Goal: Task Accomplishment & Management: Complete application form

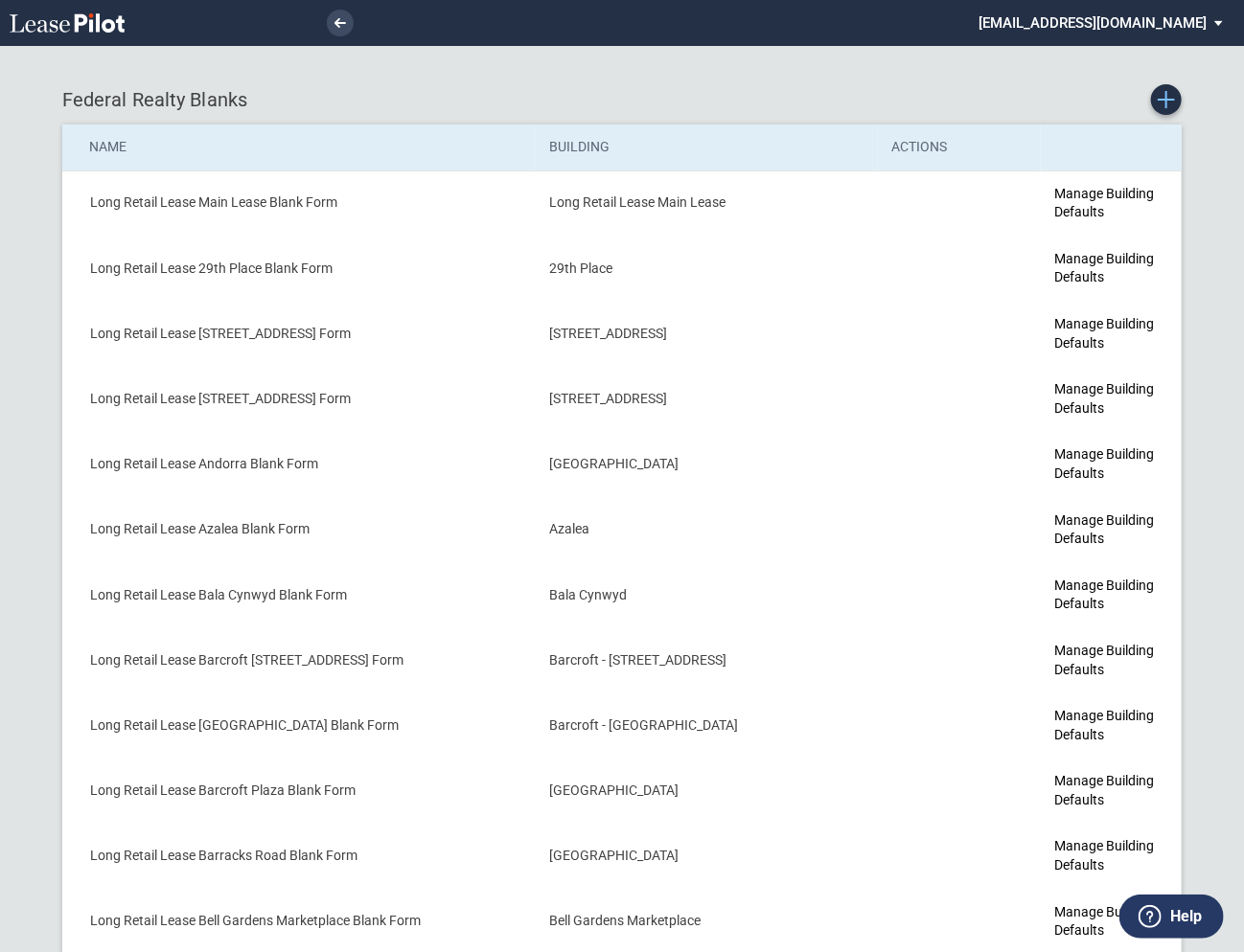
click at [1166, 106] on use "Create new Blank Form" at bounding box center [1167, 99] width 18 height 18
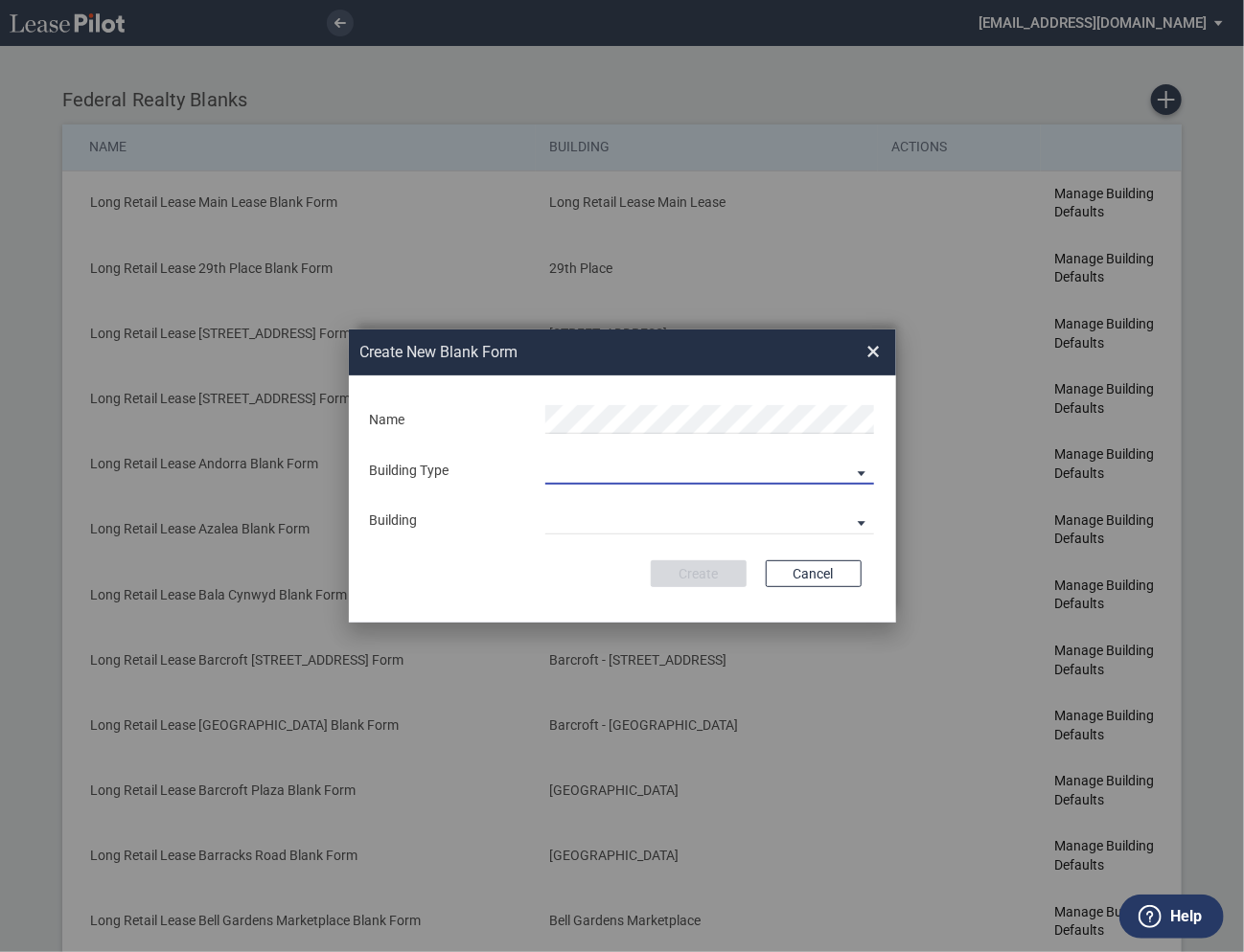
click at [574, 459] on md-select "Building Predefined Empty Building New Empty Building" at bounding box center [709, 470] width 329 height 28
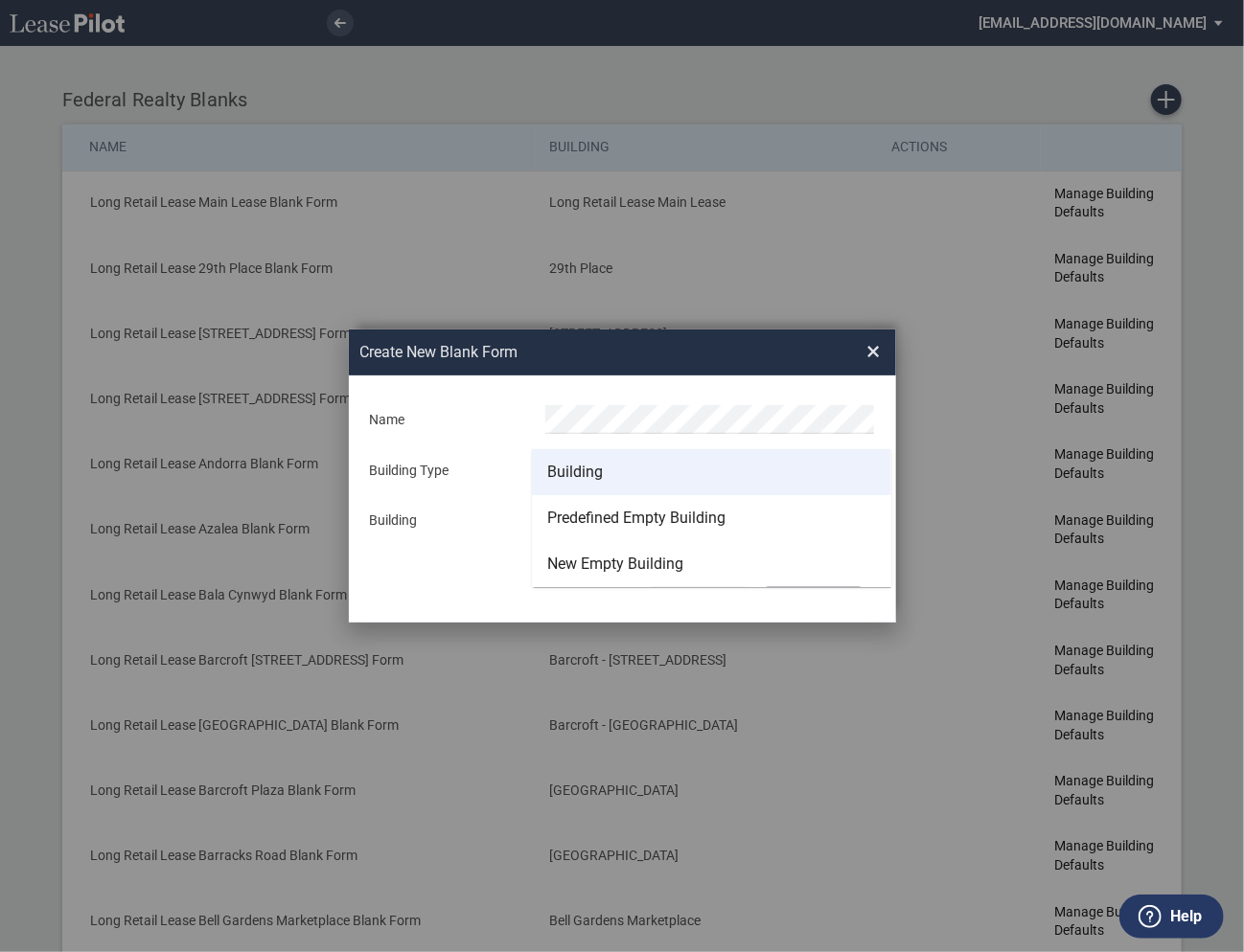
click at [578, 487] on md-option "Building" at bounding box center [711, 472] width 359 height 46
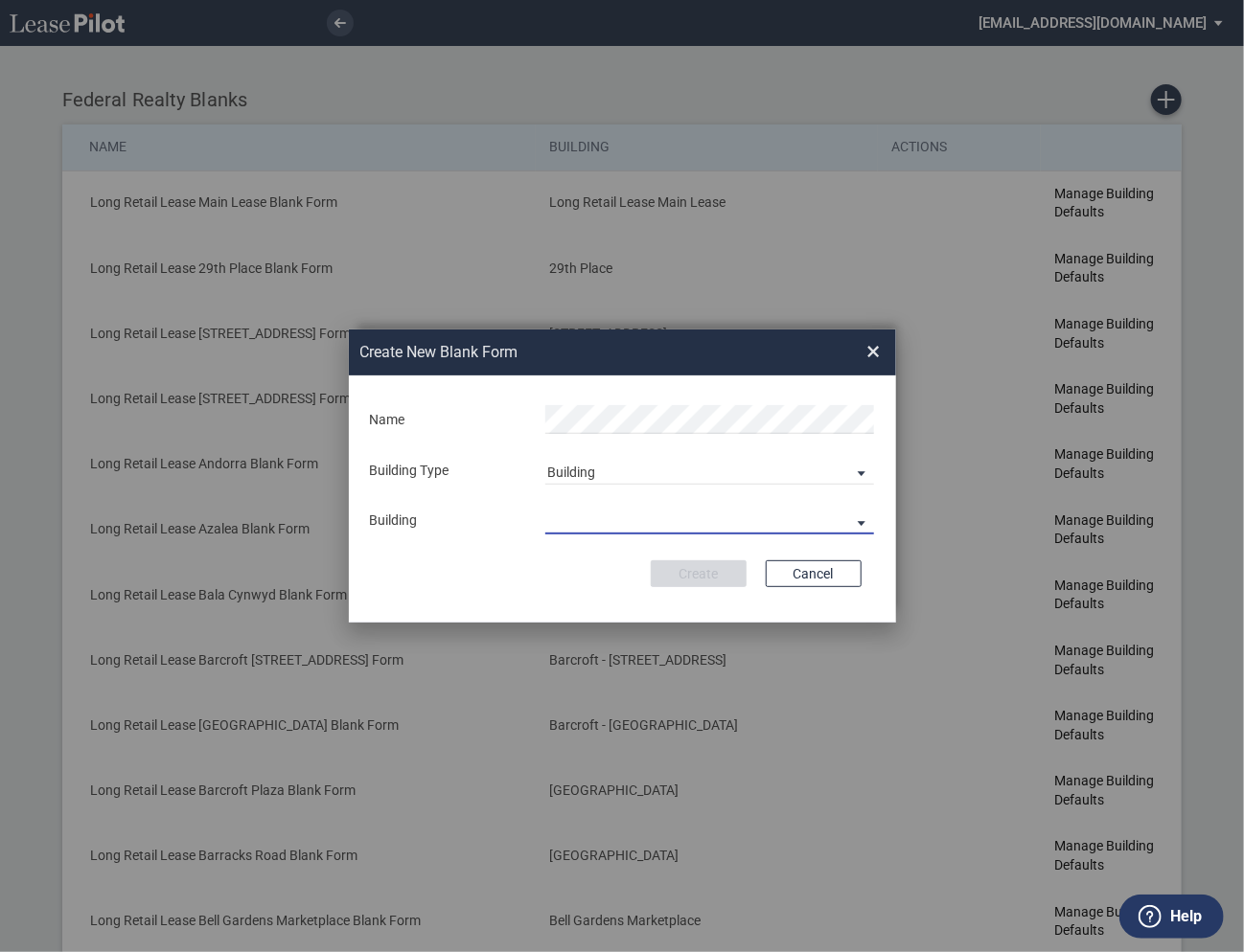
click at [579, 513] on md-select "29th Place [STREET_ADDRESS] [STREET_ADDRESS] [GEOGRAPHIC_DATA] Azalea Bala Cynw…" at bounding box center [709, 520] width 329 height 28
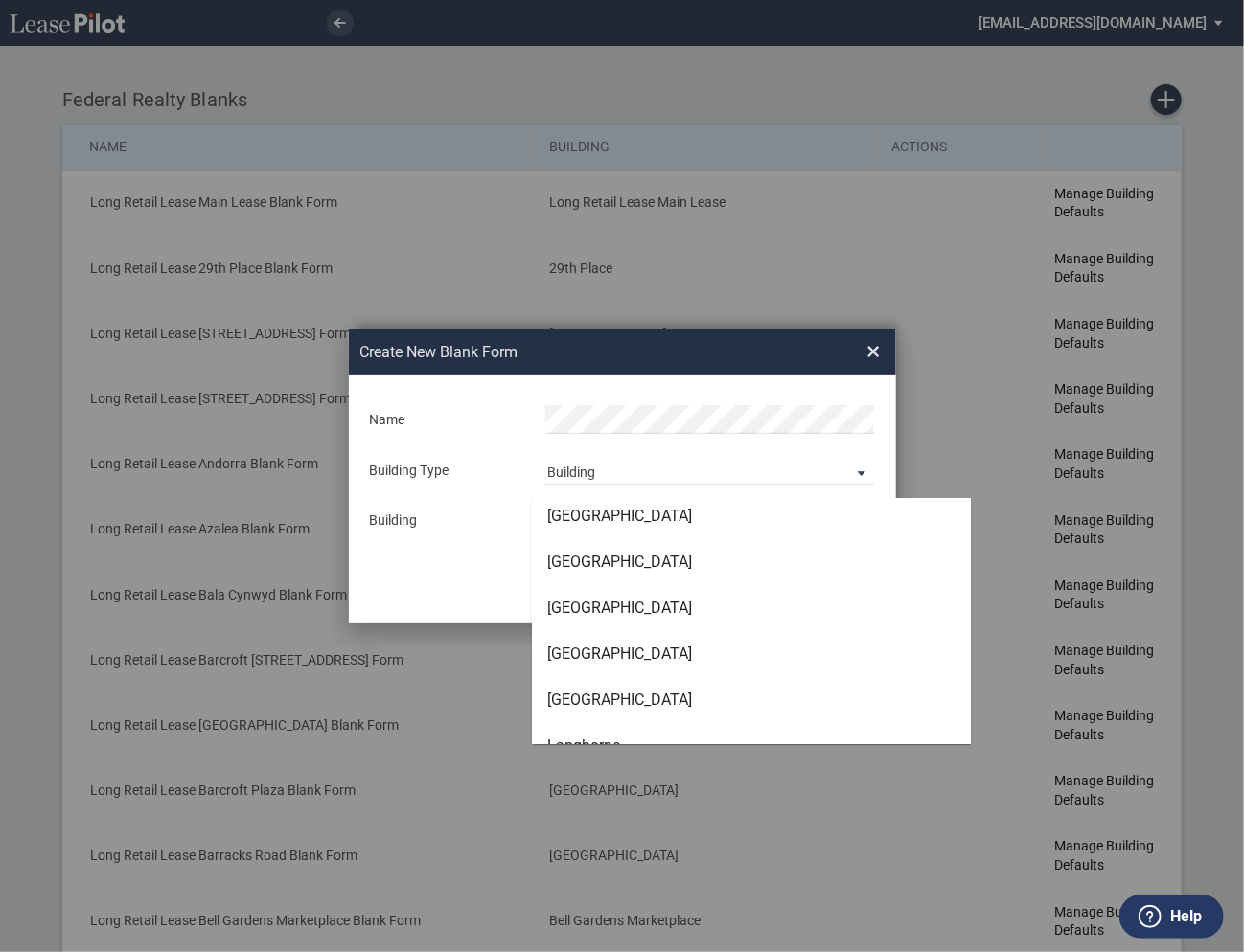
scroll to position [3317, 0]
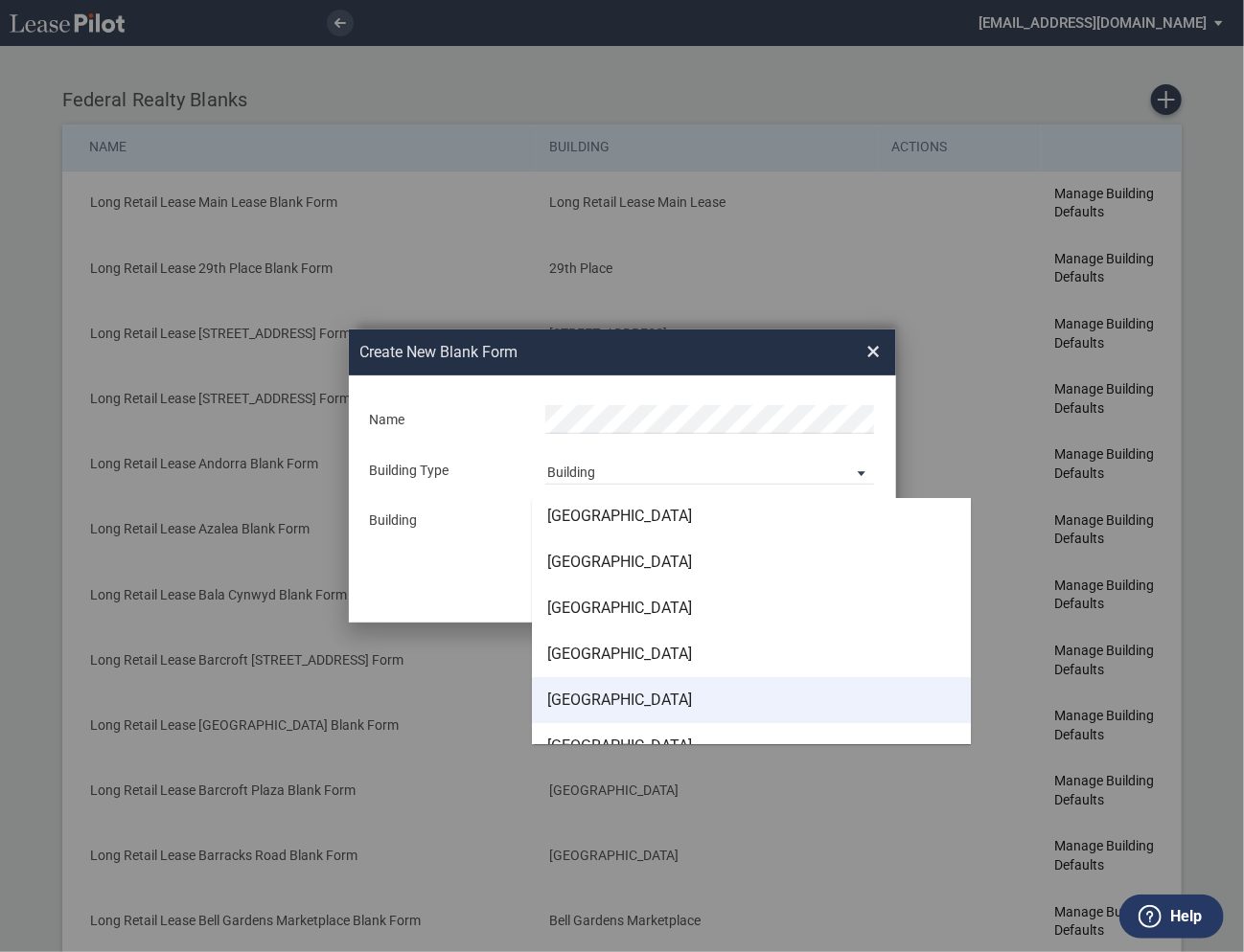
click at [592, 694] on div "[GEOGRAPHIC_DATA]" at bounding box center [620, 700] width 144 height 21
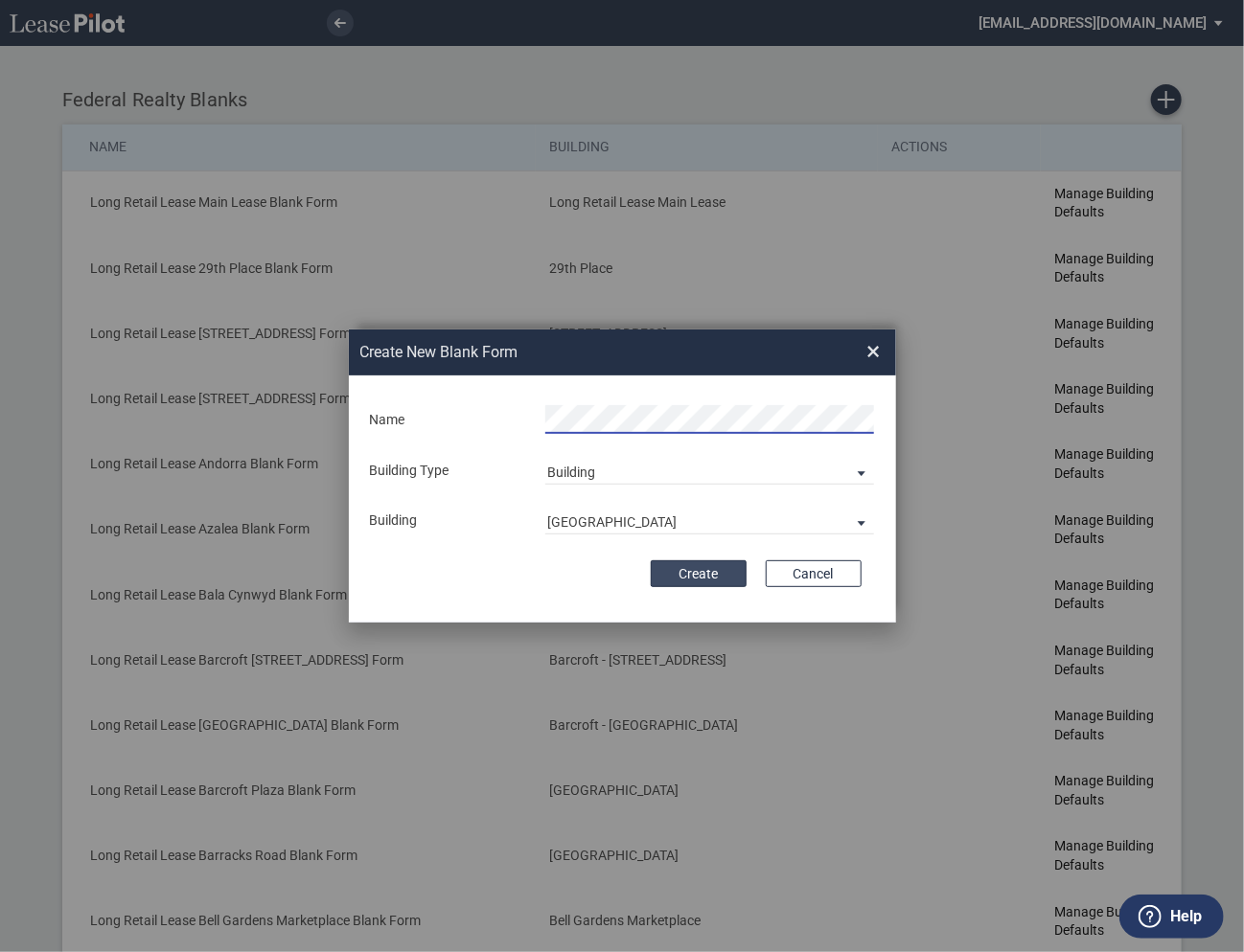
click at [700, 570] on button "Create" at bounding box center [699, 575] width 96 height 27
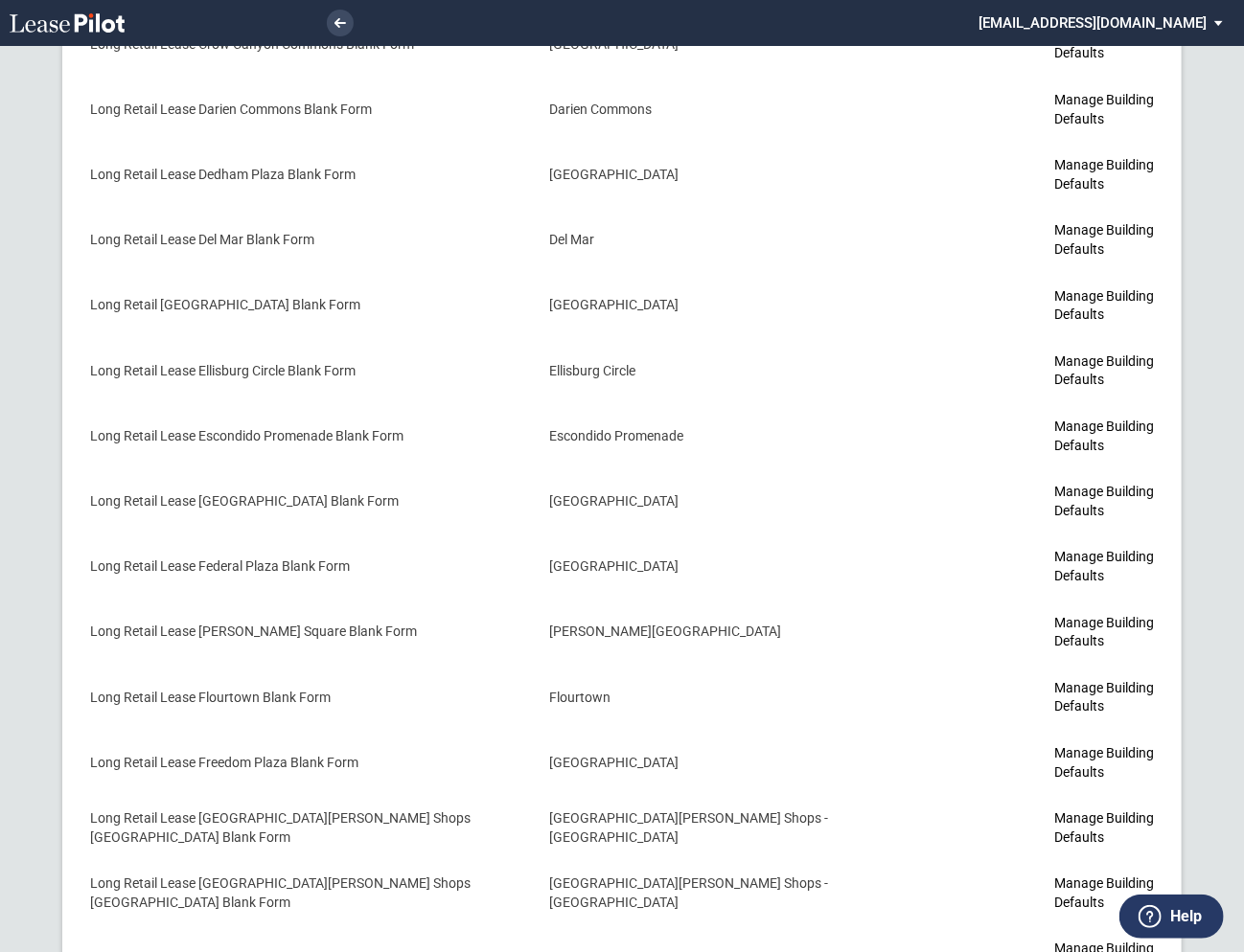
scroll to position [3446, 0]
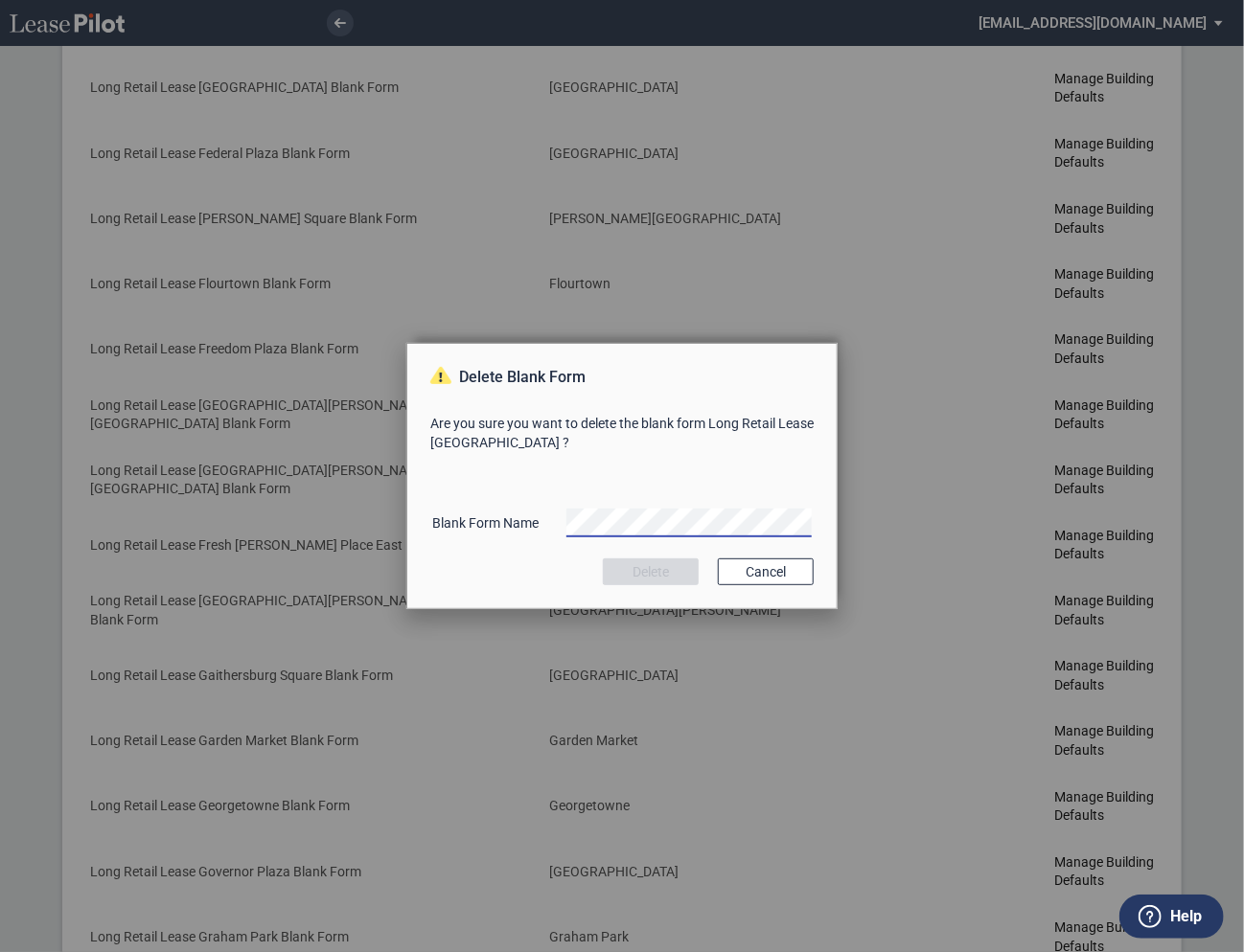
scroll to position [0, 22]
click at [664, 569] on button "Delete" at bounding box center [651, 573] width 96 height 27
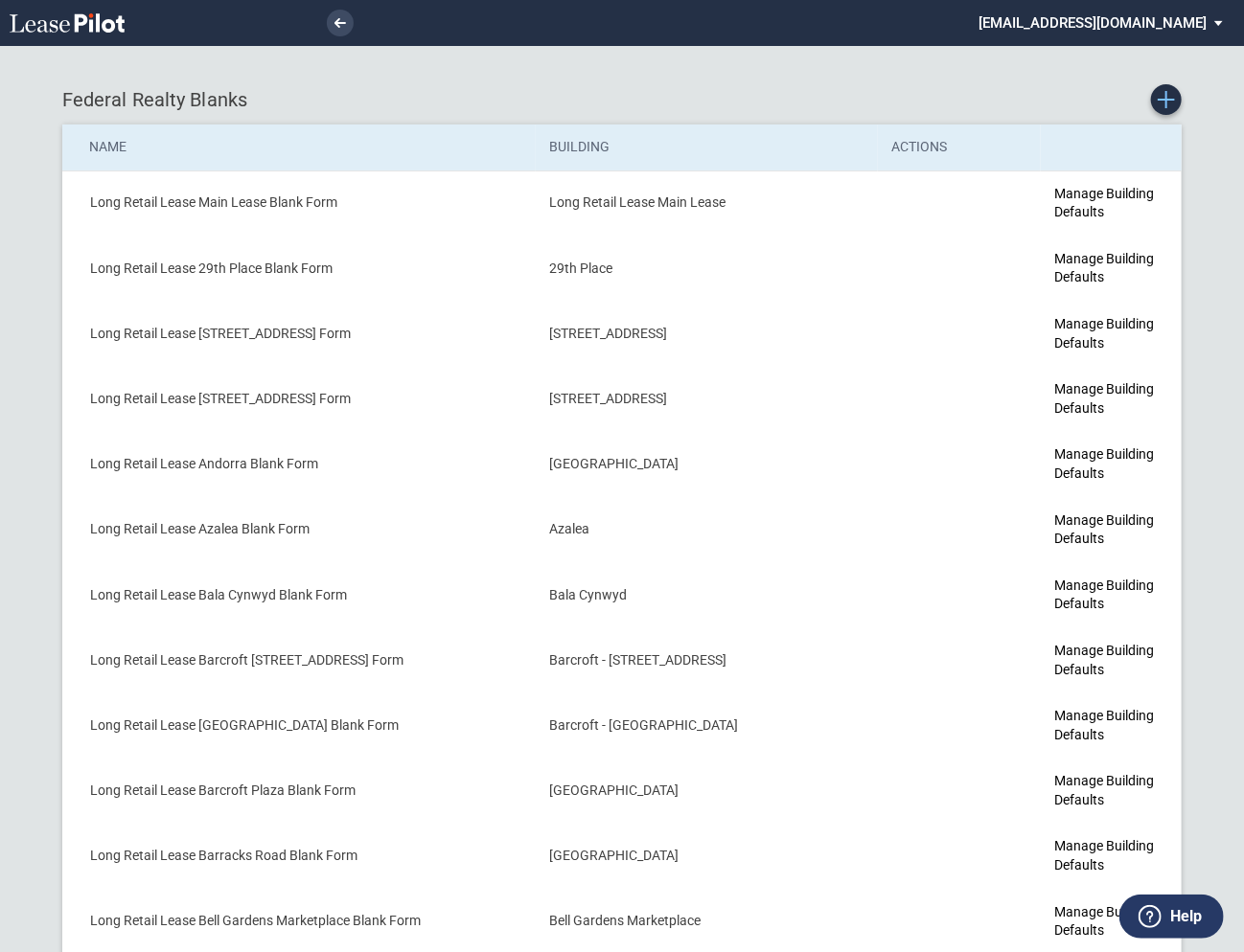
click at [1167, 97] on icon "Create new Blank Form" at bounding box center [1167, 99] width 18 height 18
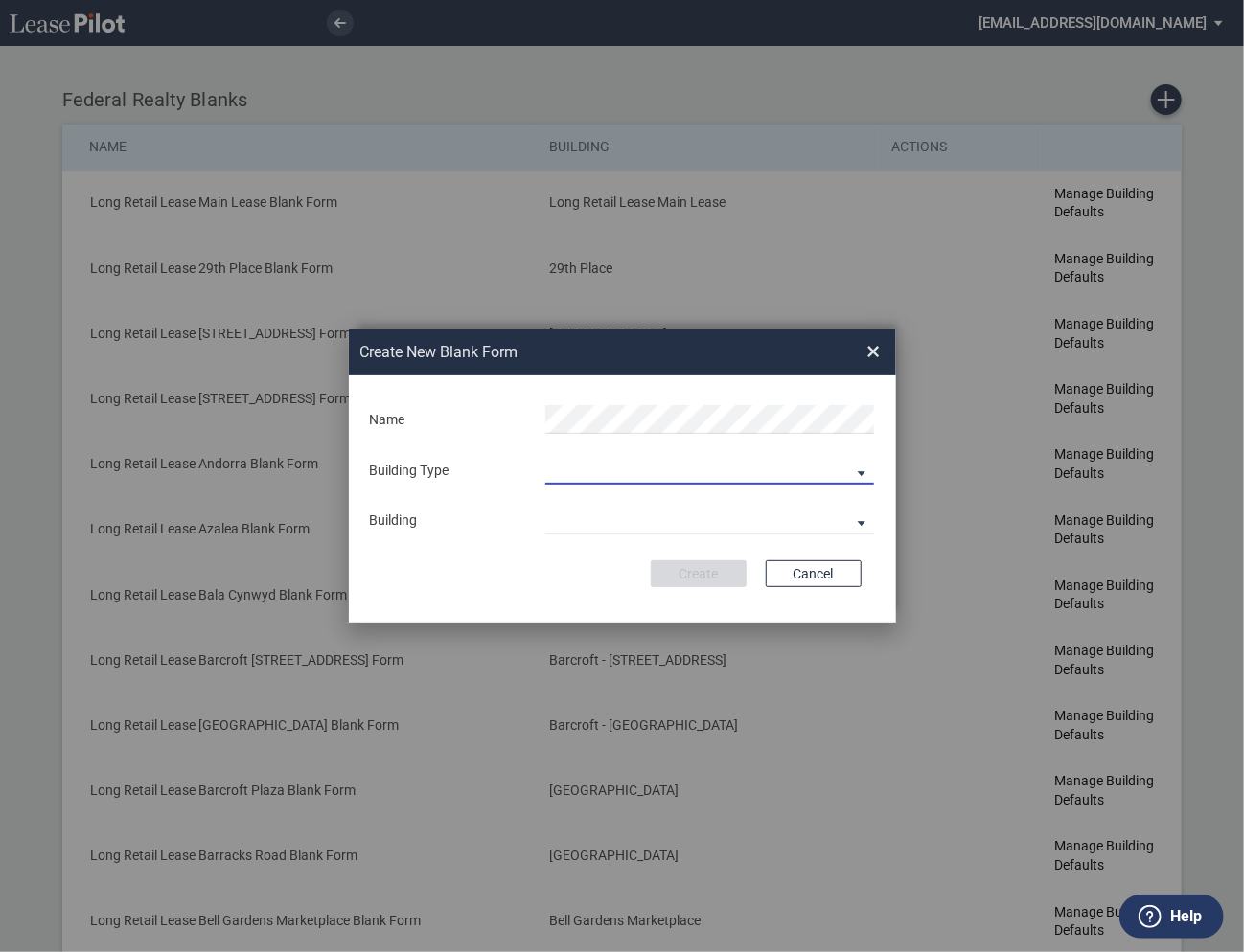
click at [648, 464] on md-select "Building Predefined Empty Building New Empty Building" at bounding box center [709, 470] width 329 height 28
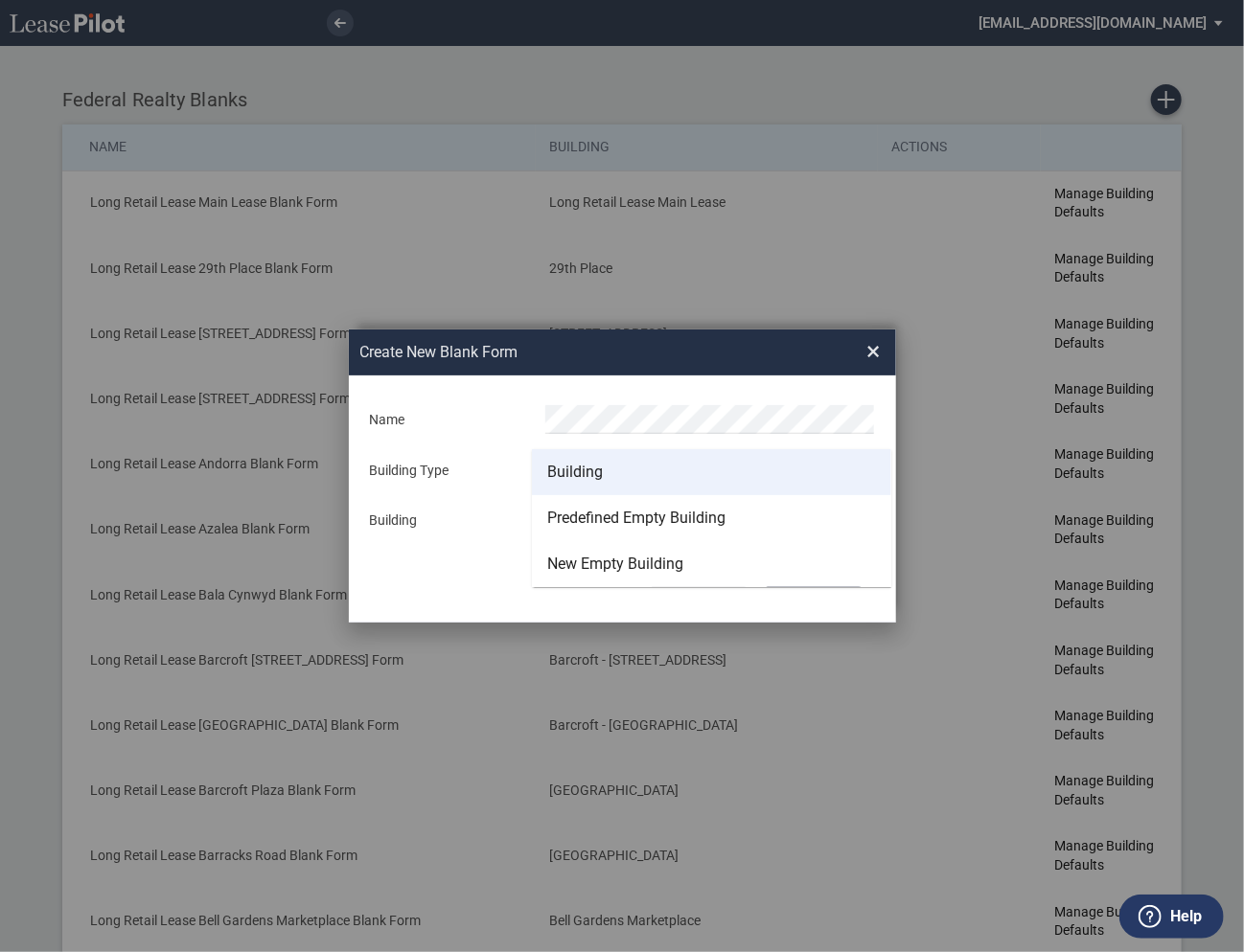
click at [585, 465] on div "Building" at bounding box center [575, 472] width 56 height 21
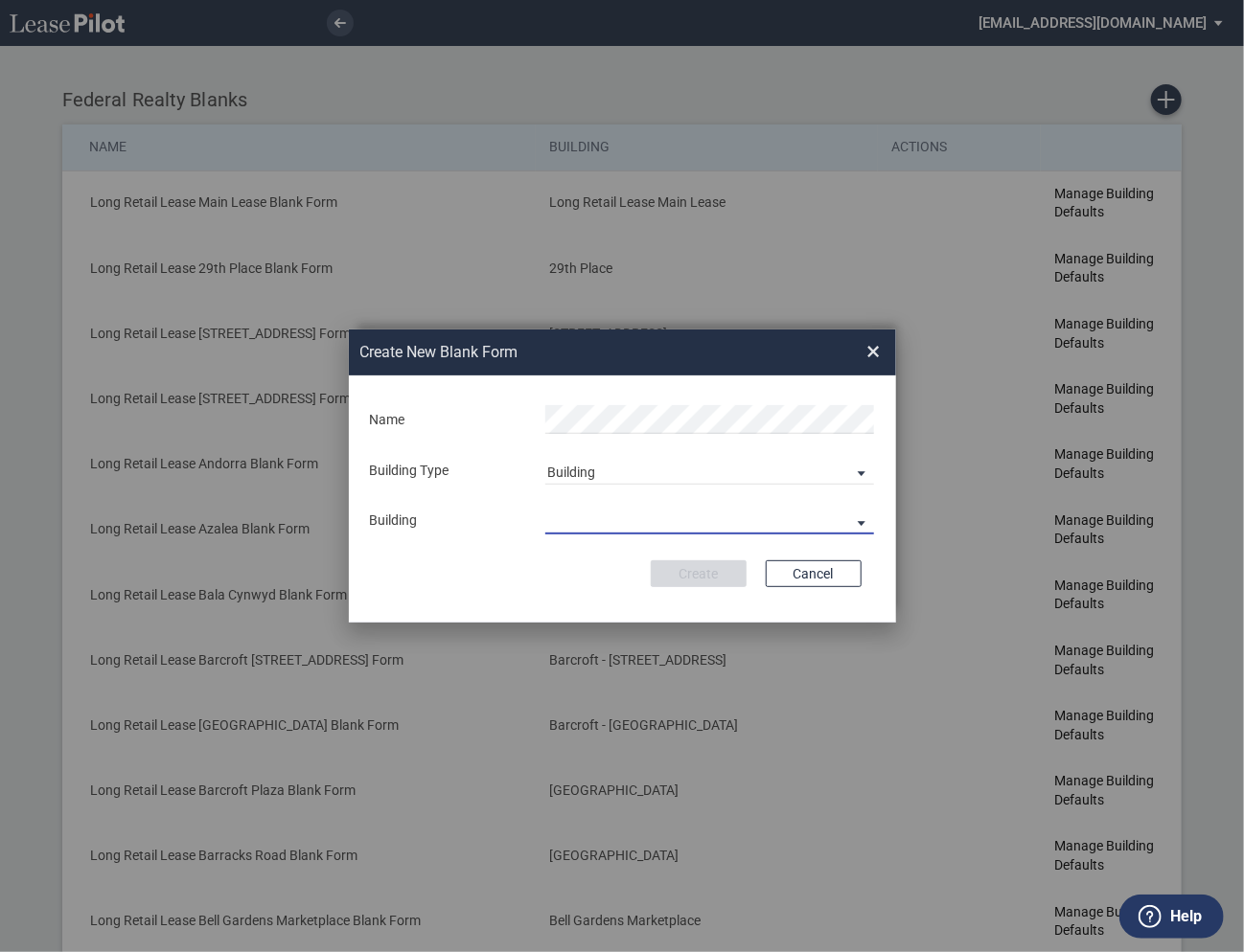
click at [581, 519] on md-select "29th Place 6464 Lincolnia Avenue 7770 Richmond Highway Andorra Azalea Bala Cynw…" at bounding box center [709, 520] width 329 height 28
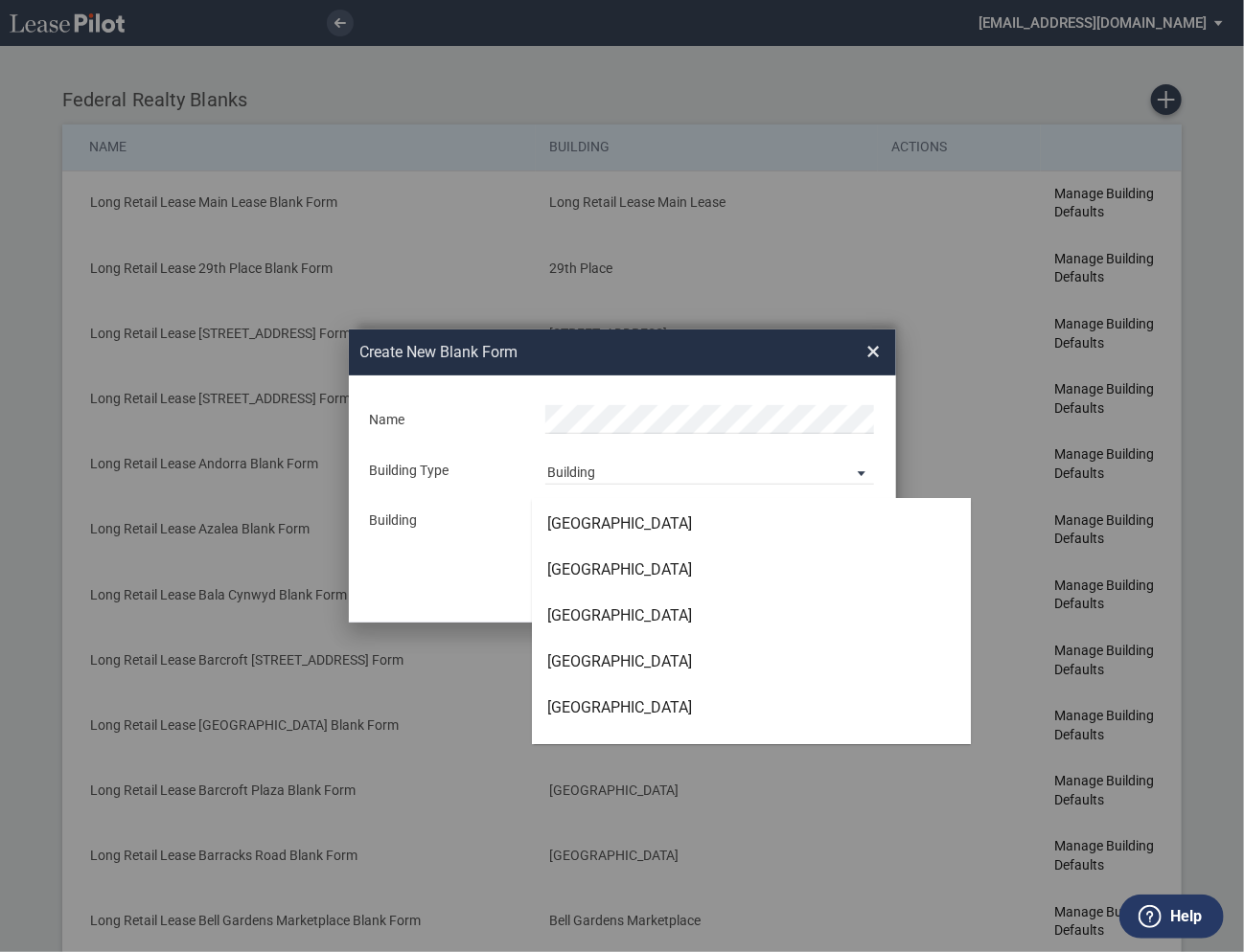
scroll to position [3311, 0]
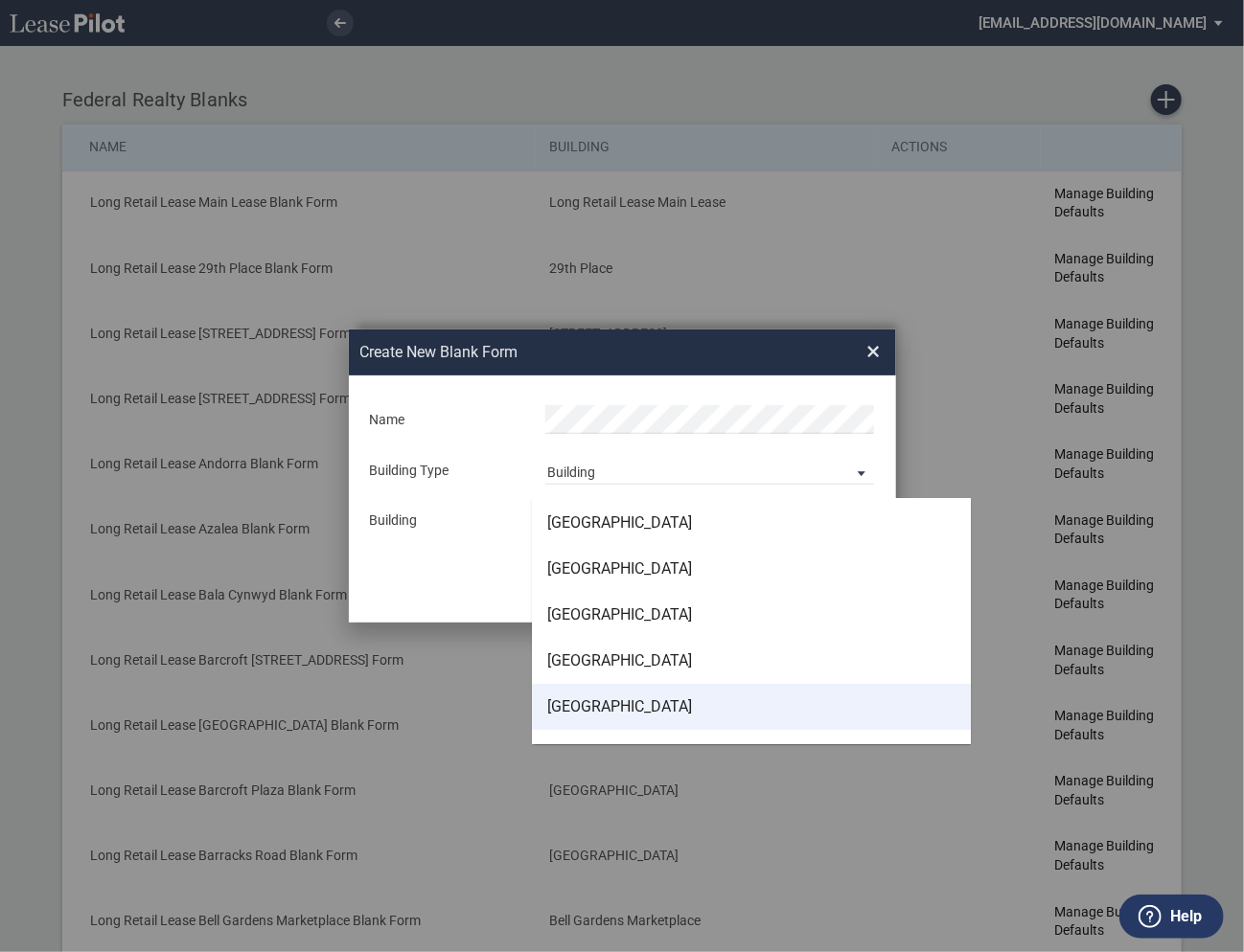
click at [599, 705] on div "[GEOGRAPHIC_DATA]" at bounding box center [620, 707] width 144 height 21
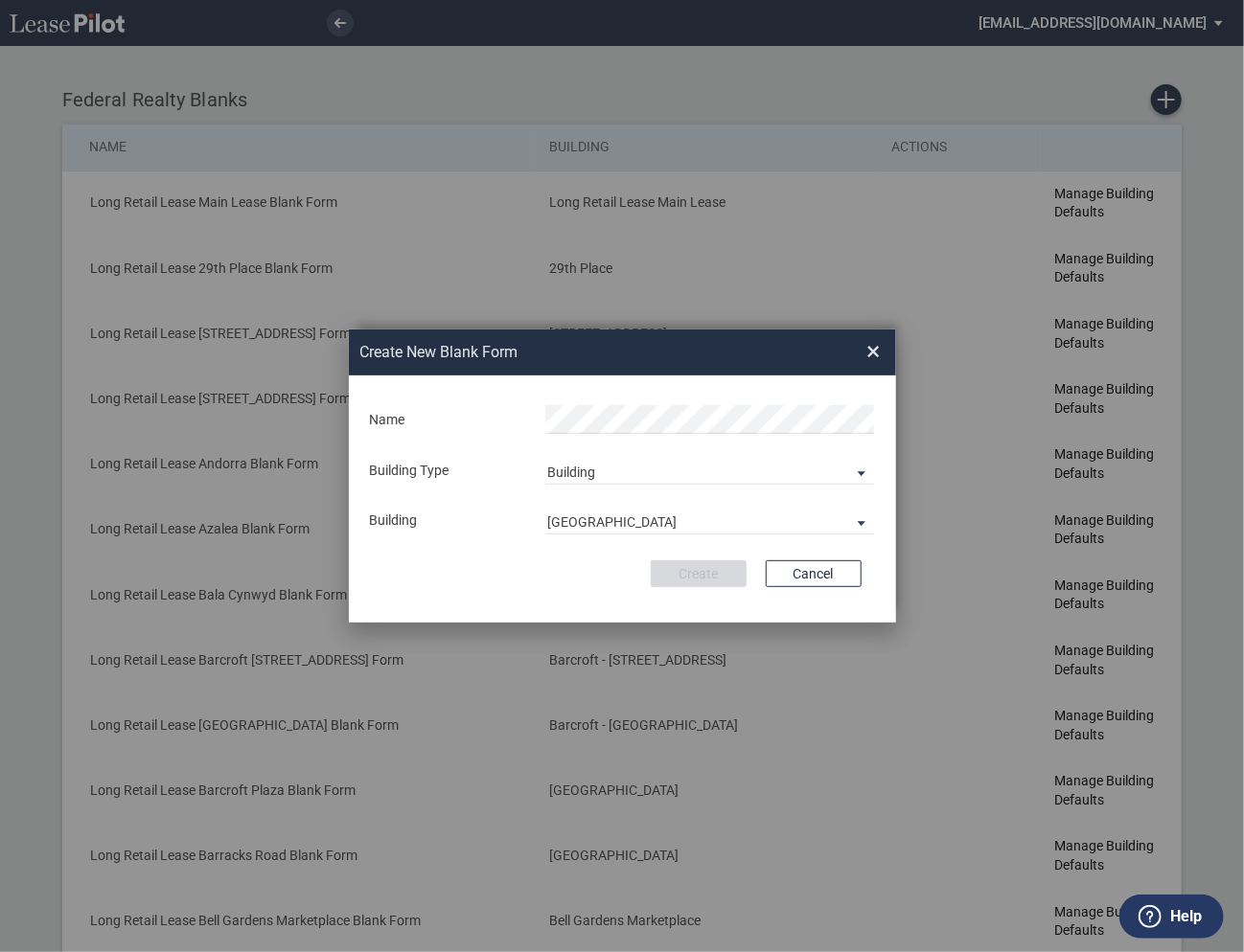
click at [585, 435] on div "Create New ..." at bounding box center [709, 420] width 351 height 29
click at [688, 577] on button "Create" at bounding box center [699, 575] width 96 height 27
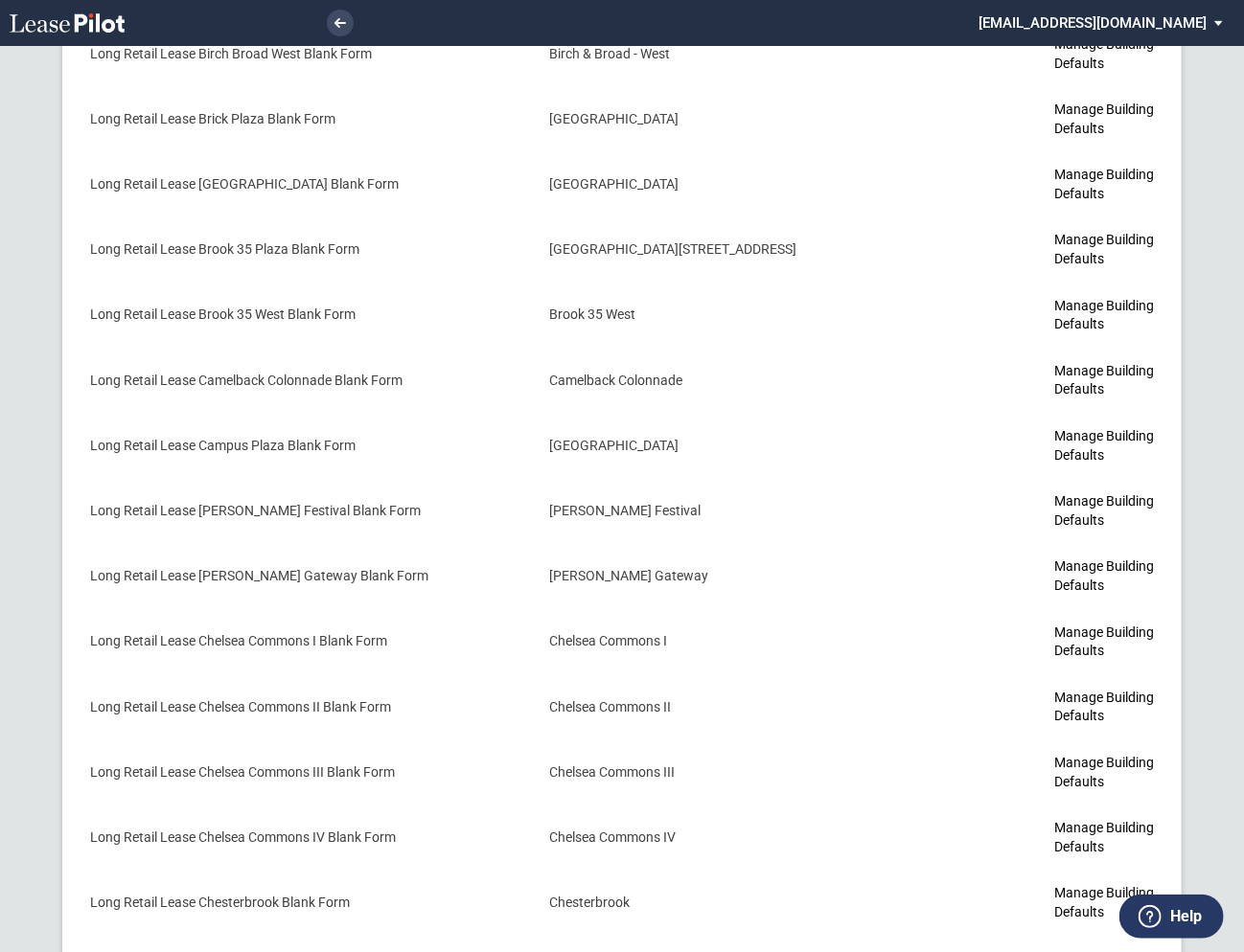
scroll to position [3446, 0]
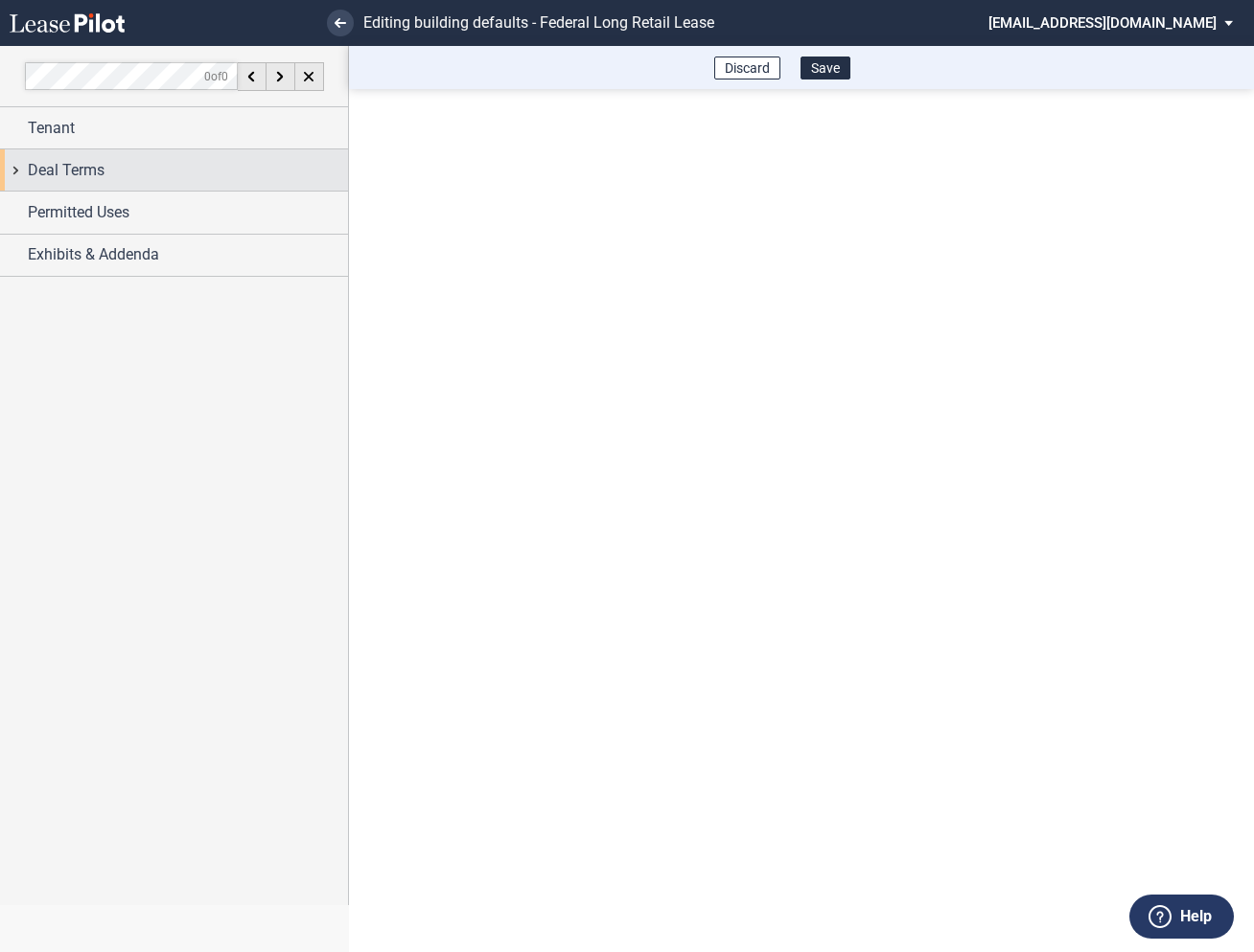
click at [20, 175] on div "Deal Terms" at bounding box center [174, 170] width 348 height 41
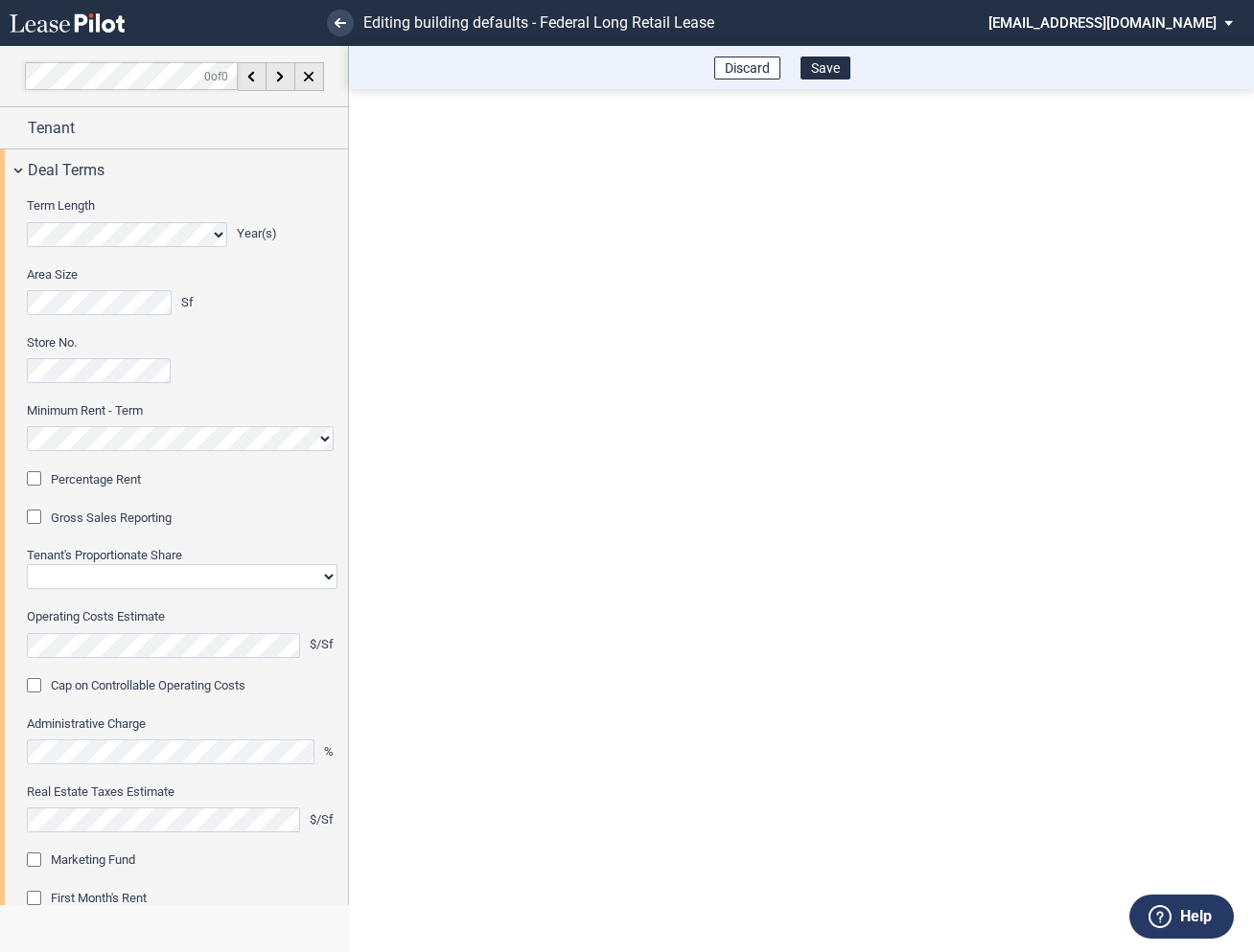
click at [38, 475] on div "Percentage Rent" at bounding box center [37, 481] width 20 height 20
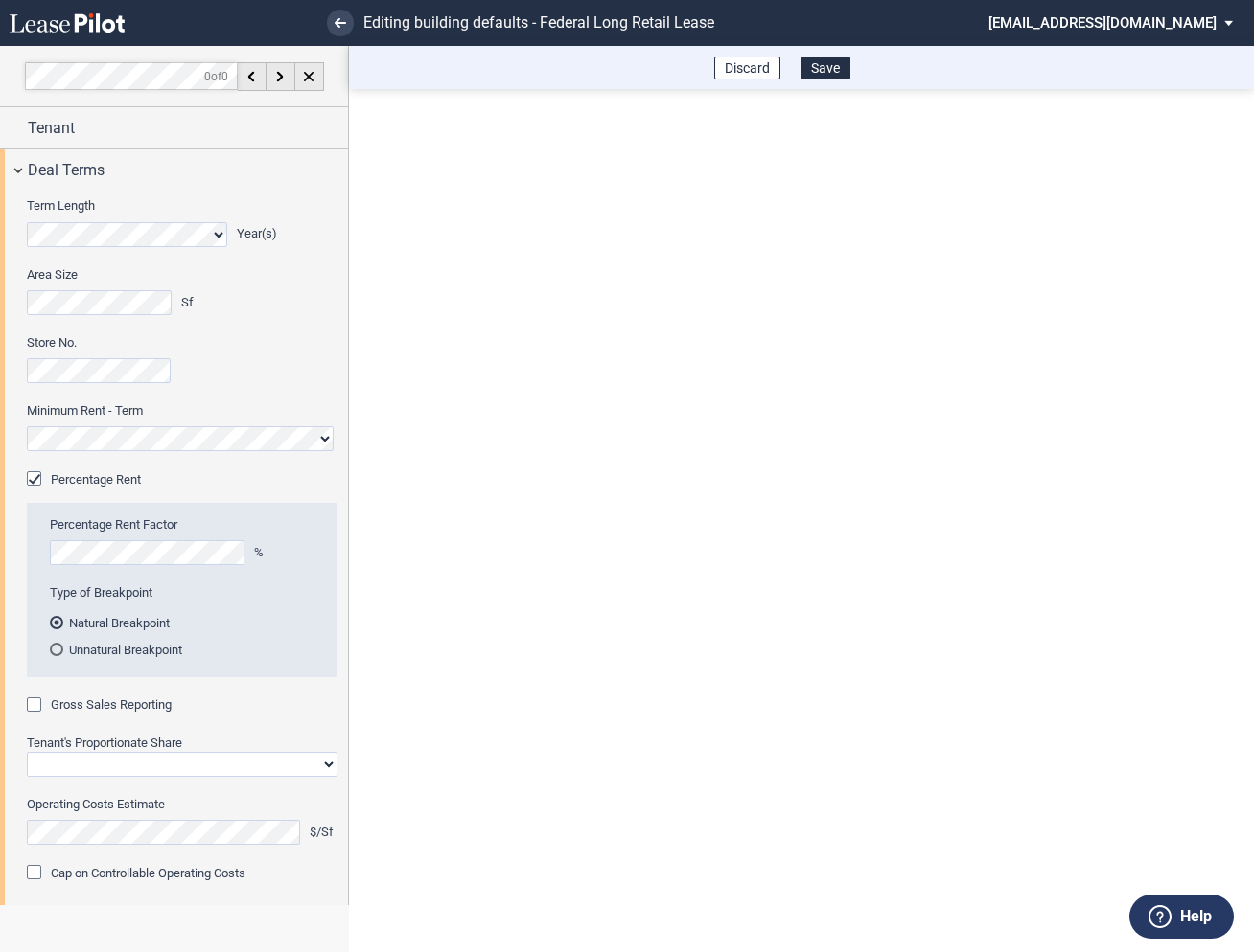
click at [35, 710] on div "Gross Sales Reporting" at bounding box center [37, 707] width 20 height 20
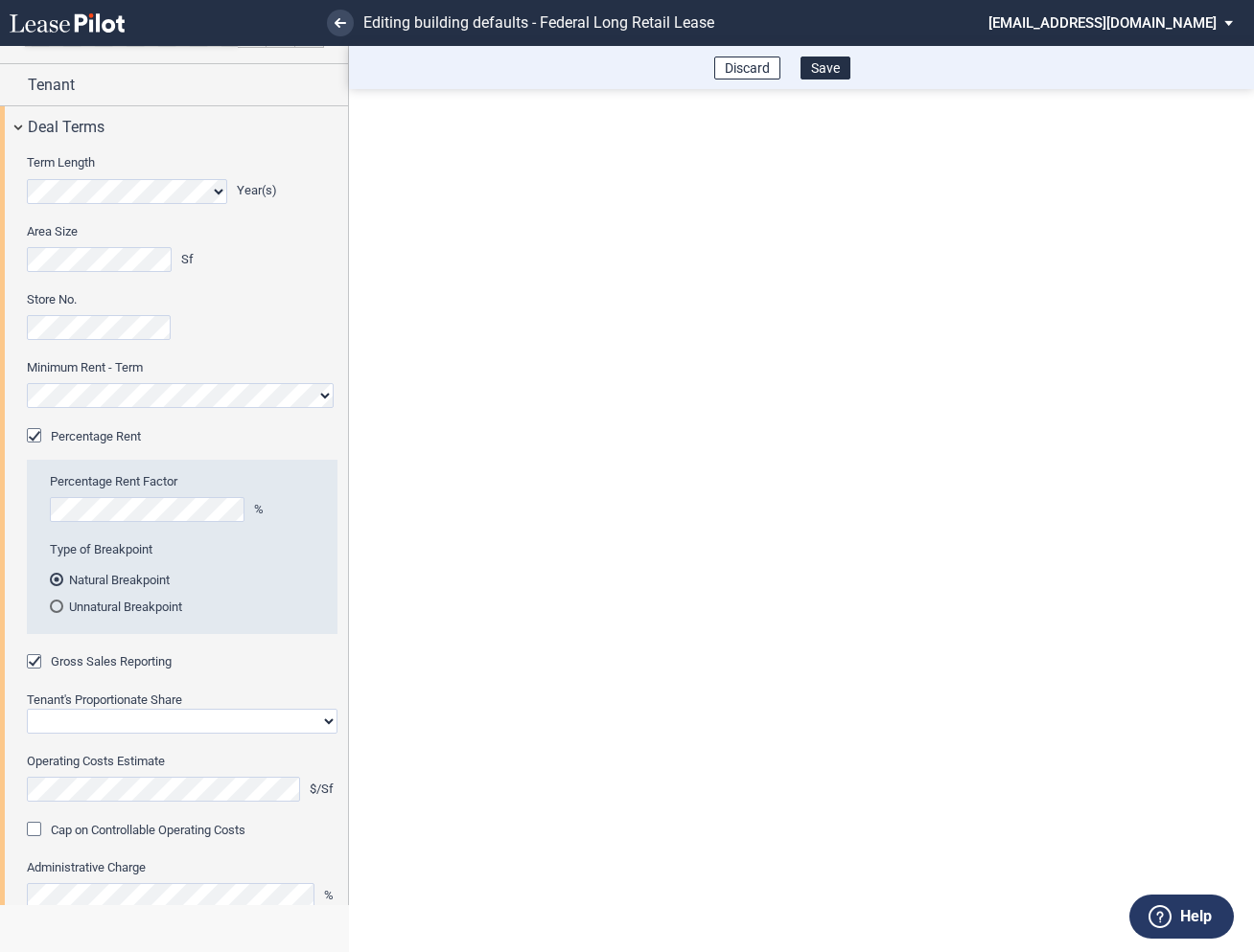
scroll to position [88, 0]
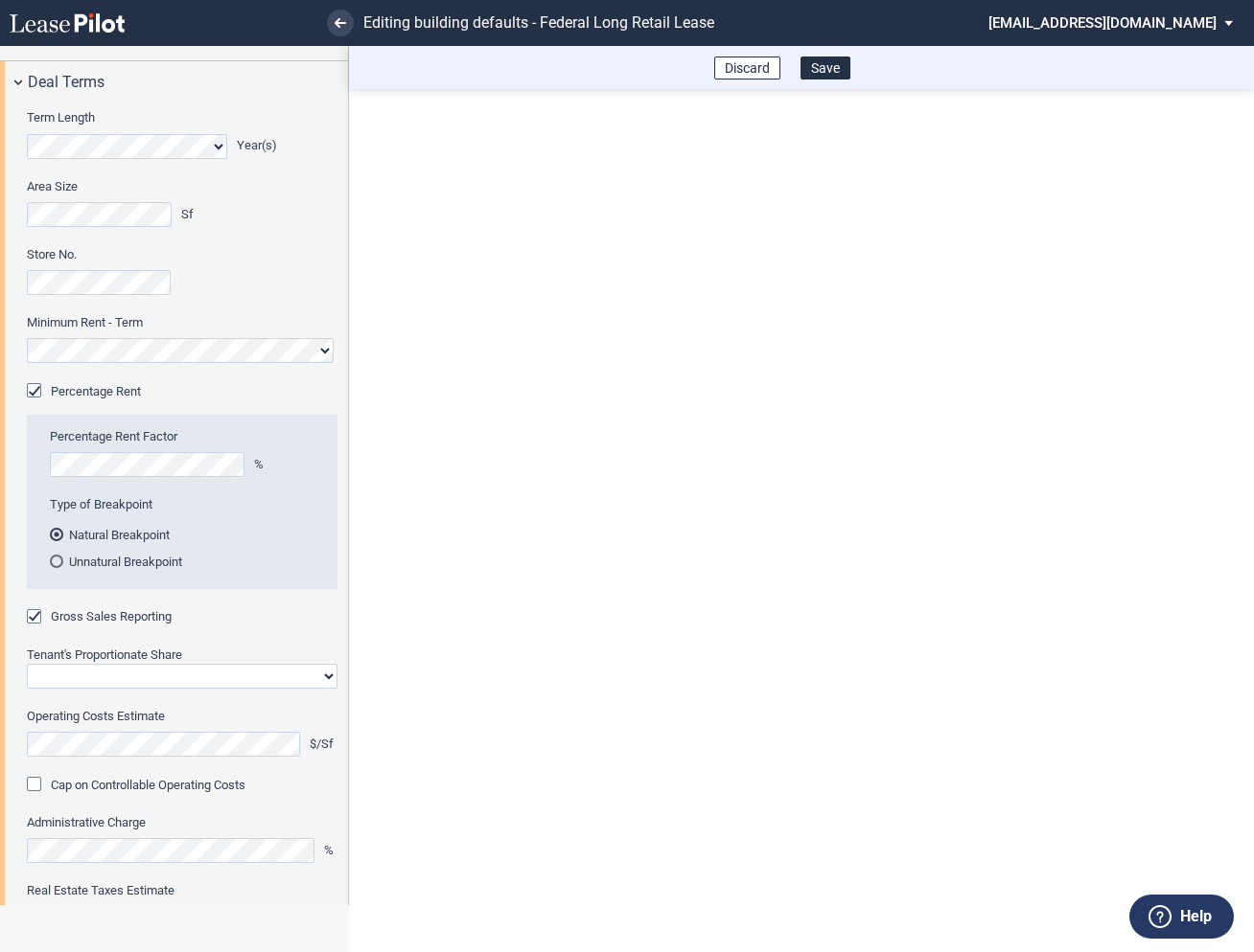
click at [69, 680] on select "Straight GLA Net Major" at bounding box center [182, 677] width 310 height 25
select select "straight GLA"
click at [27, 664] on select "Straight GLA Net Major" at bounding box center [182, 677] width 310 height 25
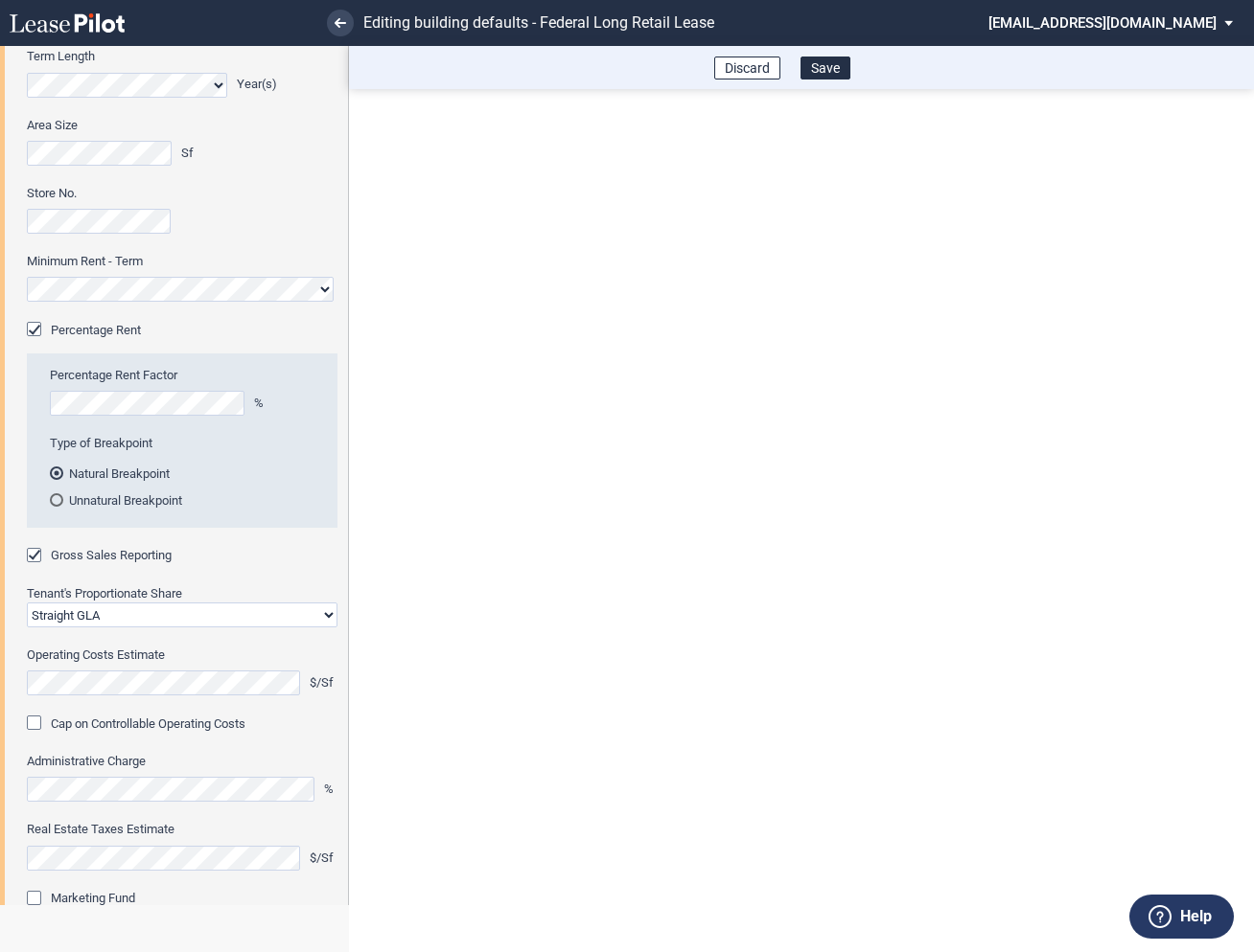
scroll to position [206, 0]
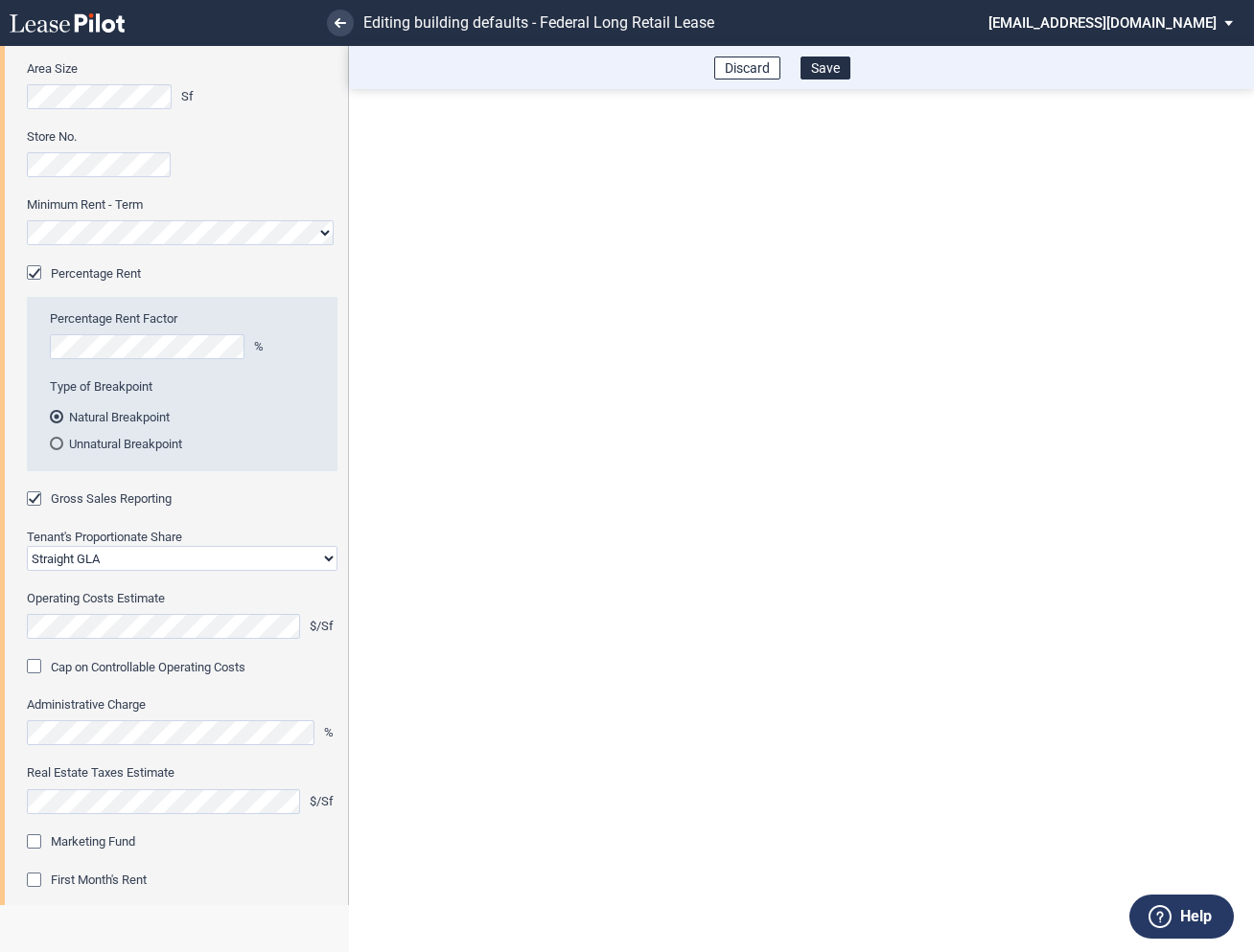
click at [36, 845] on div "Marketing Fund" at bounding box center [37, 845] width 20 height 20
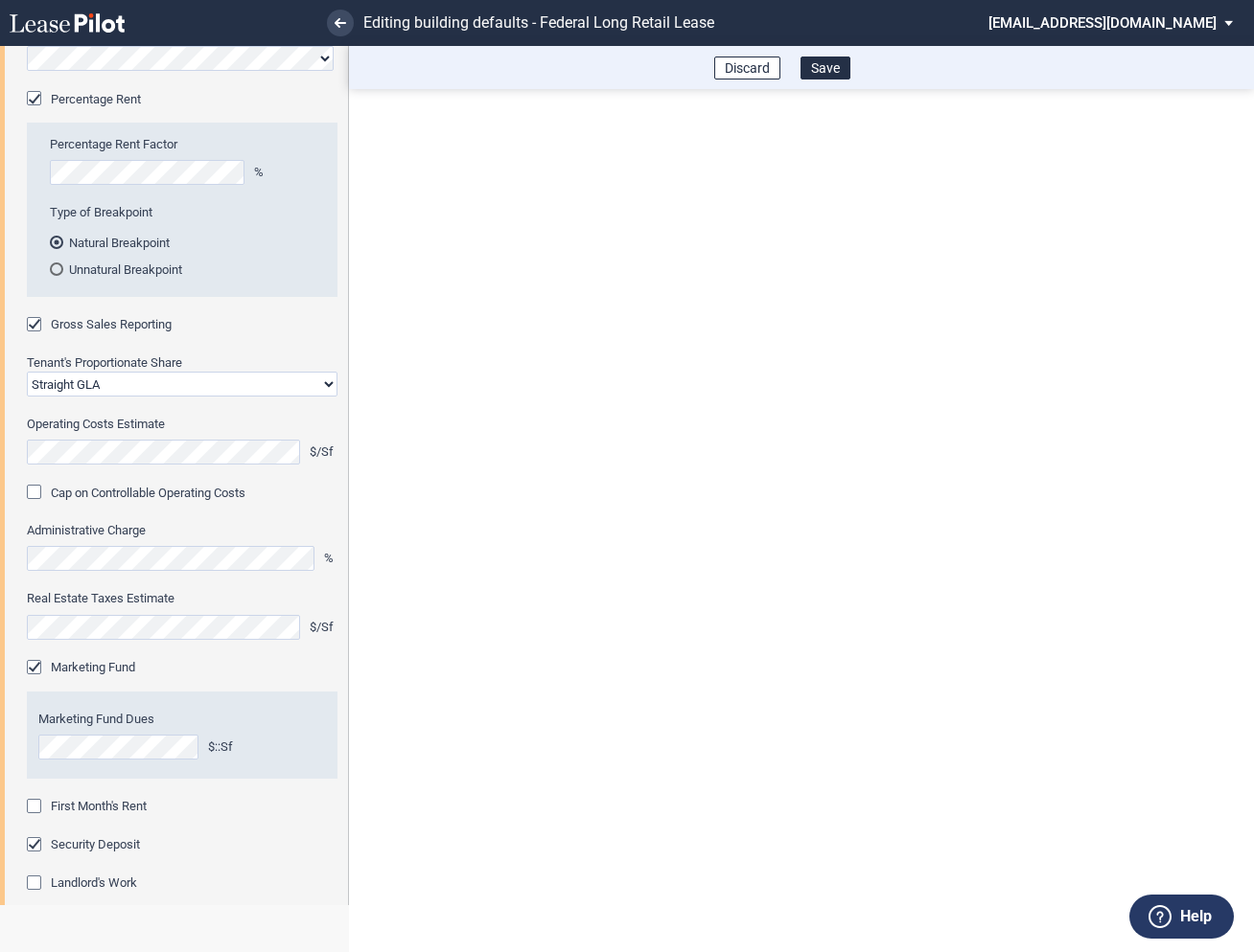
scroll to position [383, 0]
click at [38, 809] on div "First Month's Rent" at bounding box center [37, 806] width 20 height 20
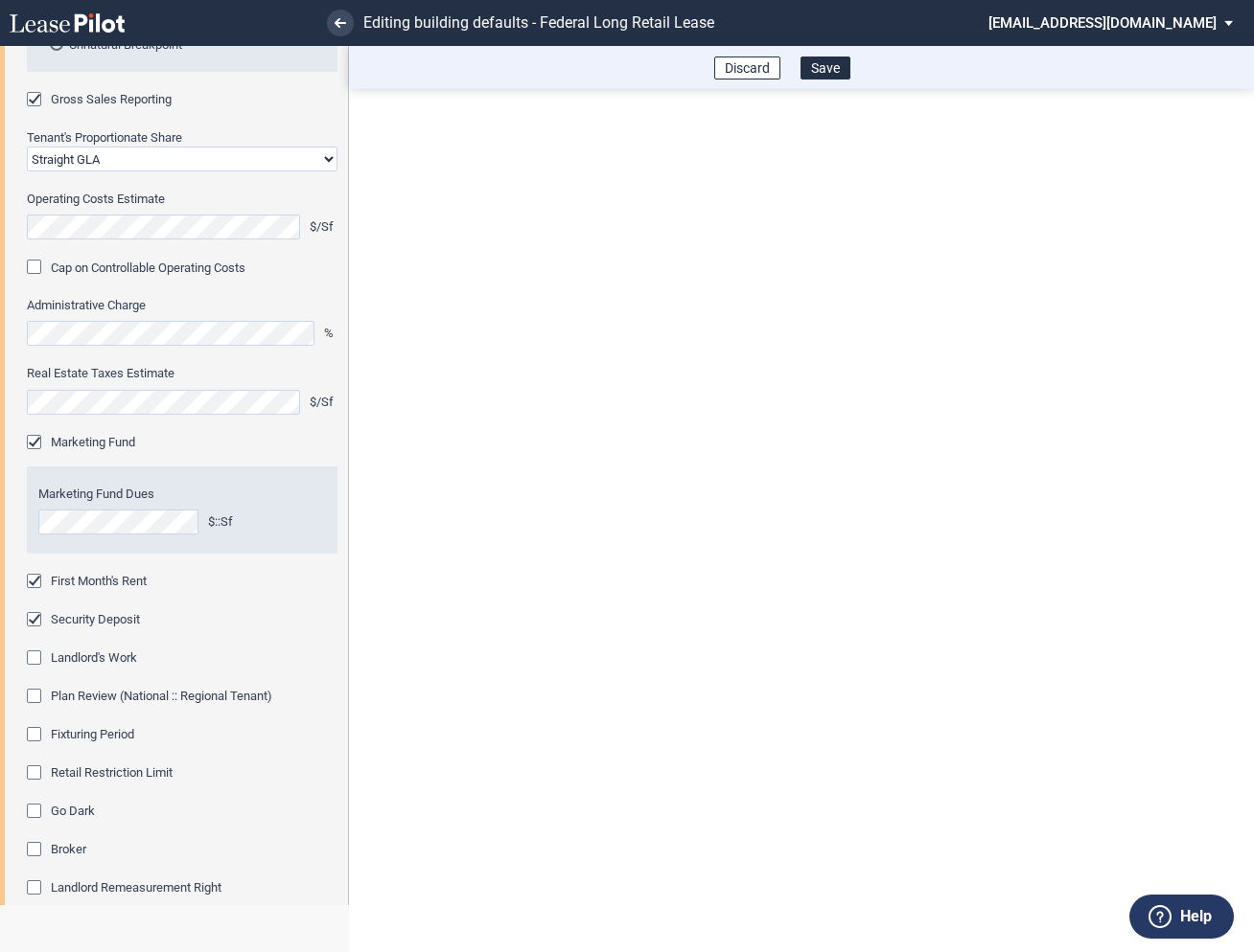
scroll to position [614, 0]
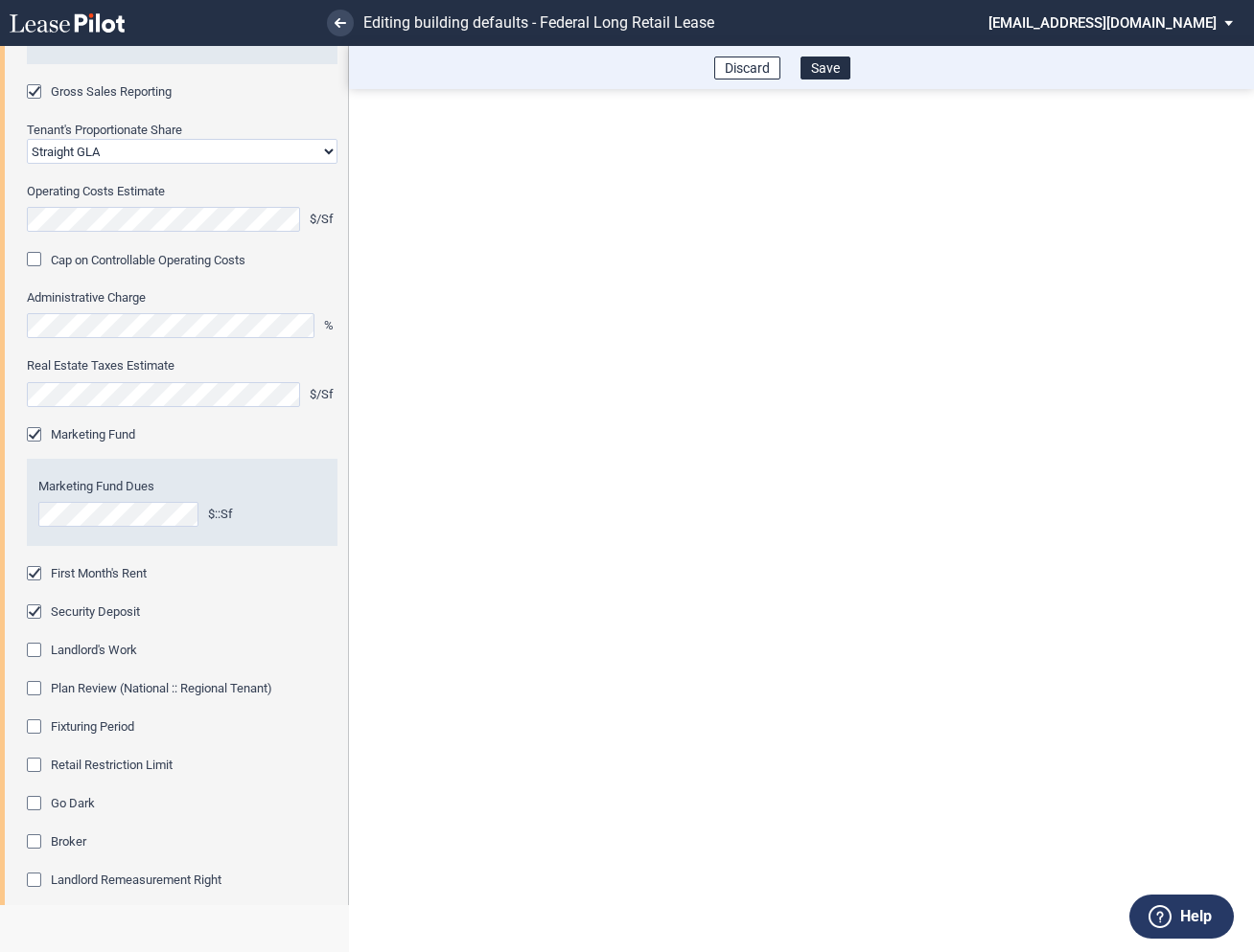
click at [39, 729] on div "Fixturing Period" at bounding box center [37, 730] width 20 height 20
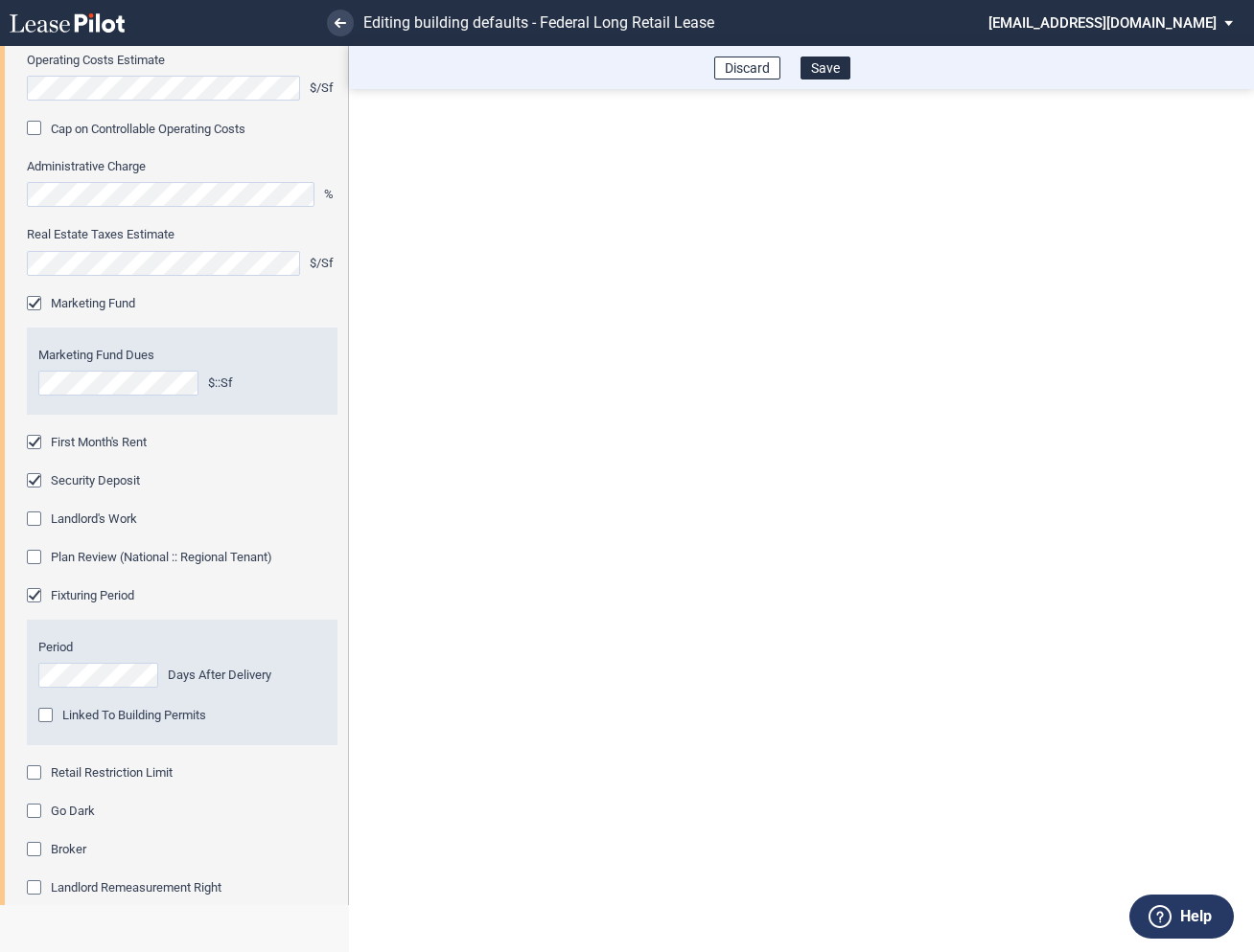
click at [35, 773] on div "Retail Restriction Limit" at bounding box center [37, 775] width 20 height 20
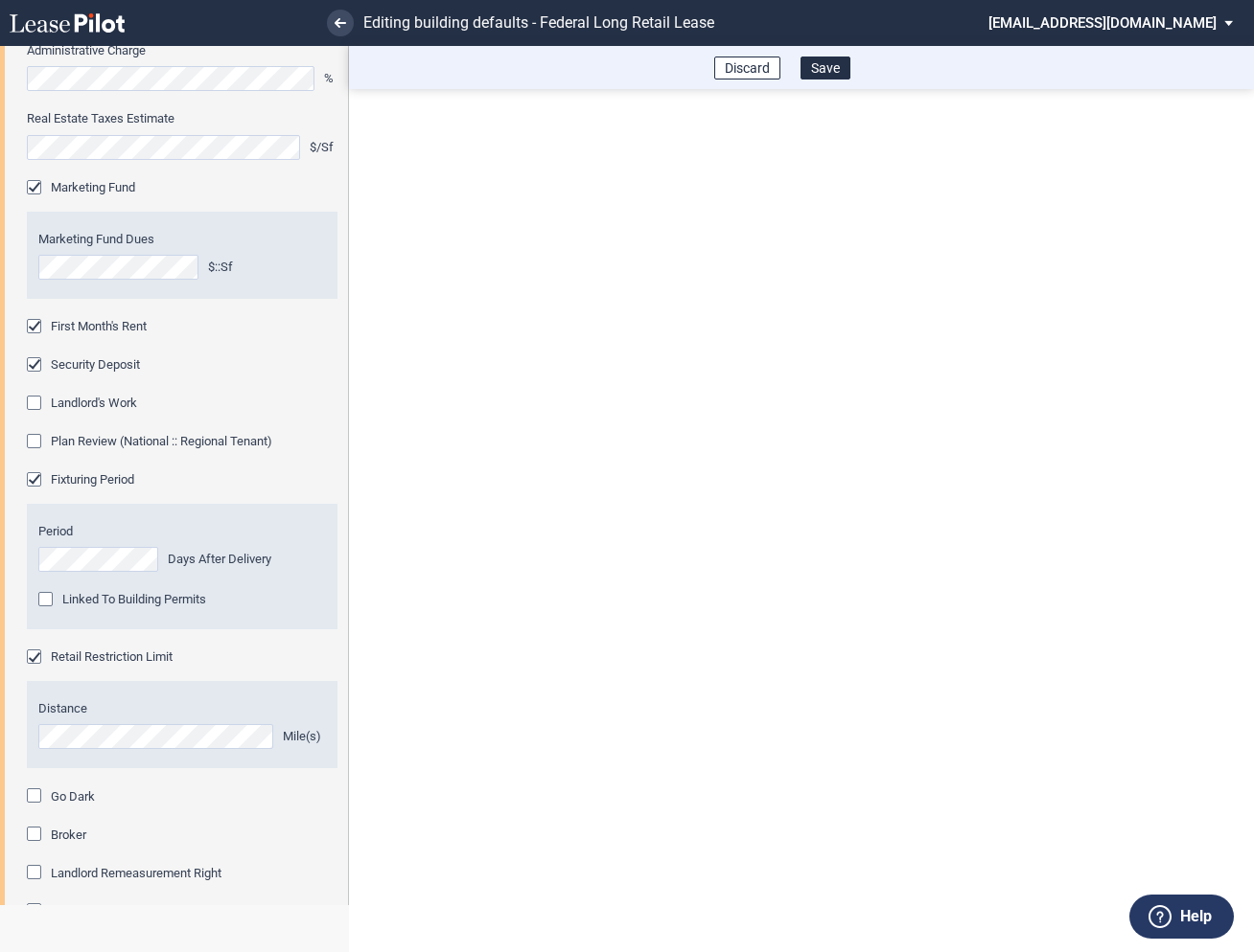
scroll to position [992, 0]
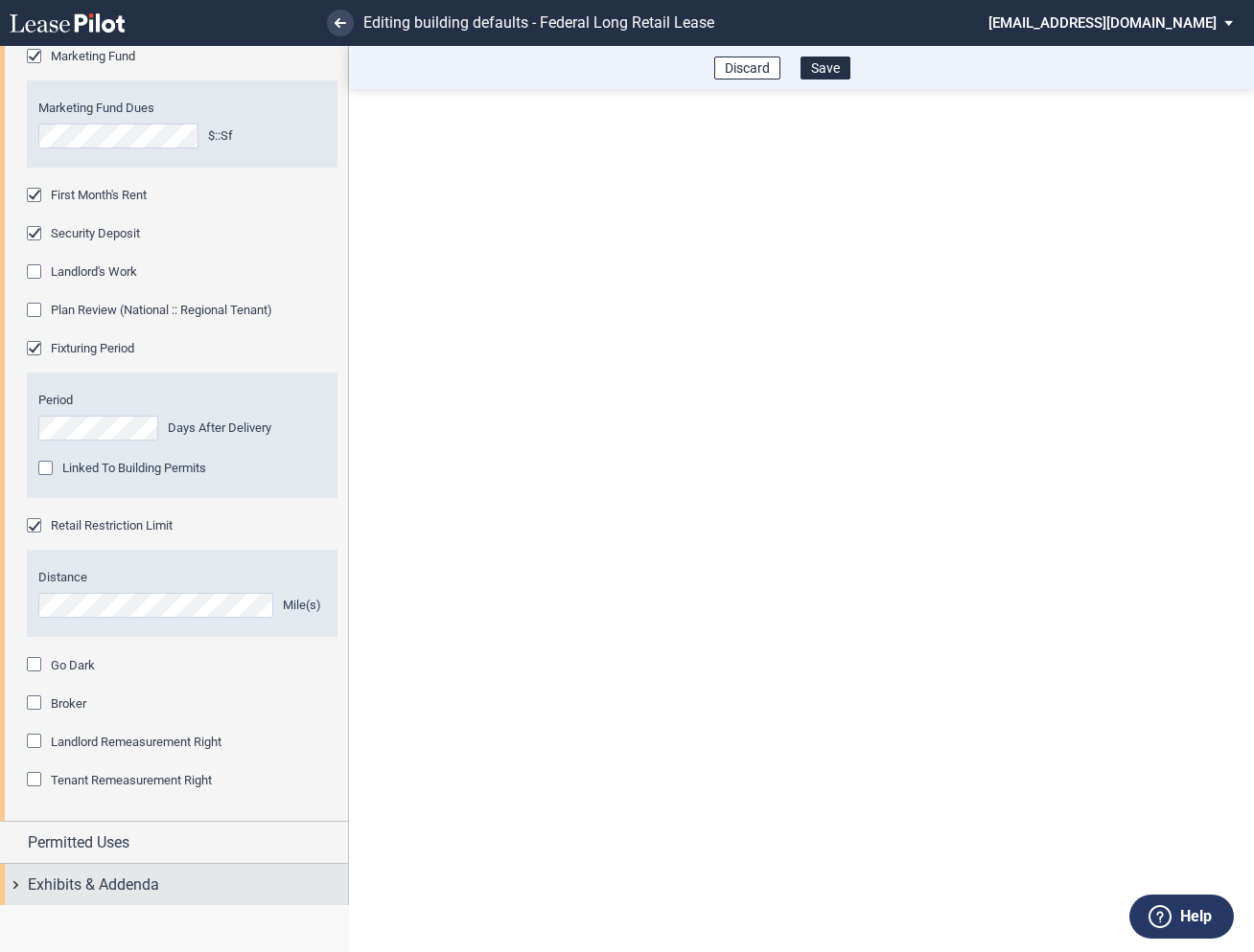
click at [27, 883] on span "Exhibits & Addenda" at bounding box center [93, 886] width 132 height 23
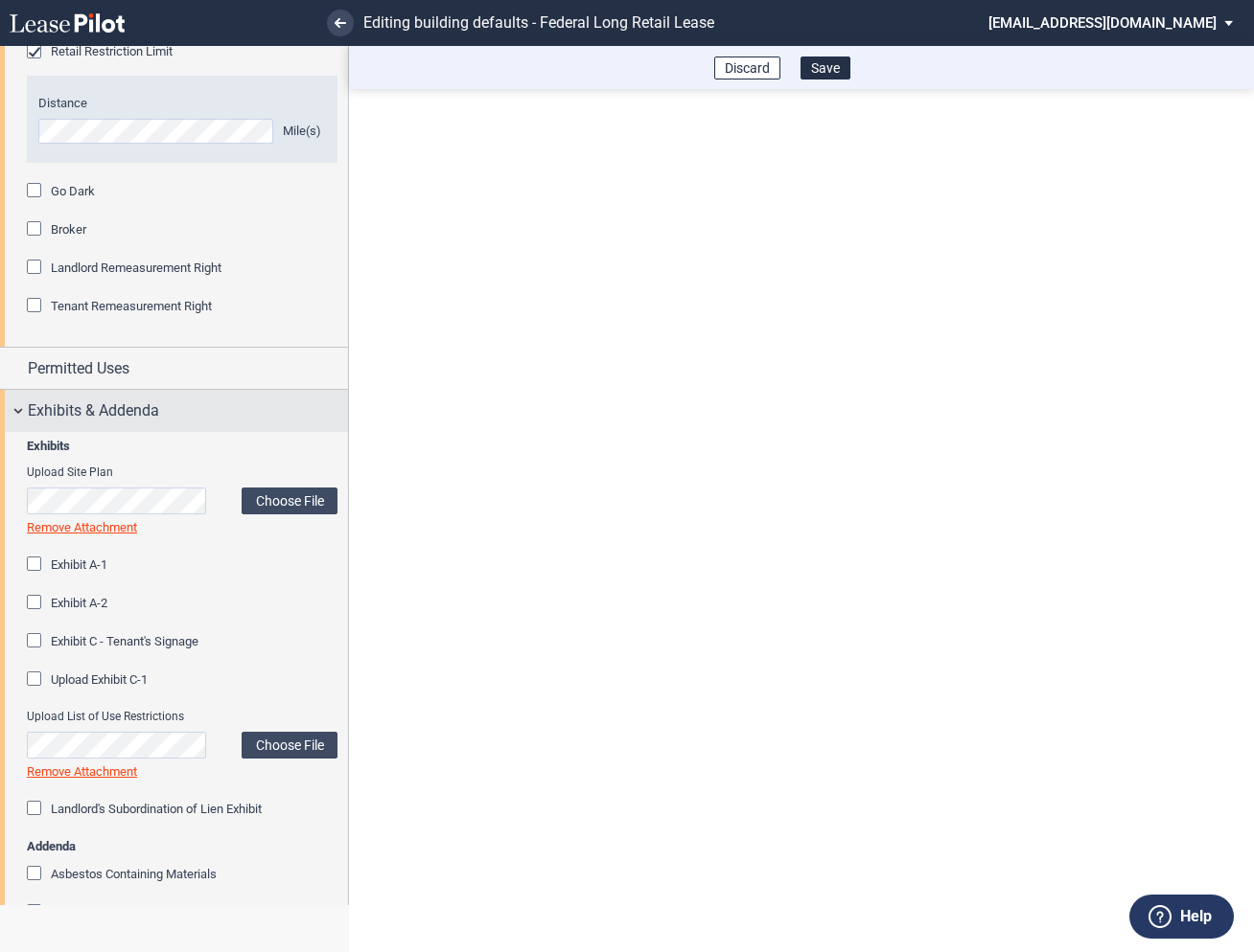
scroll to position [2058, 0]
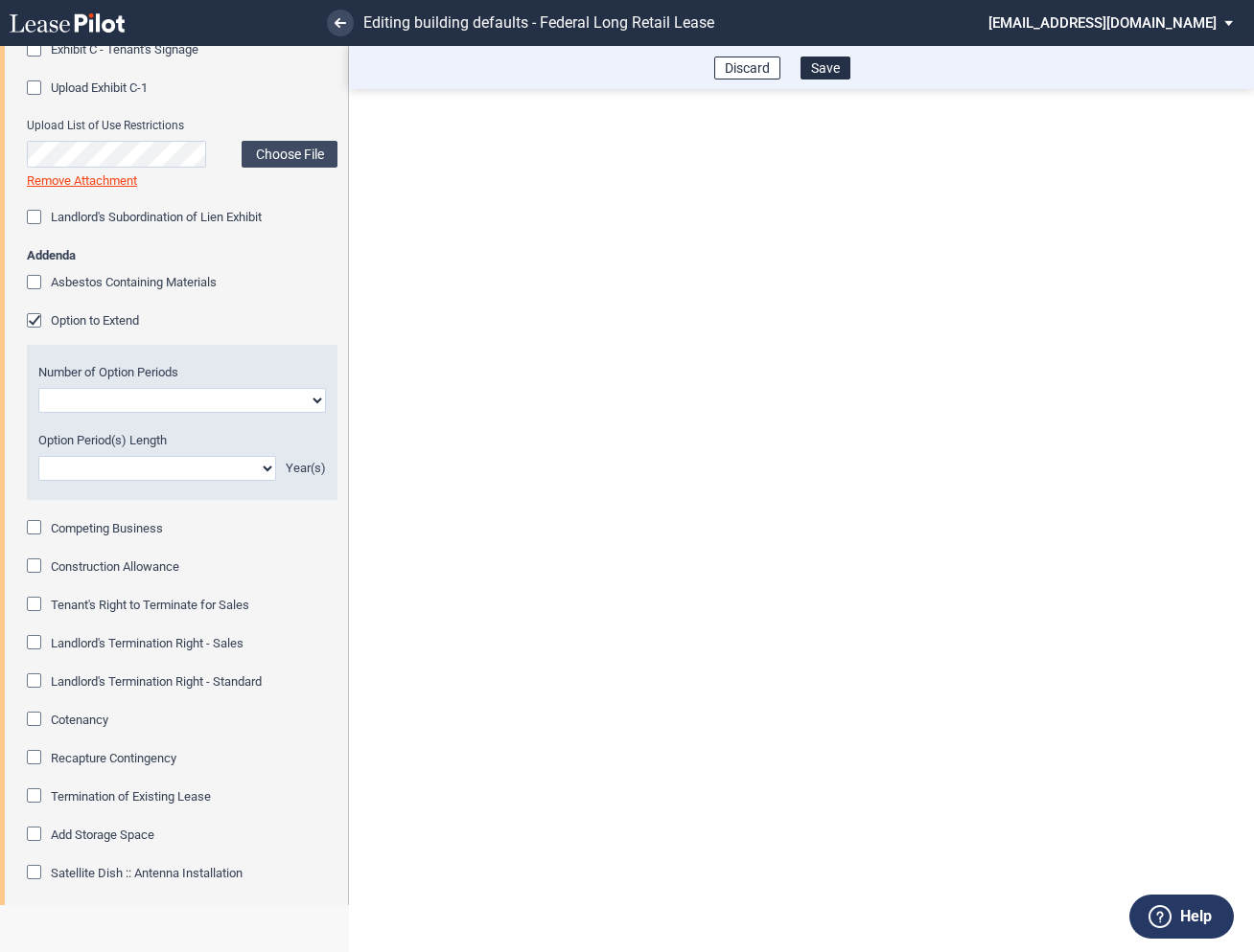
click at [32, 324] on div "Option to Extend" at bounding box center [37, 323] width 20 height 20
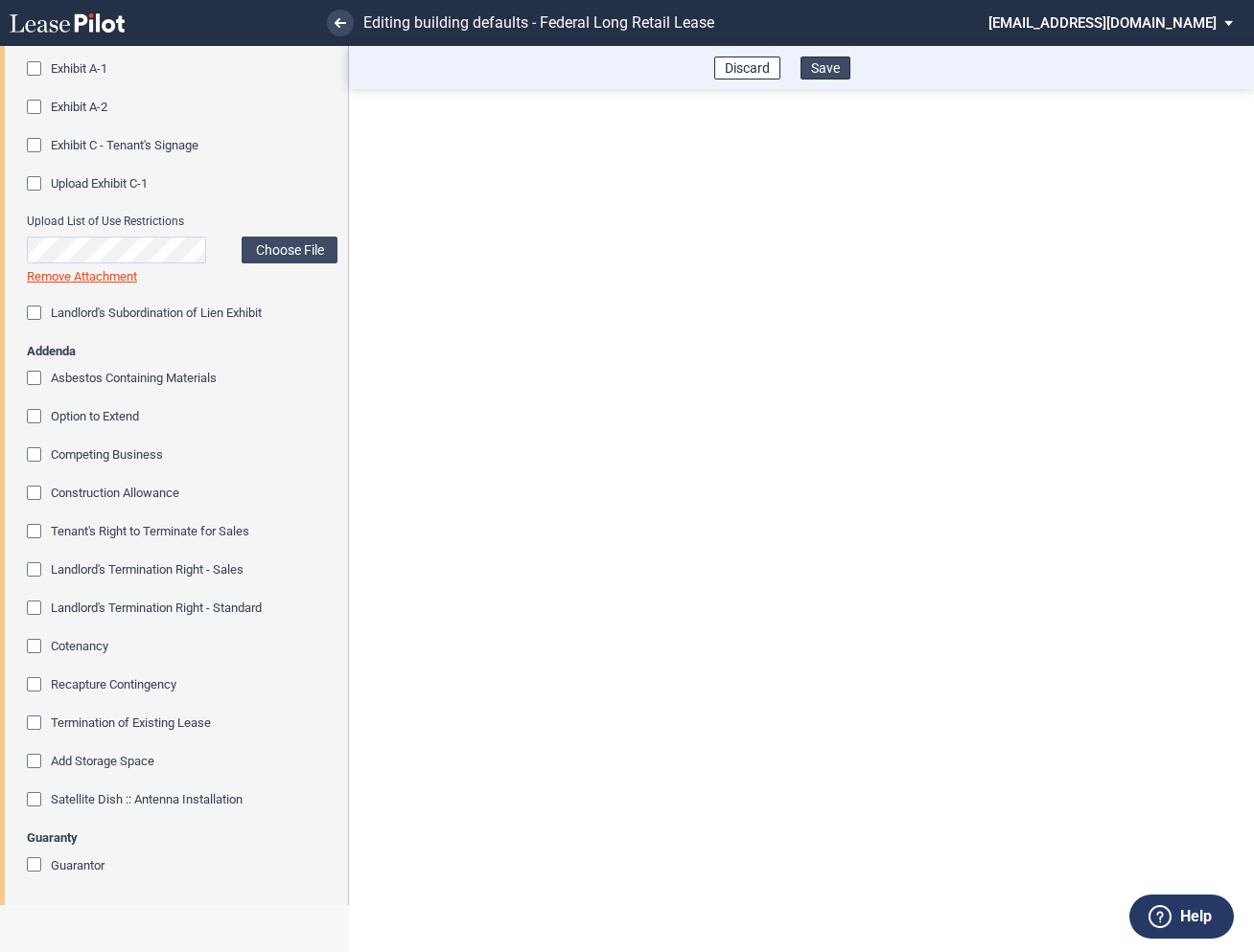
click at [825, 61] on button "Save" at bounding box center [825, 68] width 50 height 23
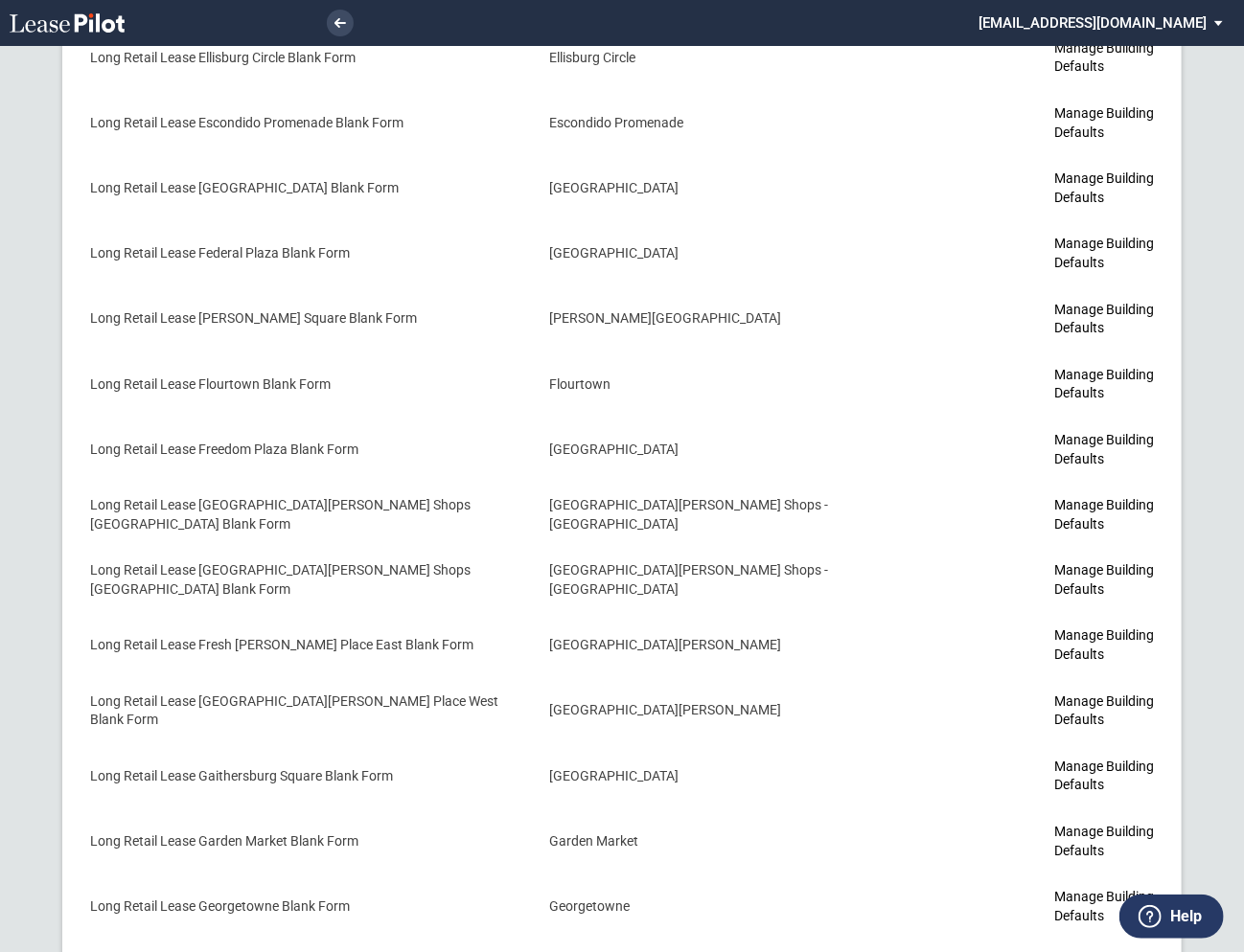
scroll to position [3446, 0]
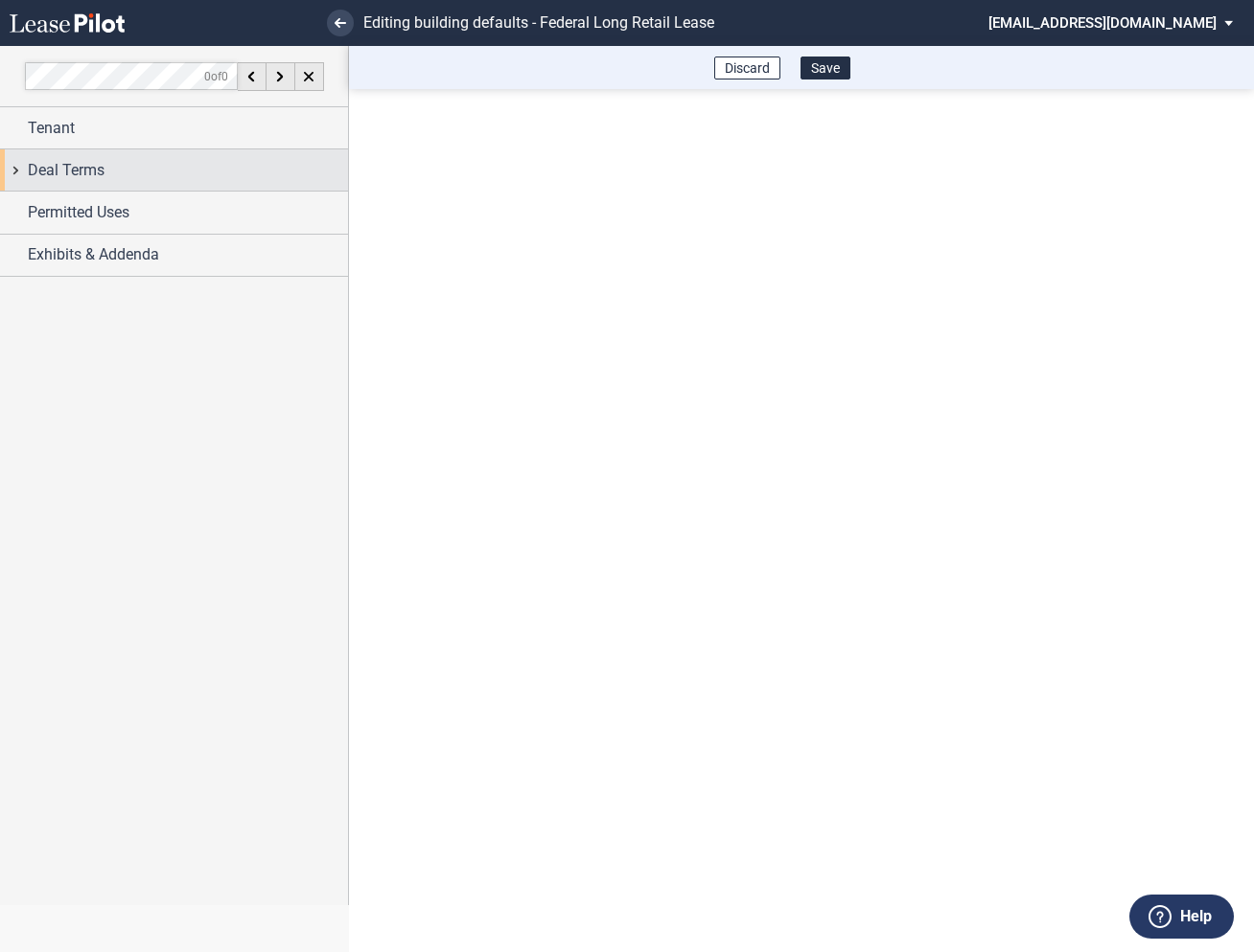
click at [14, 168] on div "Deal Terms" at bounding box center [174, 170] width 348 height 41
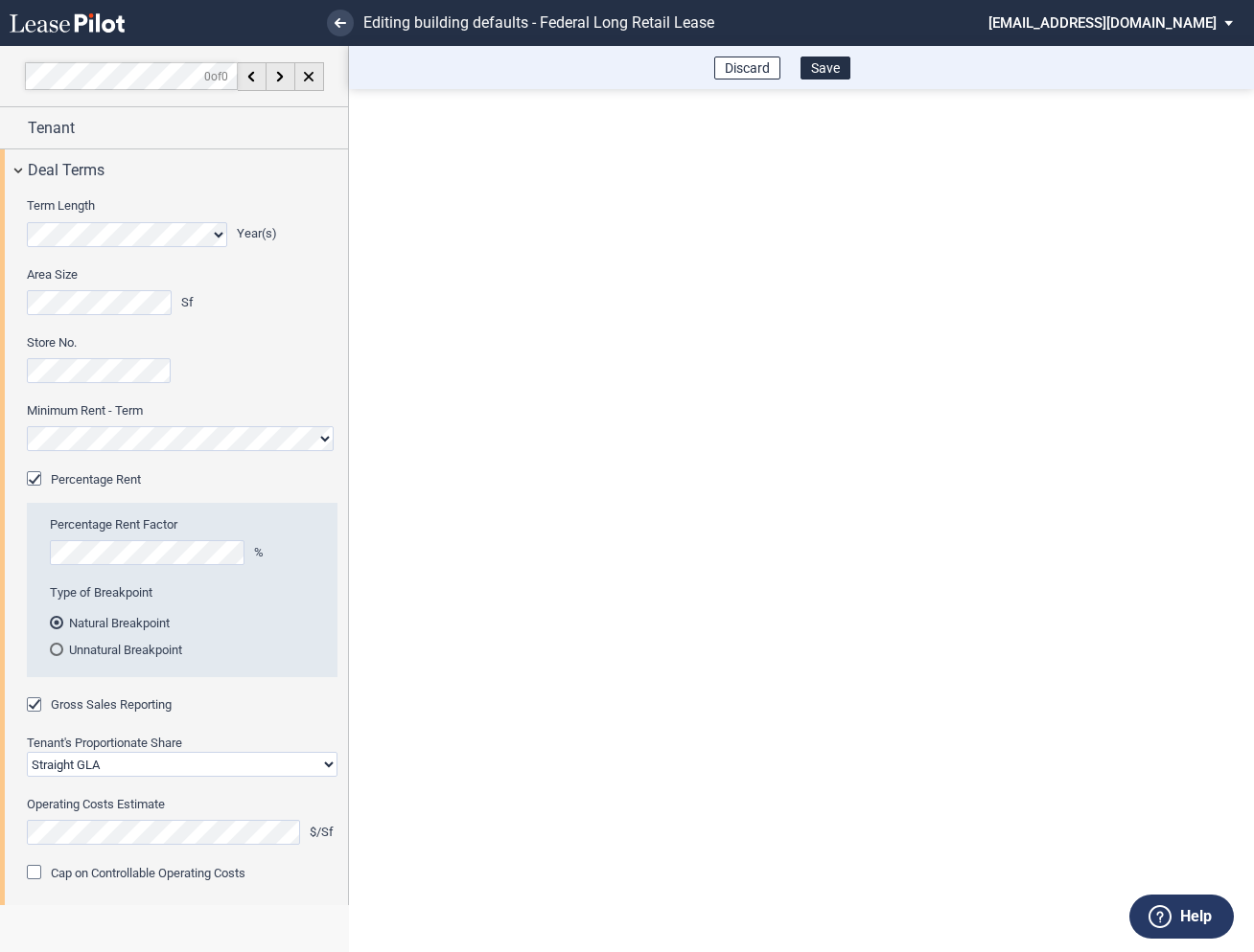
click at [1169, 22] on md-select "[EMAIL_ADDRESS][DOMAIN_NAME] Super Admin Area Admin Area Settings Sign Out" at bounding box center [1117, 21] width 263 height 43
click at [1109, 48] on div "Super Admin Area" at bounding box center [1132, 52] width 106 height 20
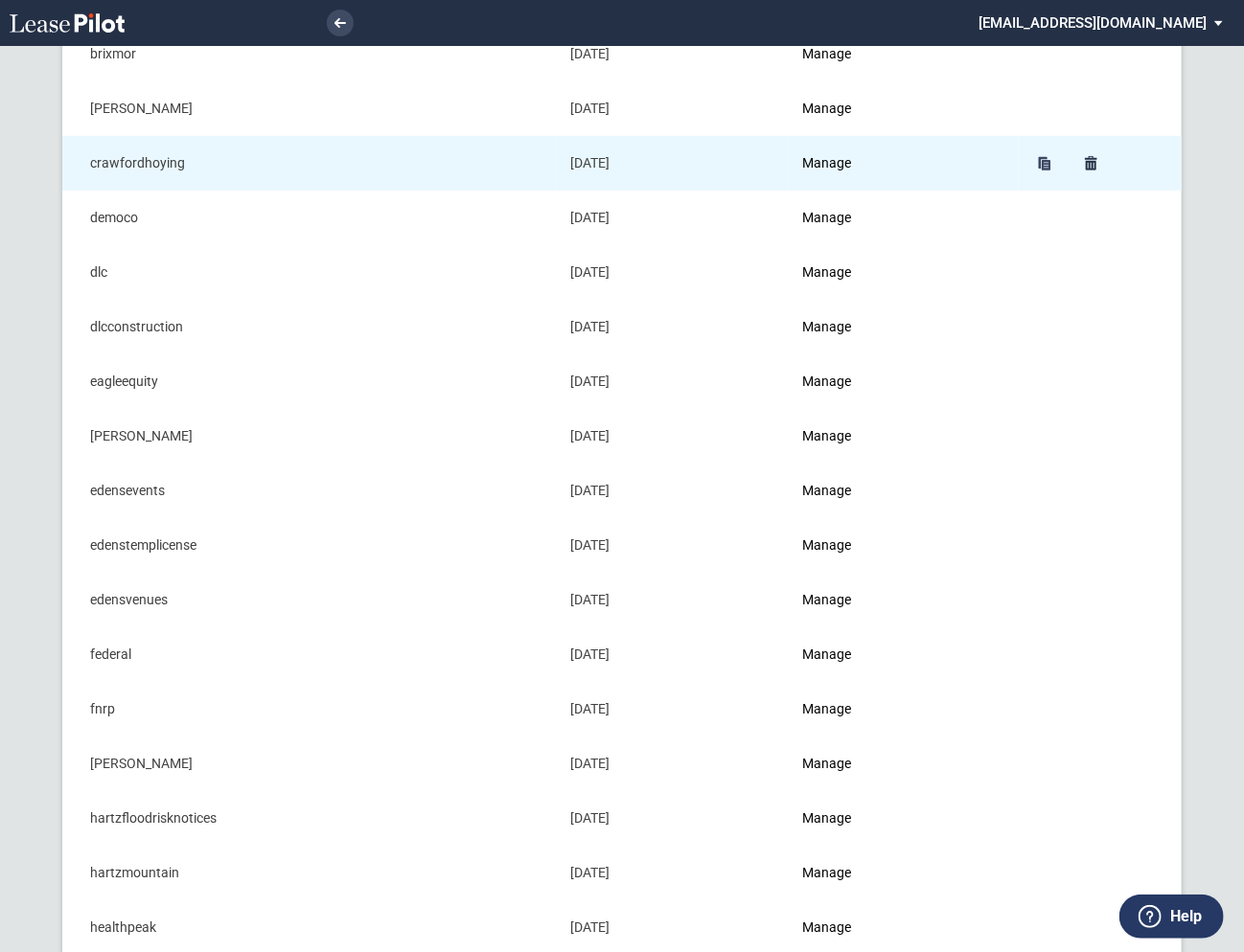
scroll to position [427, 0]
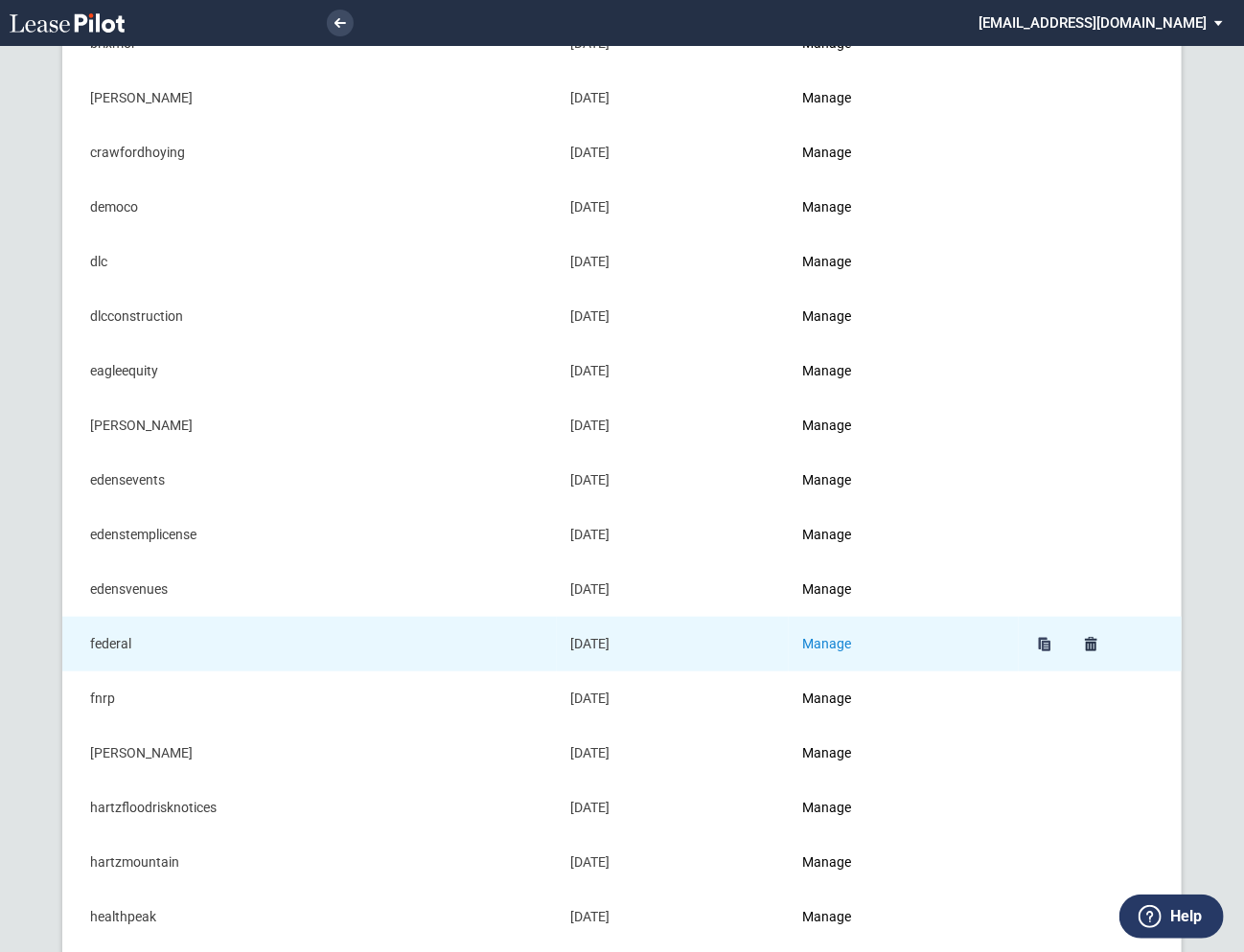
click at [838, 636] on link "Manage" at bounding box center [826, 644] width 49 height 16
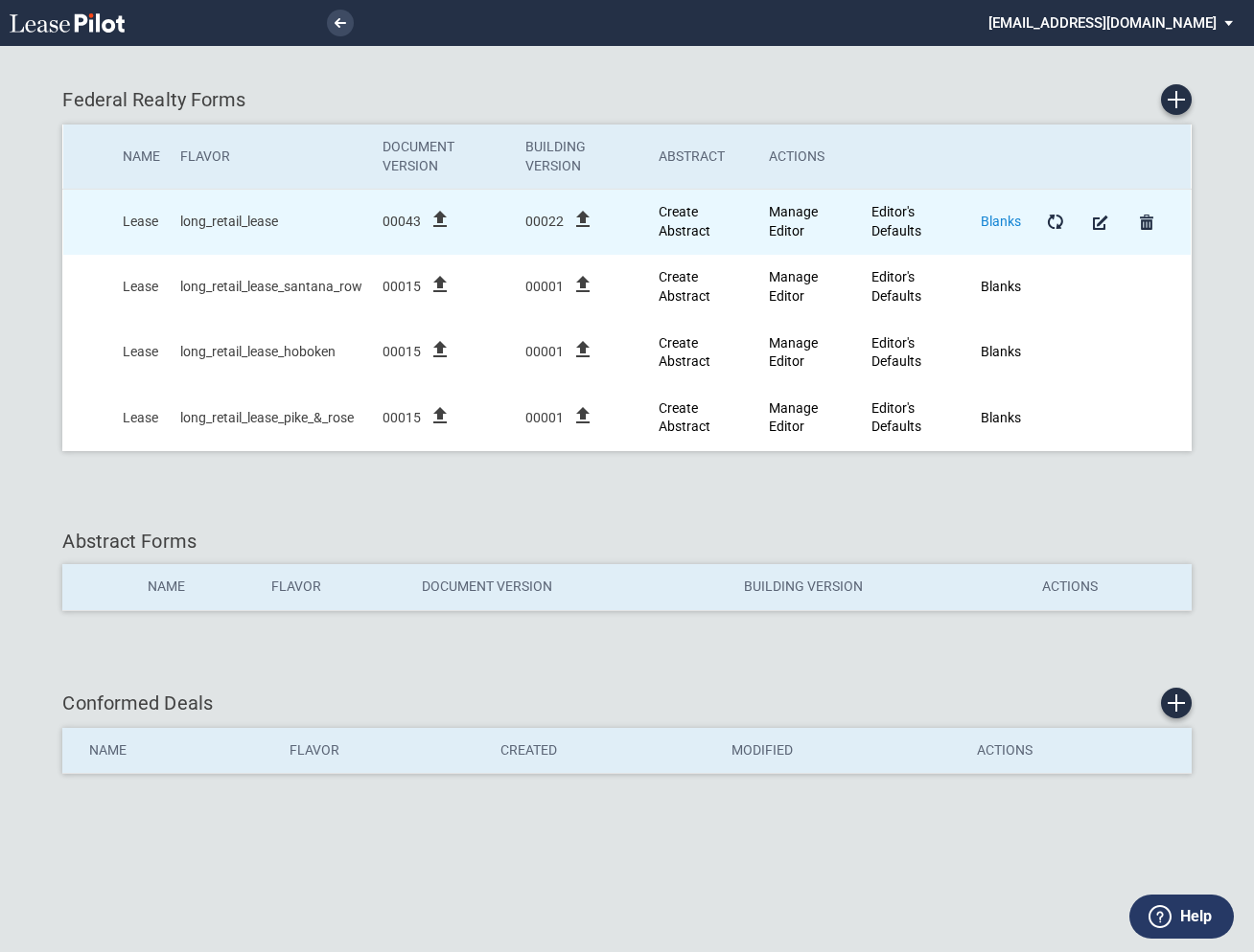
click at [1003, 219] on link "Blanks" at bounding box center [1000, 221] width 40 height 16
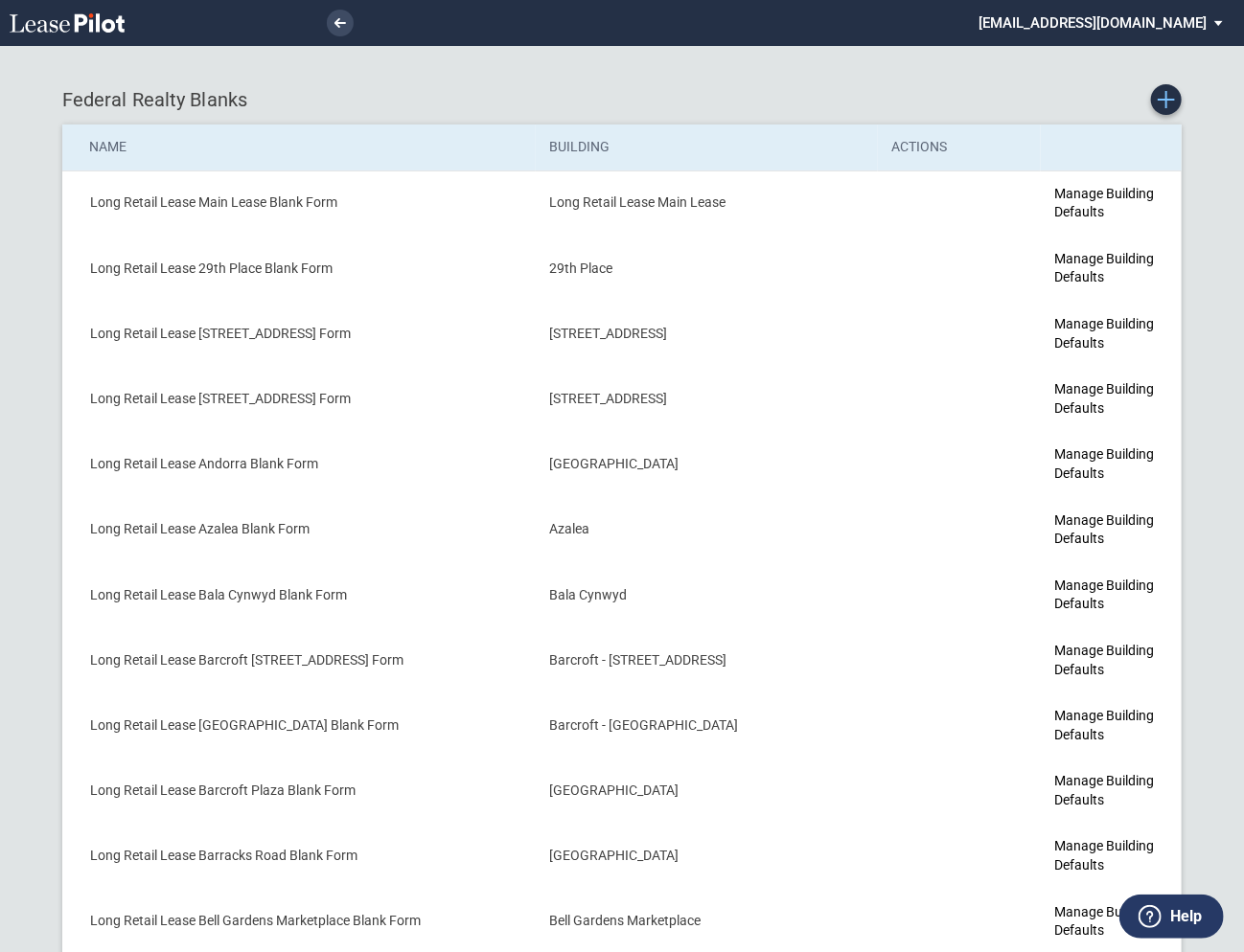
click at [1169, 99] on use "Create new Blank Form" at bounding box center [1167, 99] width 18 height 18
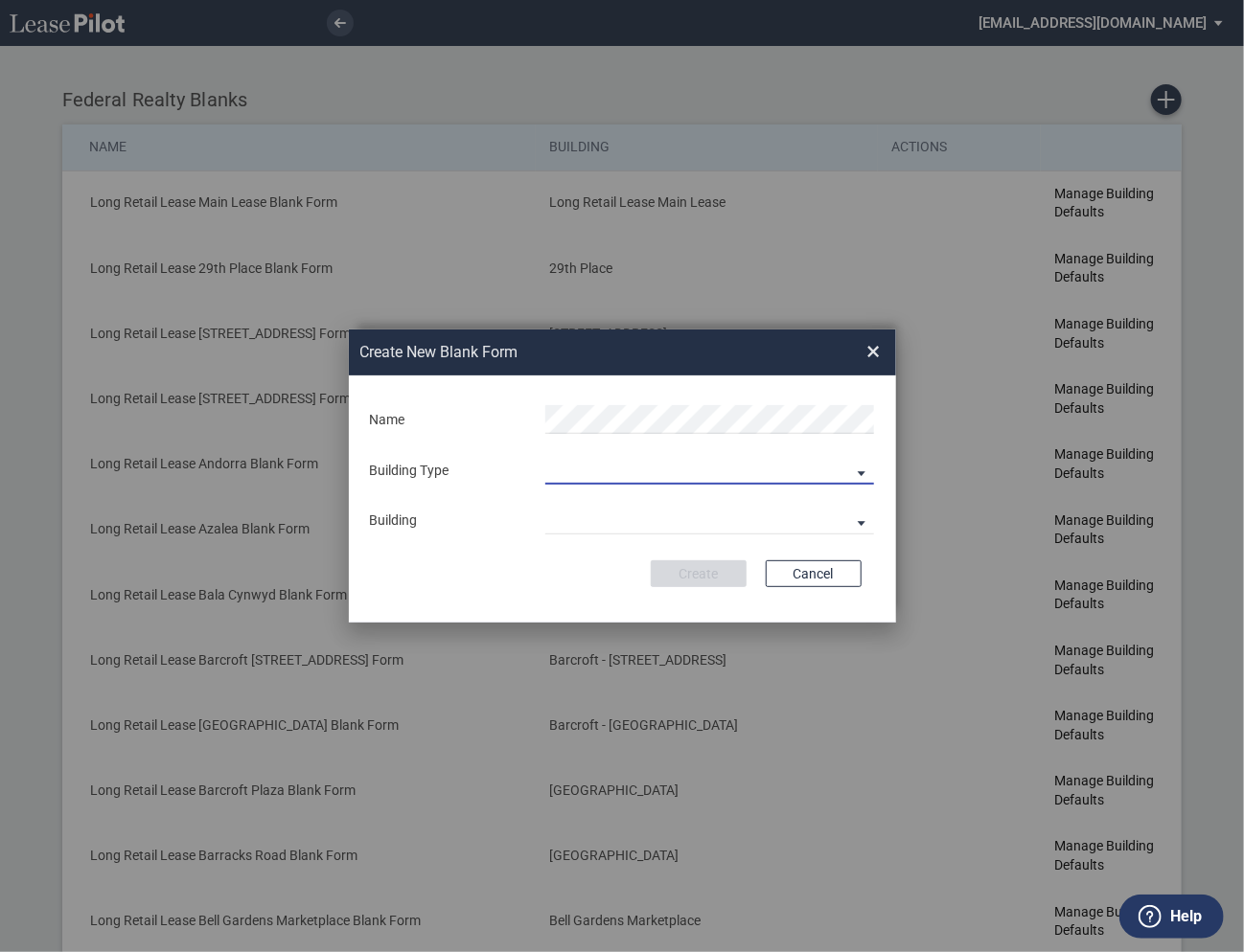
click at [629, 472] on md-select "Building Predefined Empty Building New Empty Building" at bounding box center [709, 470] width 329 height 28
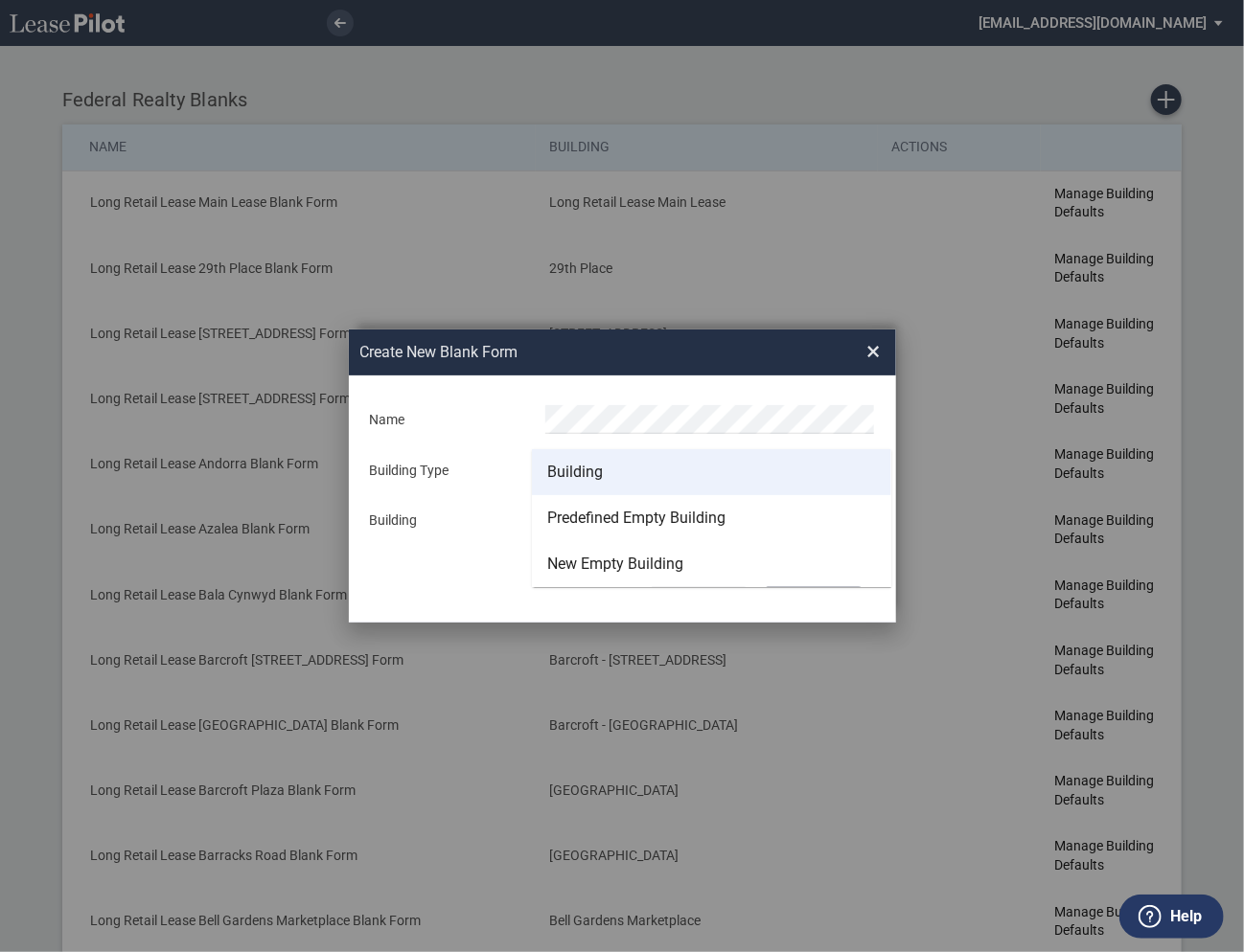
click at [598, 468] on div "Building" at bounding box center [575, 472] width 56 height 21
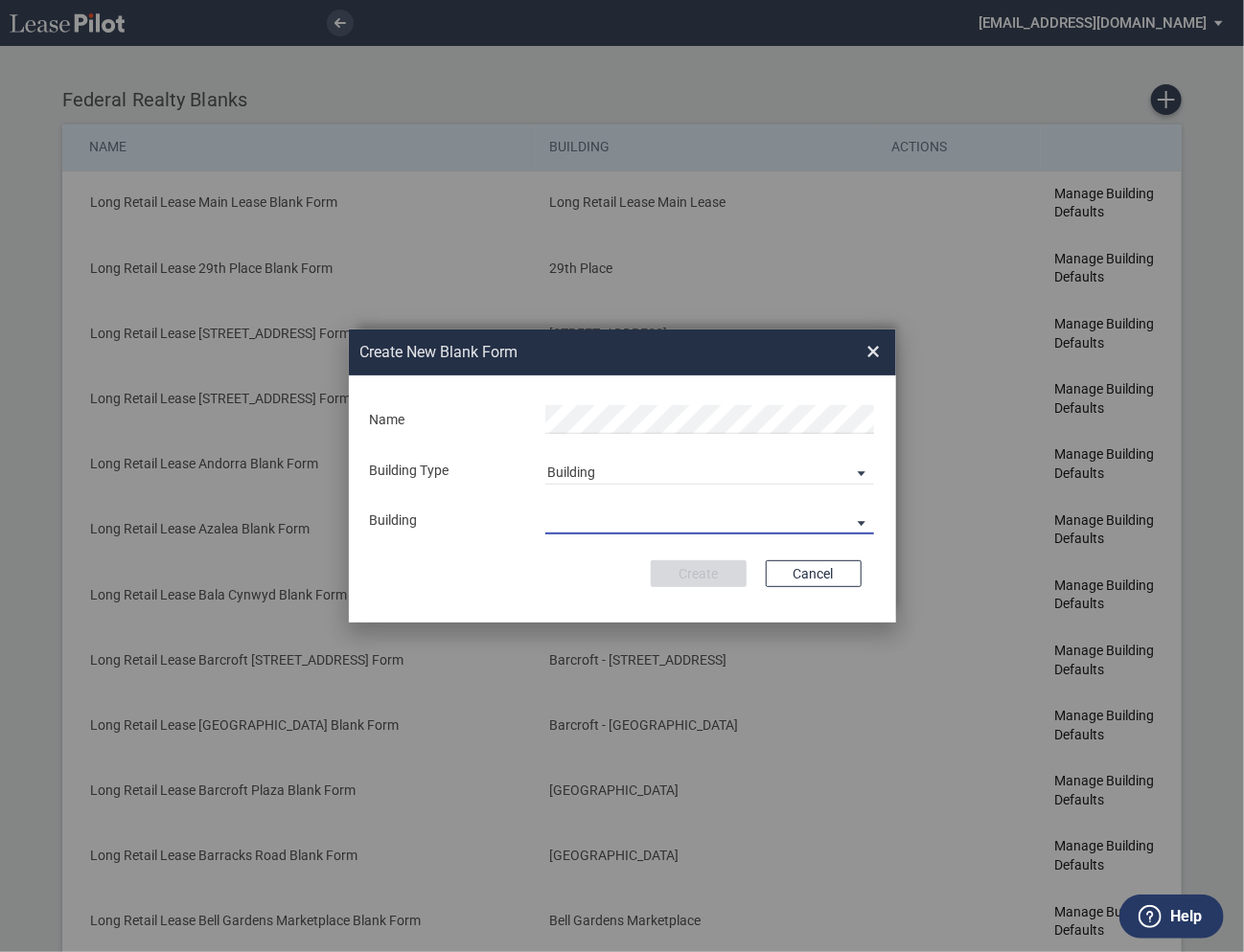
click at [591, 515] on md-select "29th Place [STREET_ADDRESS] [STREET_ADDRESS] [GEOGRAPHIC_DATA] Azalea Bala Cynw…" at bounding box center [709, 520] width 329 height 28
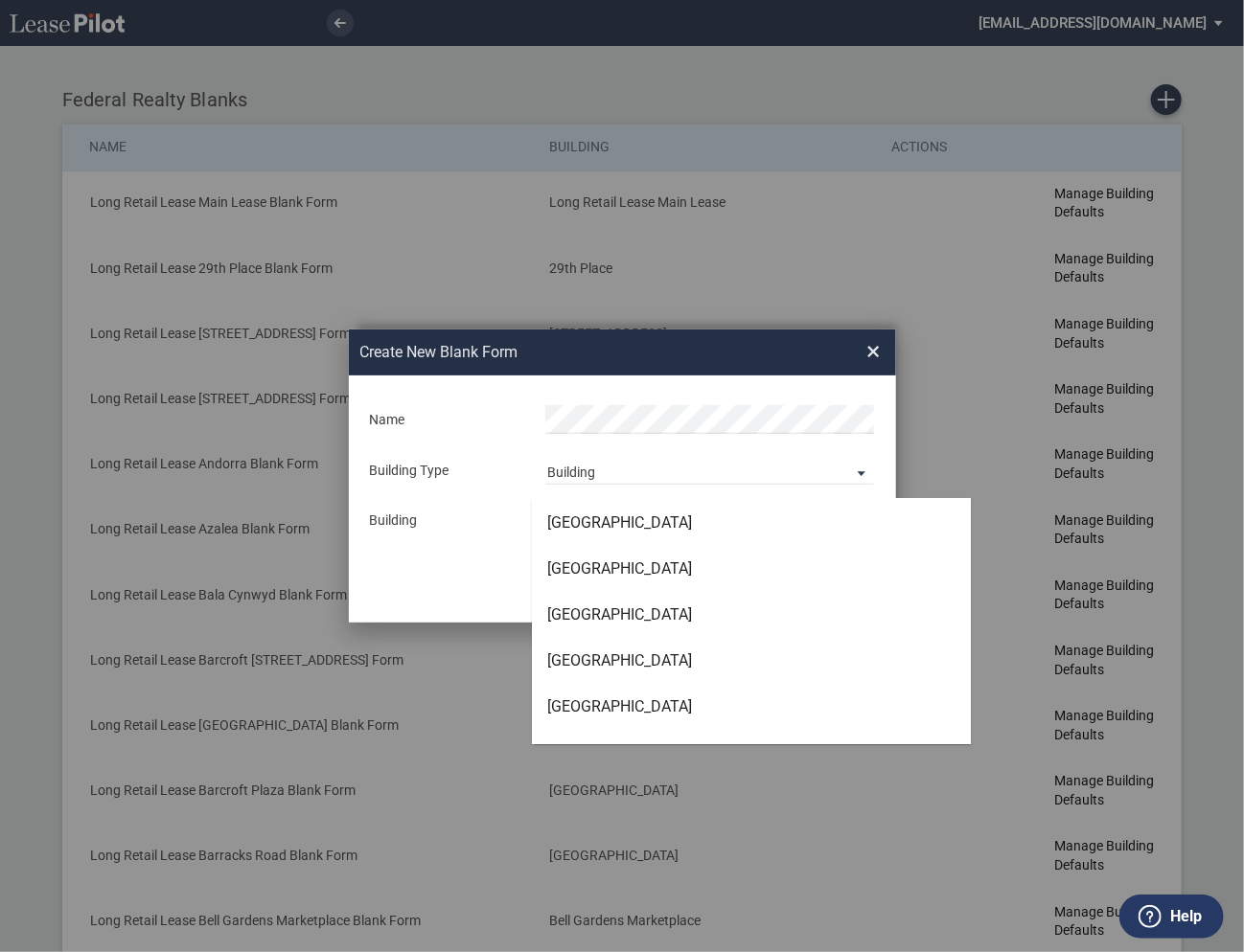
scroll to position [3354, 0]
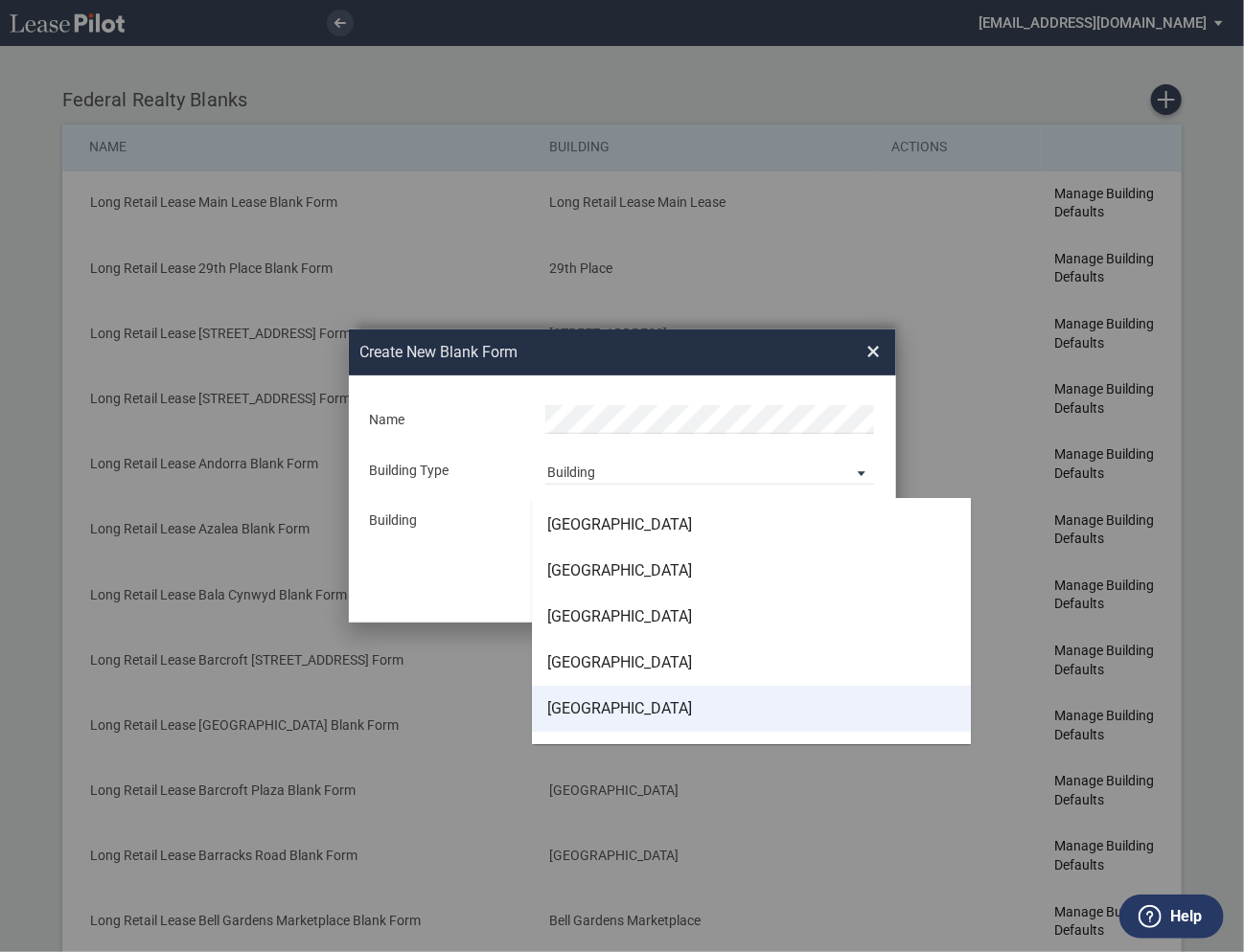
click at [590, 715] on div "[GEOGRAPHIC_DATA]" at bounding box center [620, 709] width 144 height 21
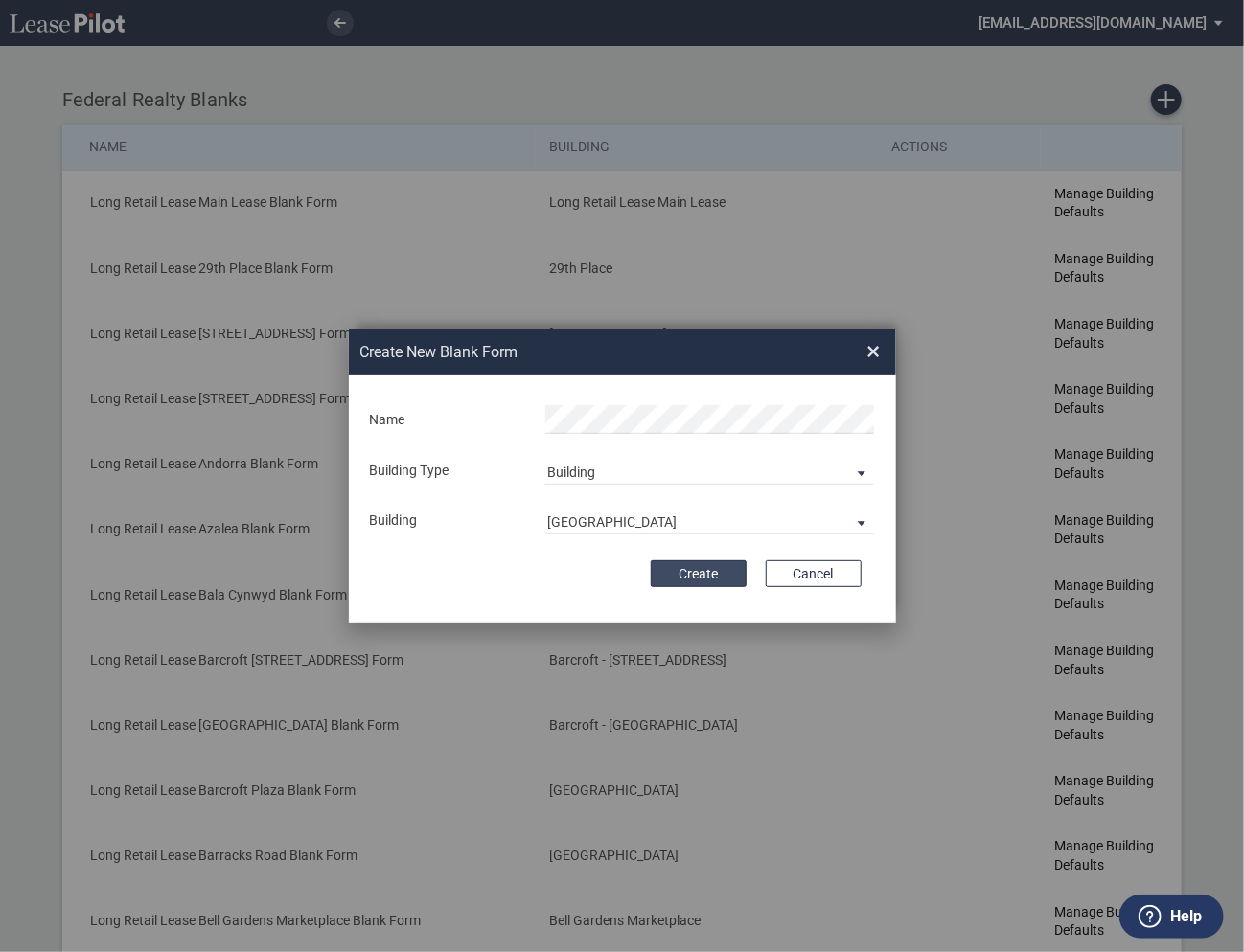
click at [710, 570] on button "Create" at bounding box center [699, 575] width 96 height 27
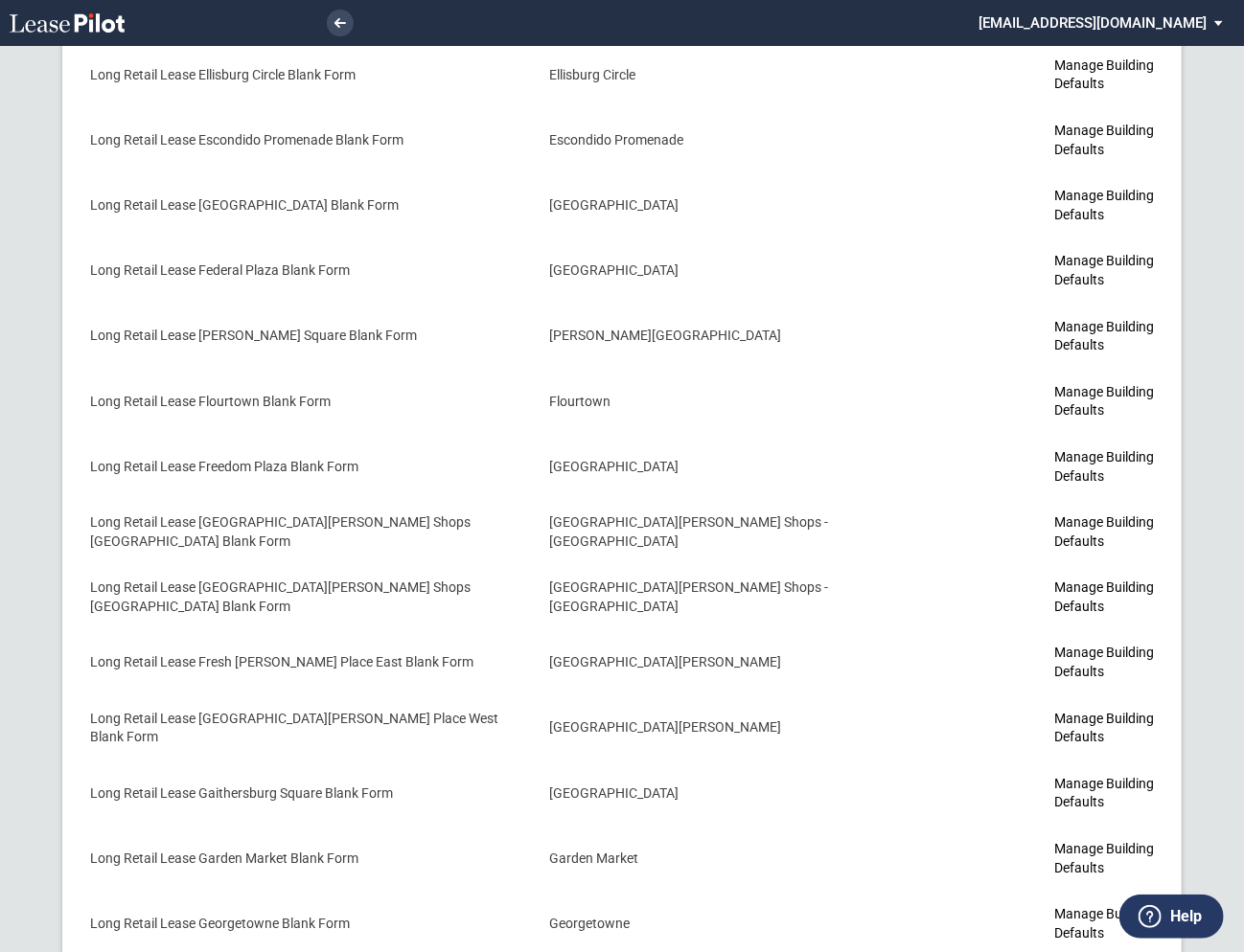
scroll to position [3501, 0]
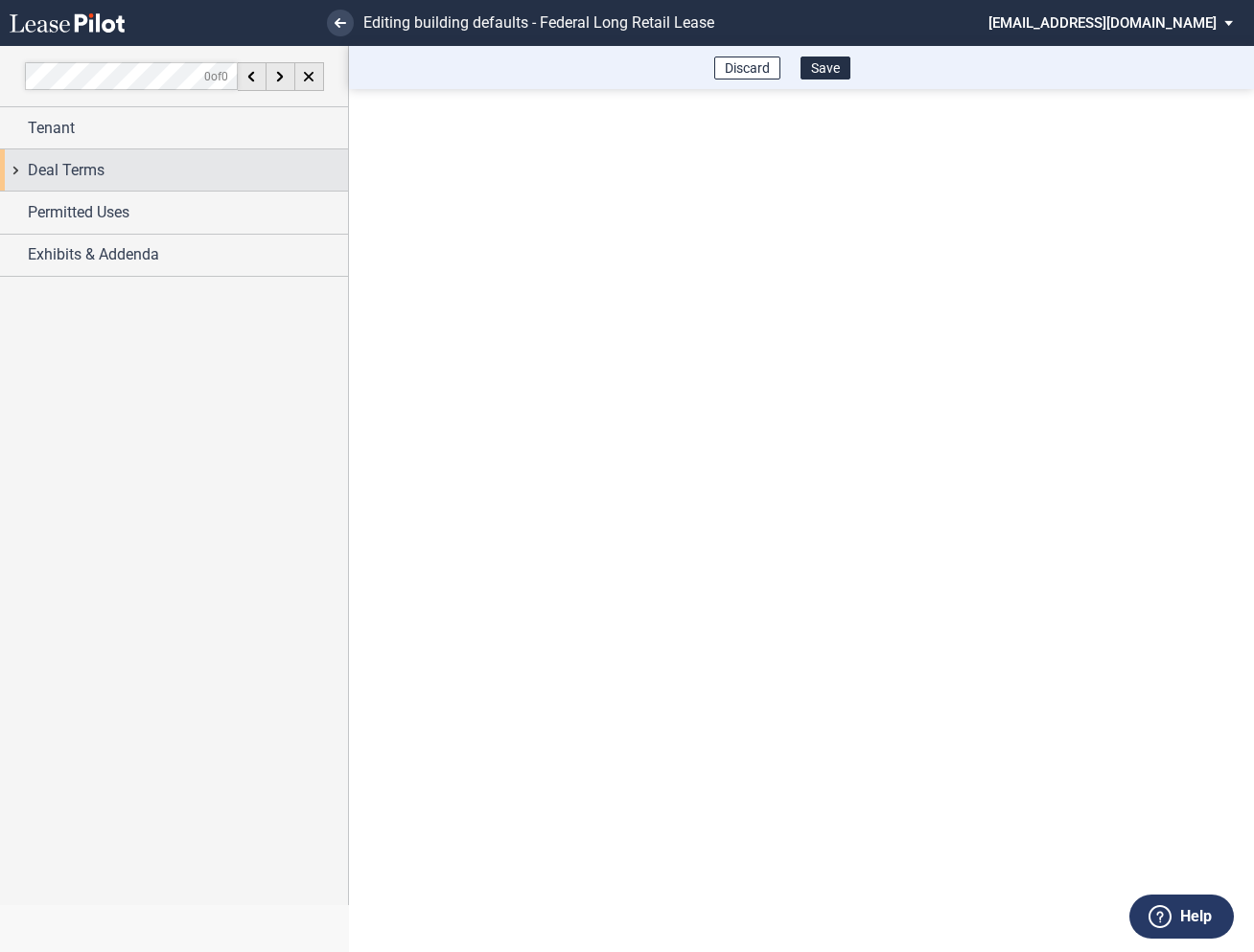
click at [17, 167] on div "Deal Terms" at bounding box center [174, 170] width 348 height 41
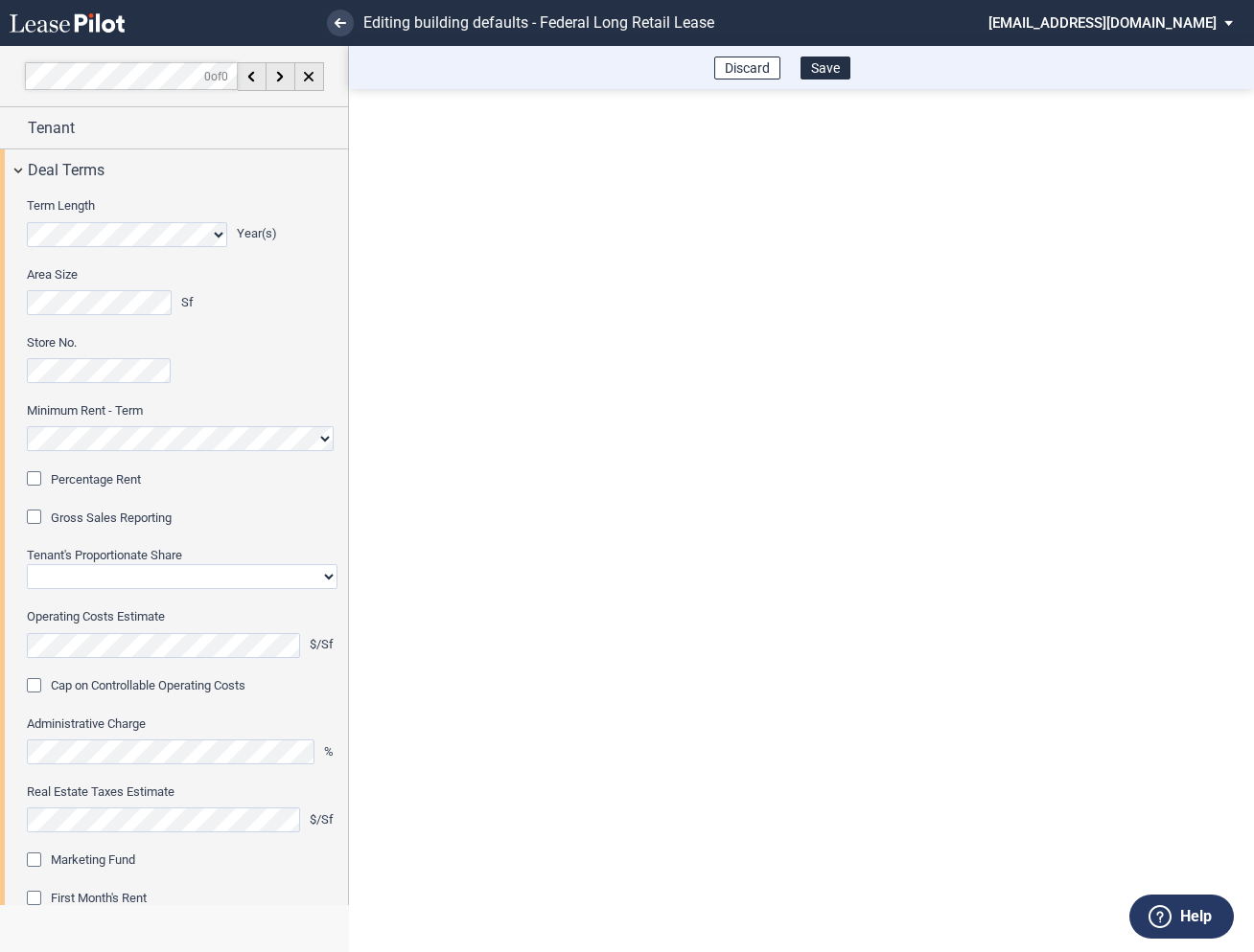
click at [38, 476] on div "Percentage Rent" at bounding box center [37, 481] width 20 height 20
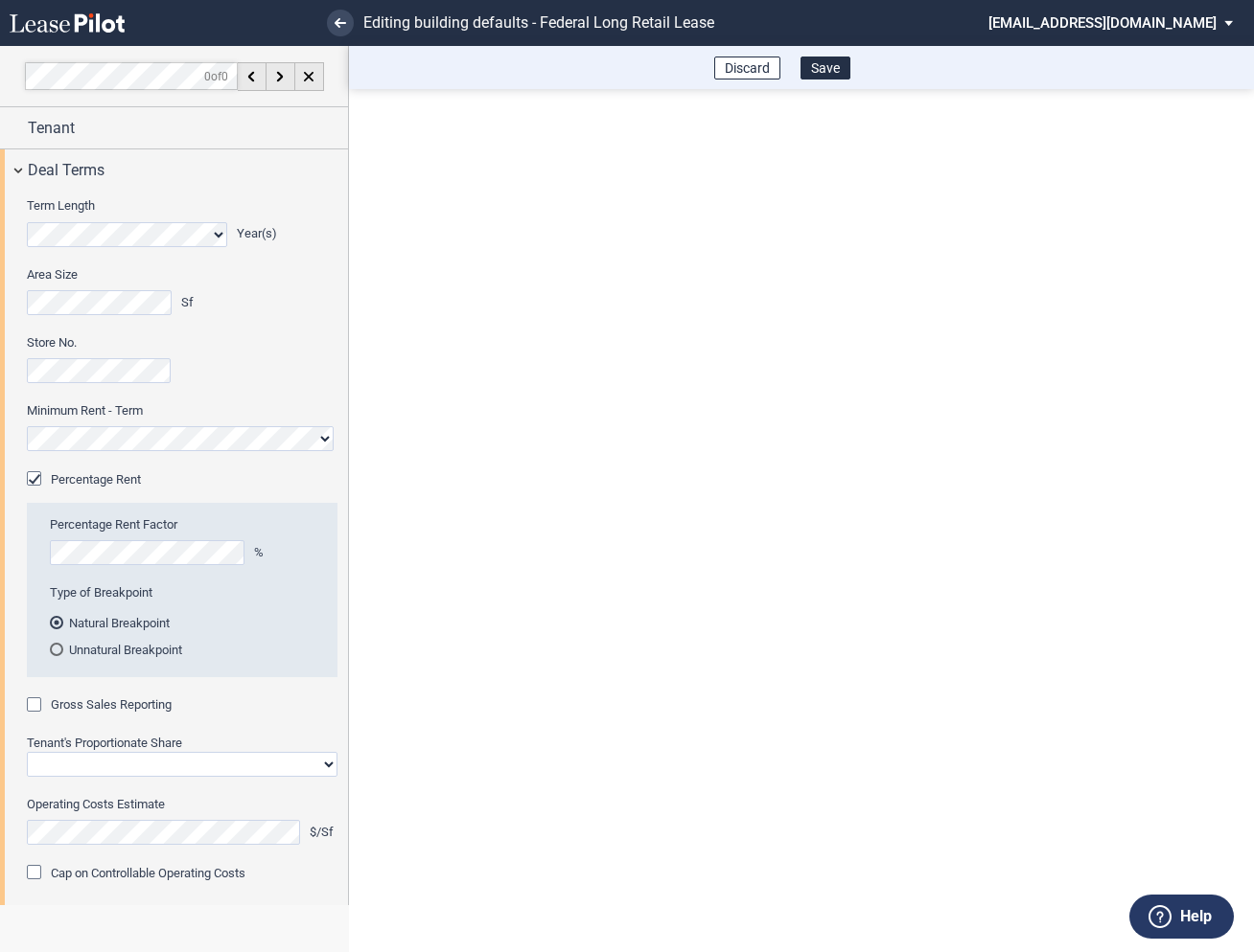
click at [34, 706] on div "Gross Sales Reporting" at bounding box center [37, 707] width 20 height 20
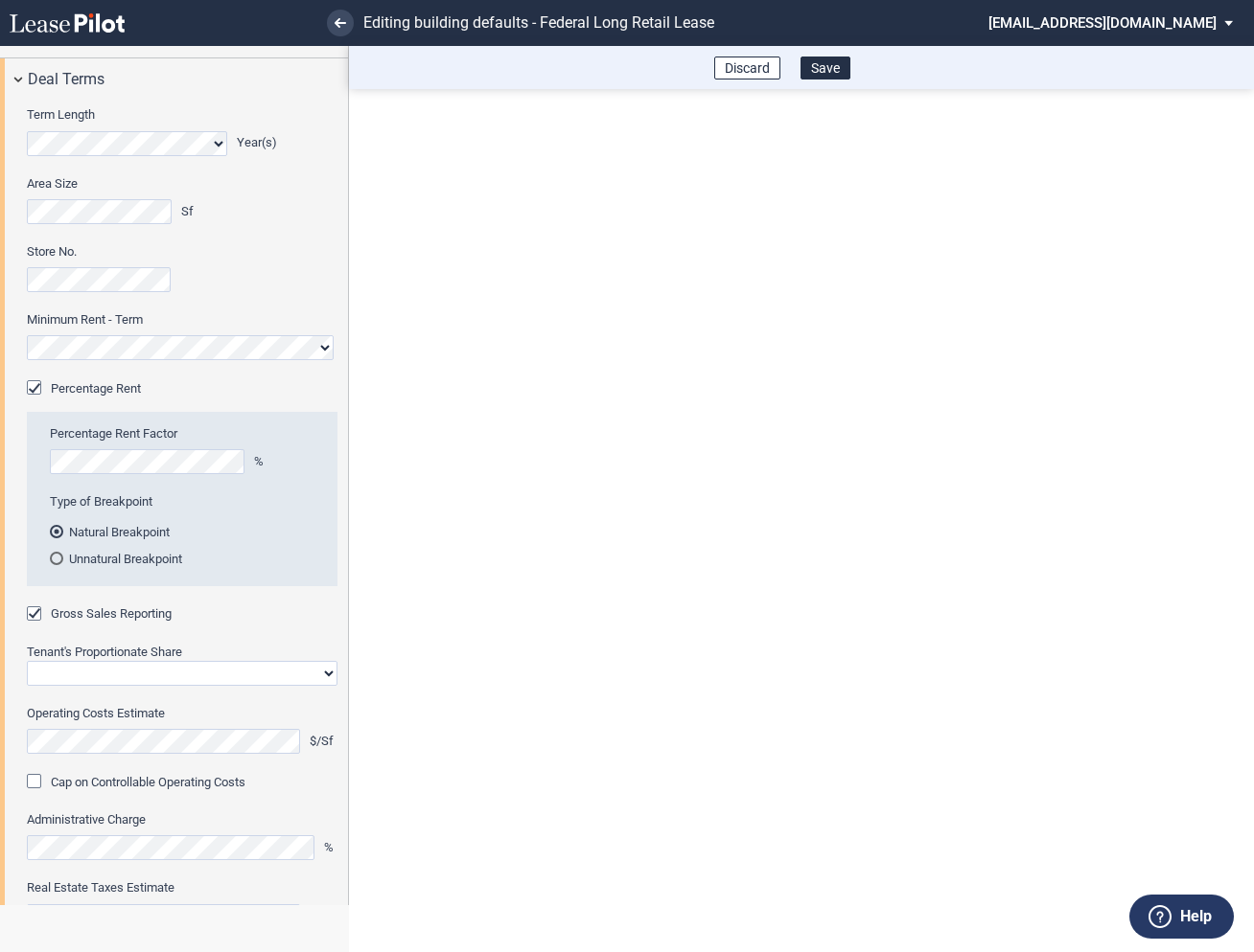
click at [77, 673] on select "Straight GLA Net Major" at bounding box center [182, 674] width 310 height 25
select select "straight GLA"
click at [27, 661] on select "Straight GLA Net Major" at bounding box center [182, 674] width 310 height 25
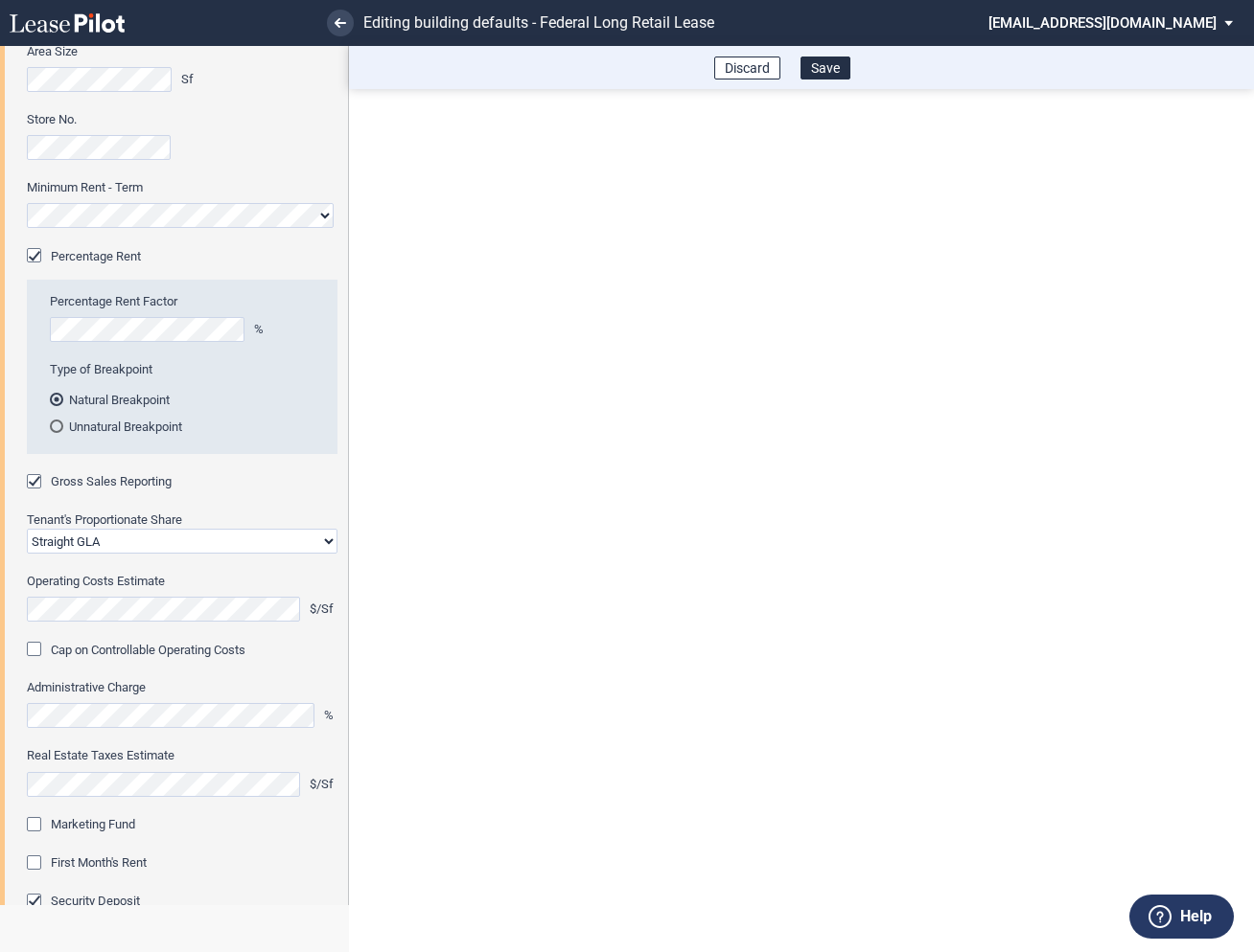
scroll to position [296, 0]
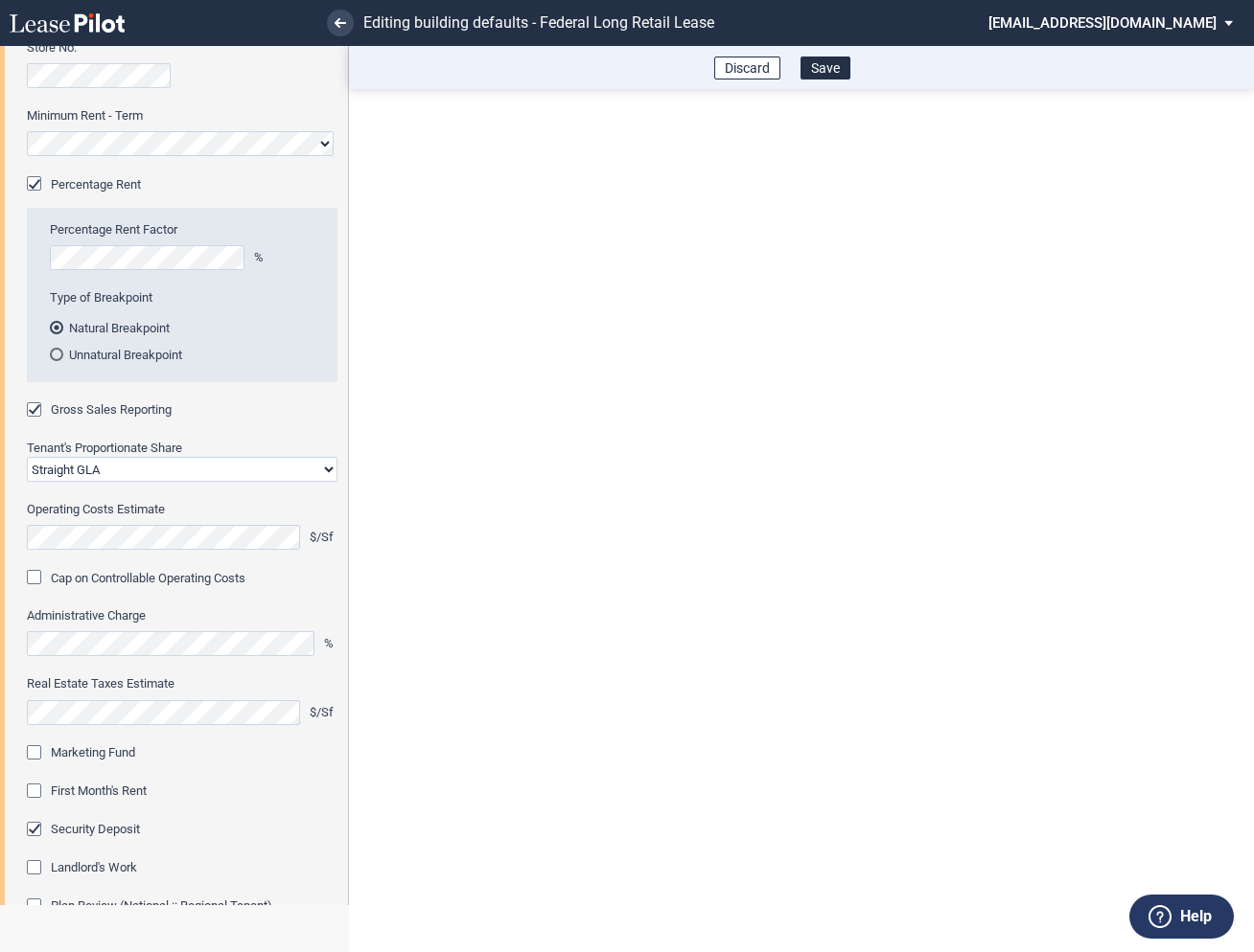
click at [35, 755] on div "Marketing Fund" at bounding box center [37, 755] width 20 height 20
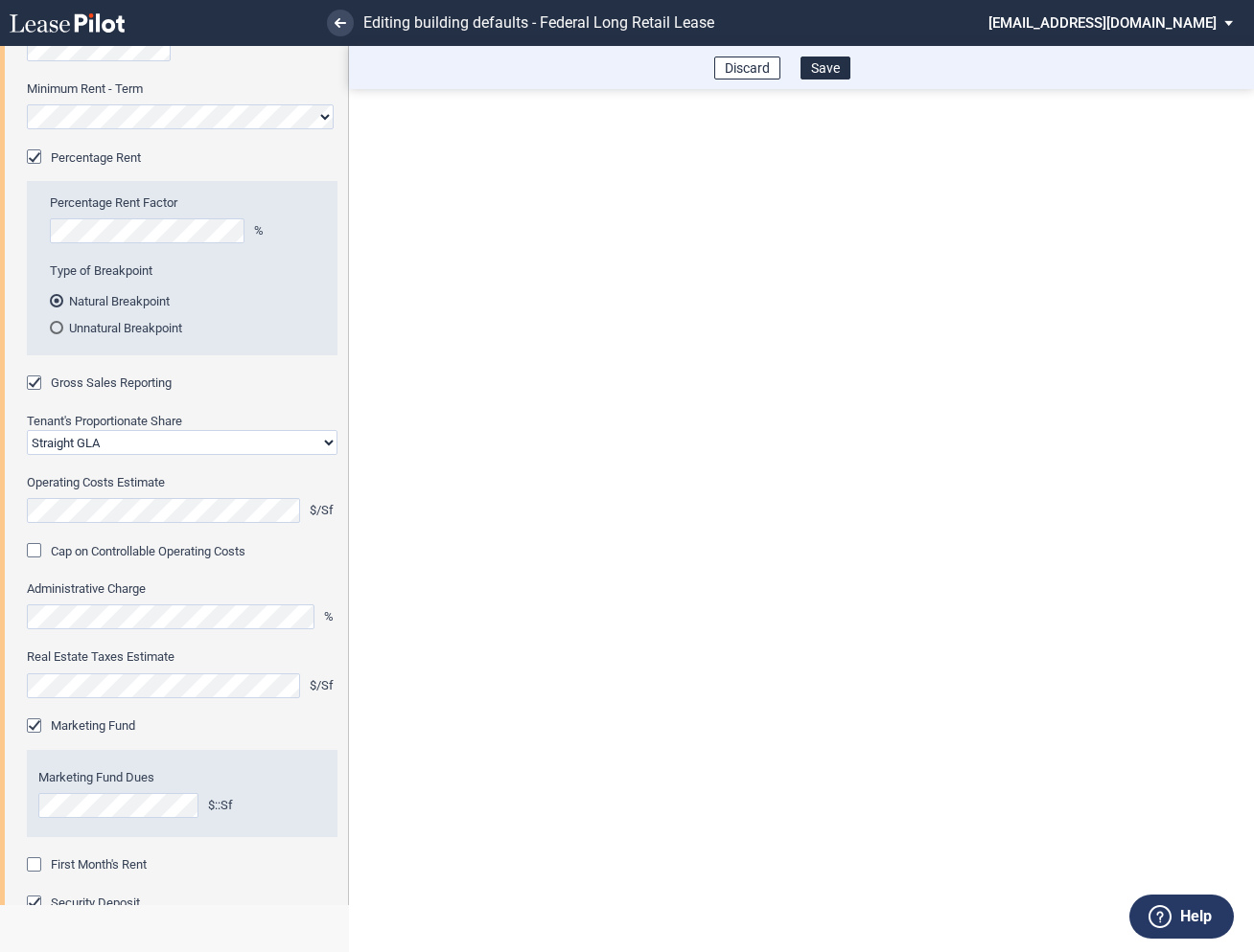
scroll to position [341, 0]
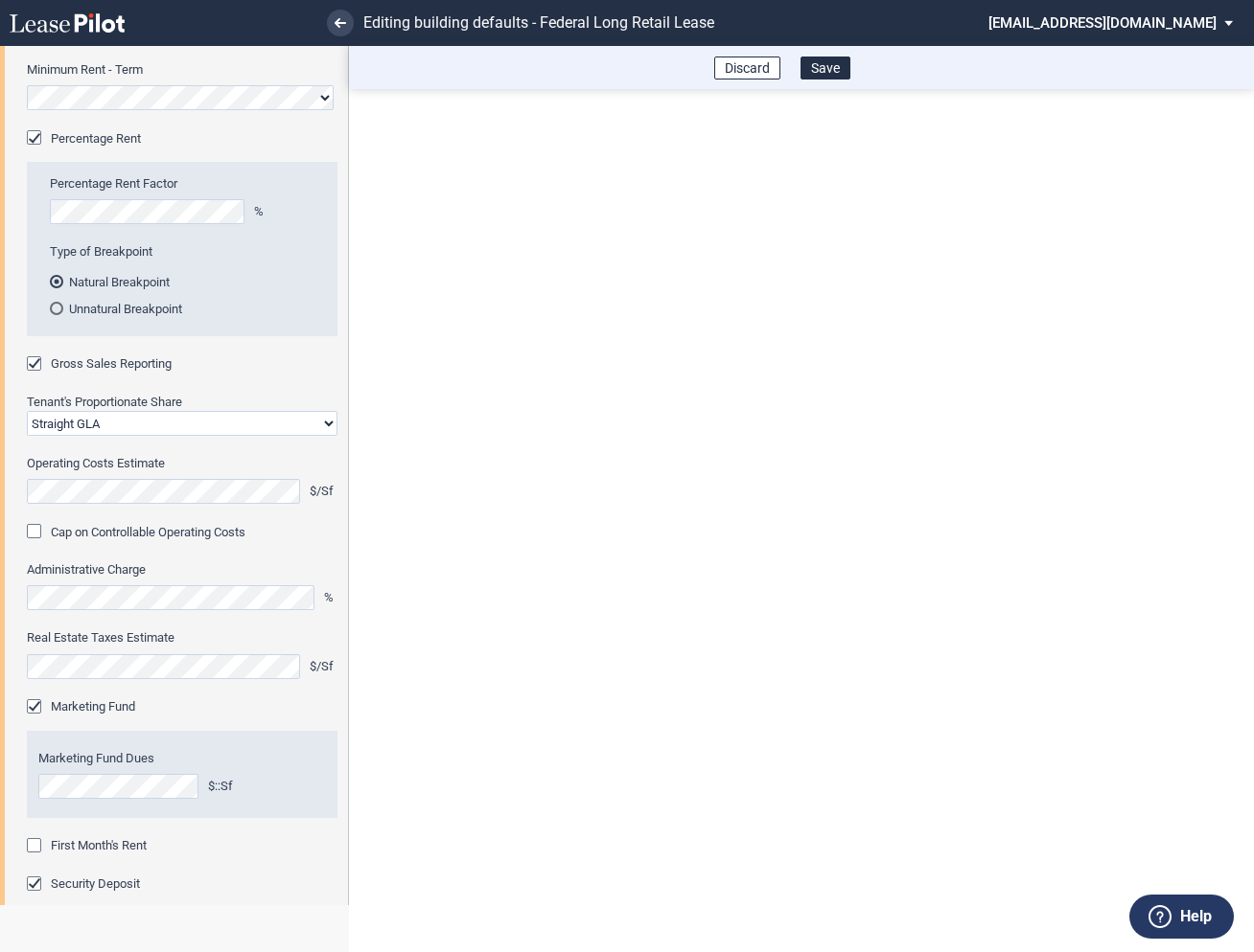
click at [33, 842] on div "First Month's Rent" at bounding box center [37, 848] width 20 height 20
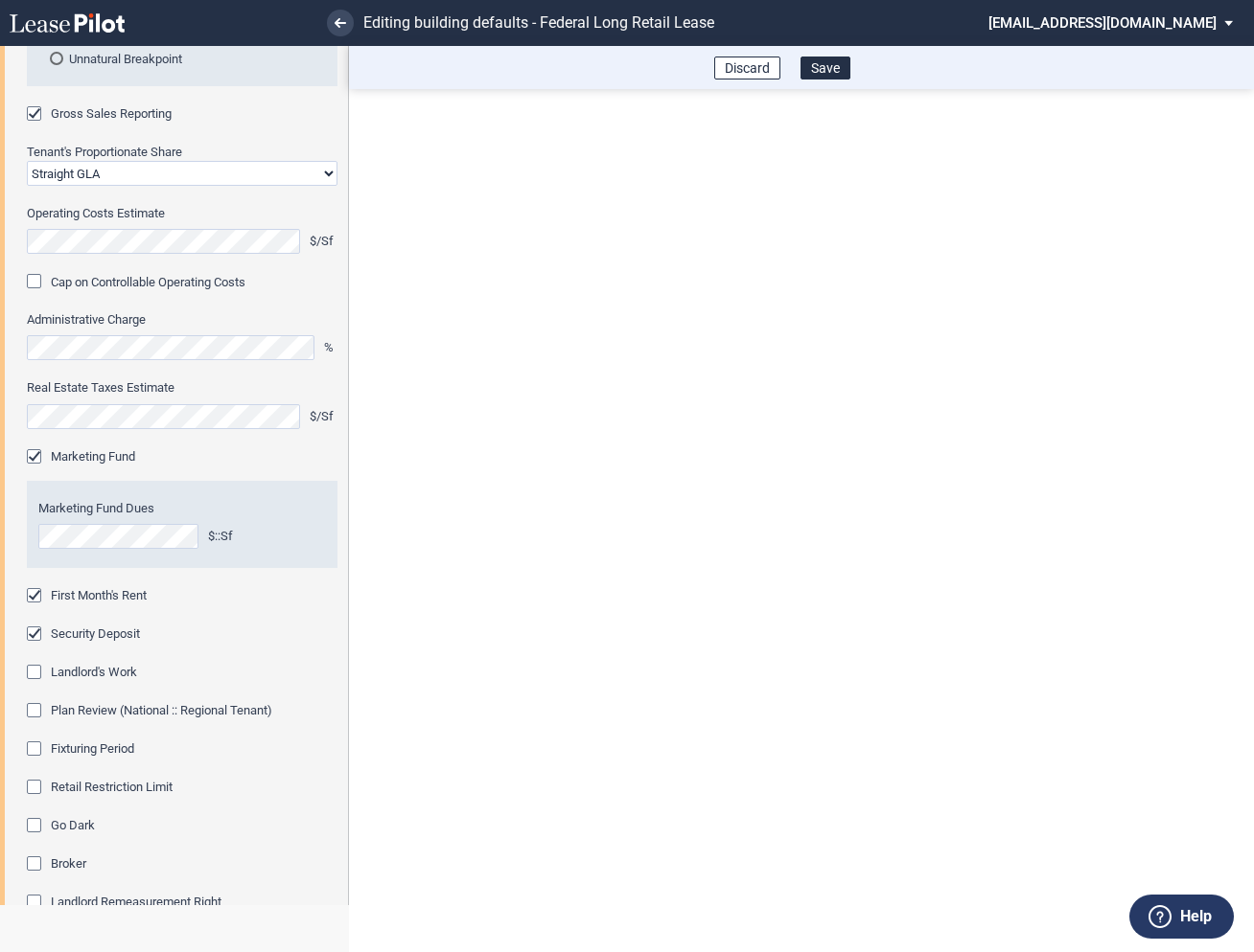
click at [36, 746] on div "Fixturing Period" at bounding box center [37, 751] width 20 height 20
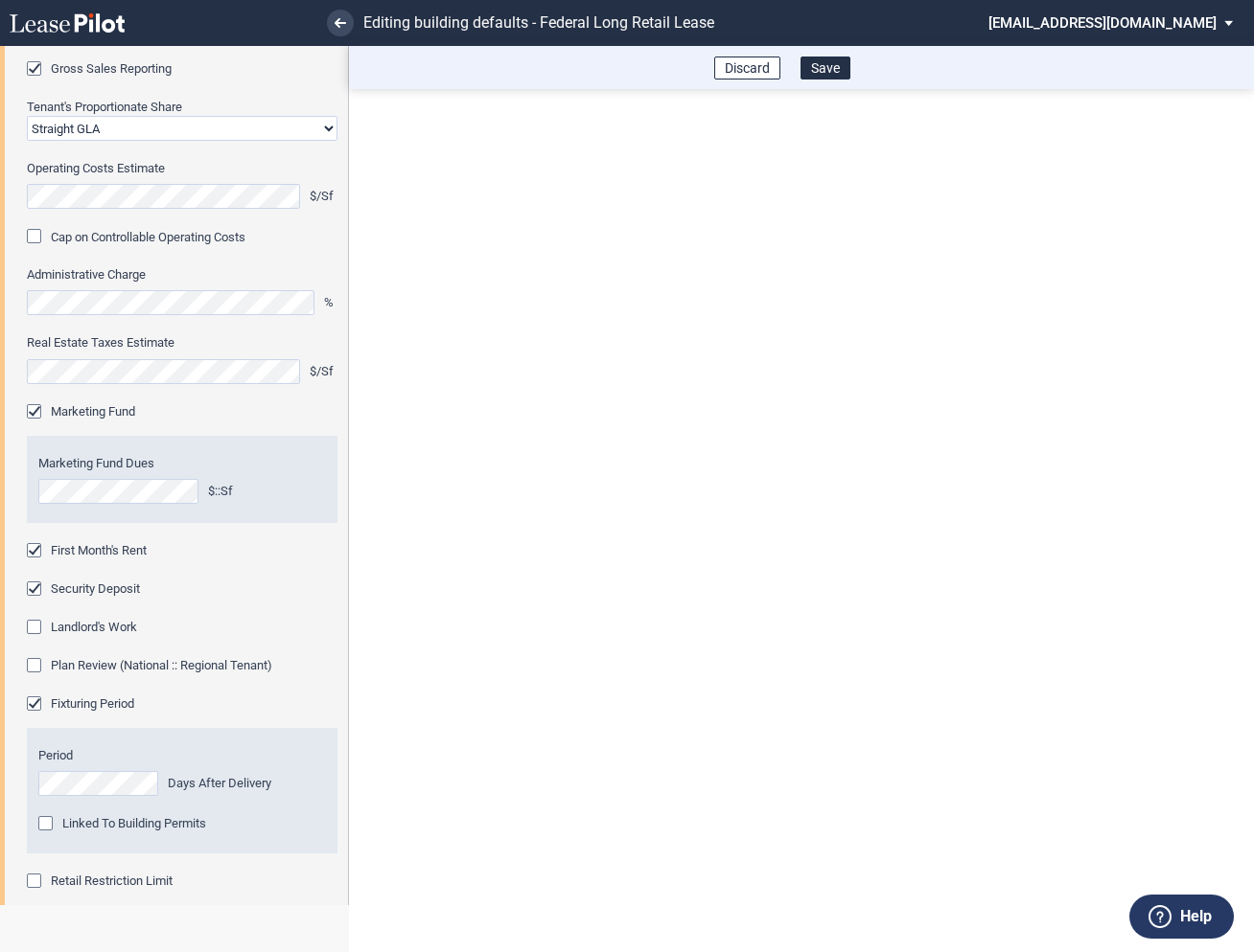
scroll to position [681, 0]
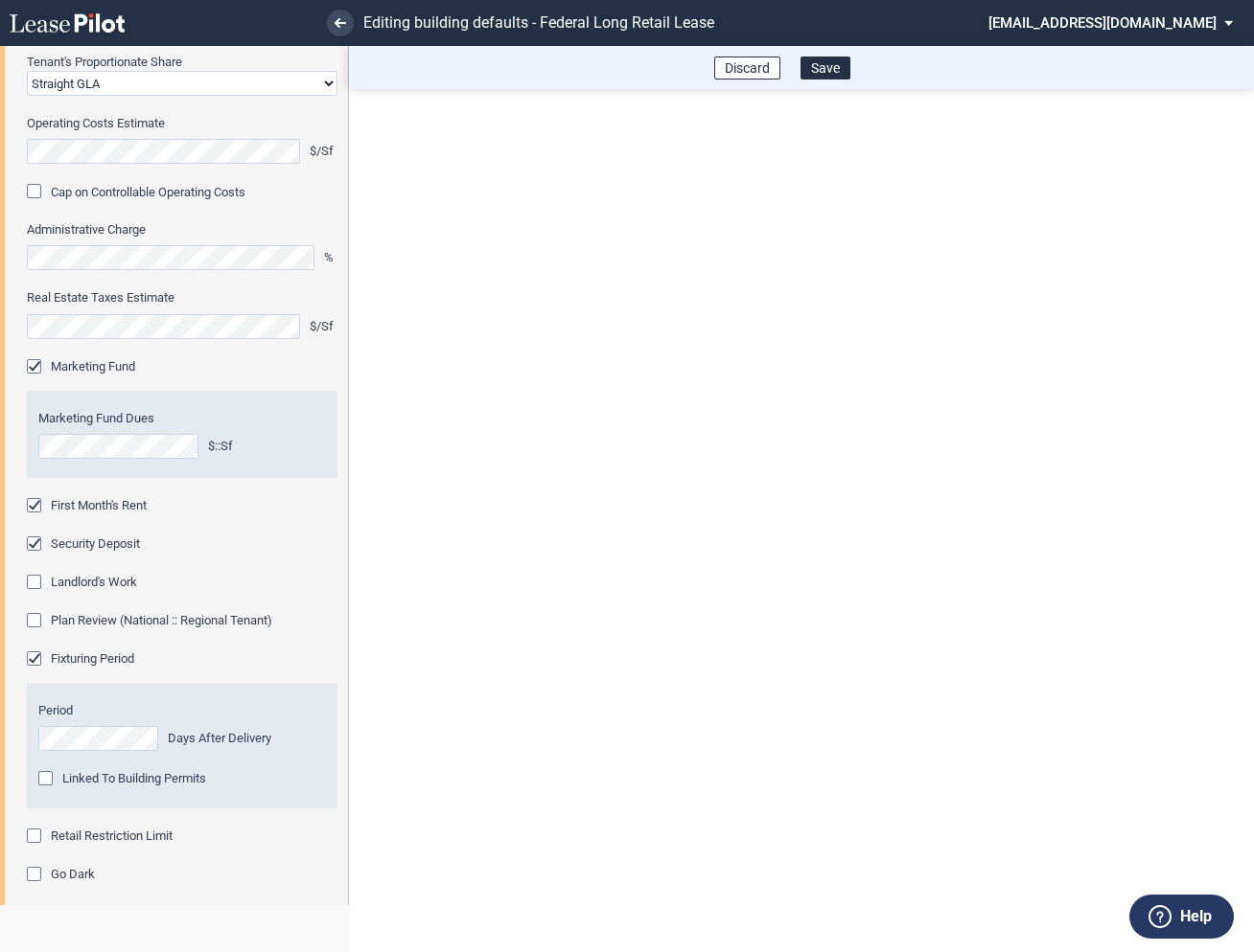
click at [35, 833] on div "Retail Restriction Limit" at bounding box center [37, 839] width 20 height 20
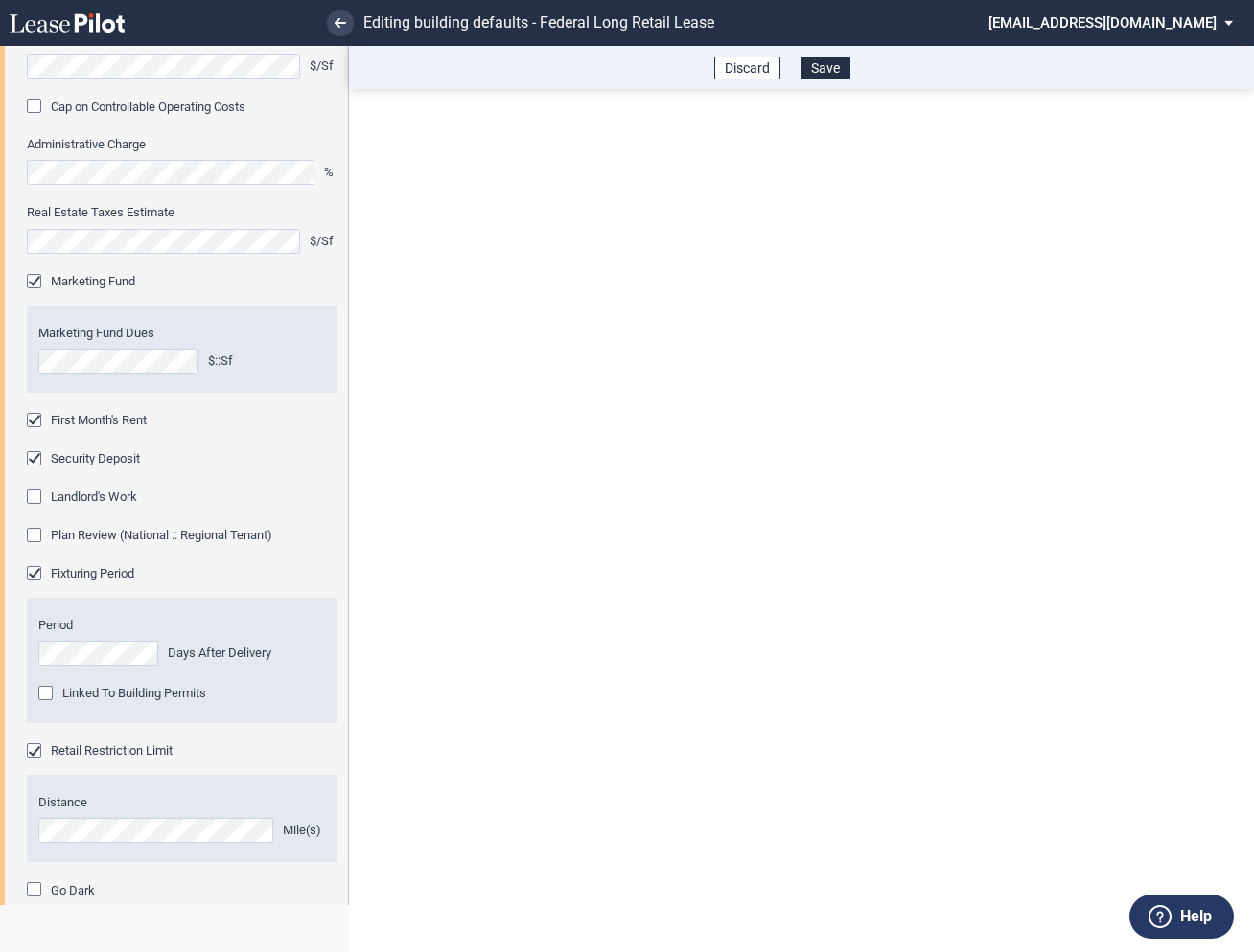
scroll to position [992, 0]
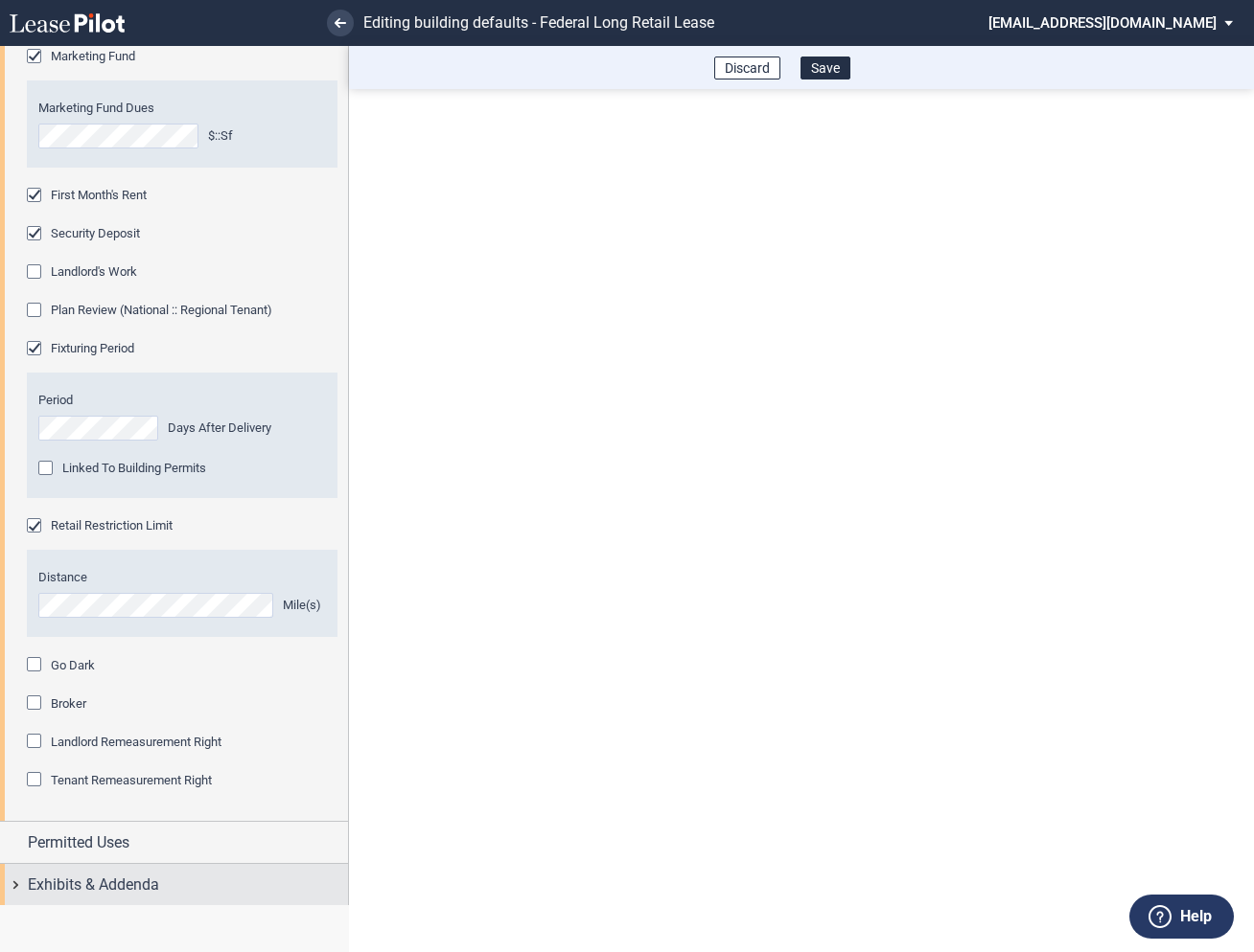
click at [20, 884] on div "Exhibits & Addenda" at bounding box center [174, 885] width 348 height 41
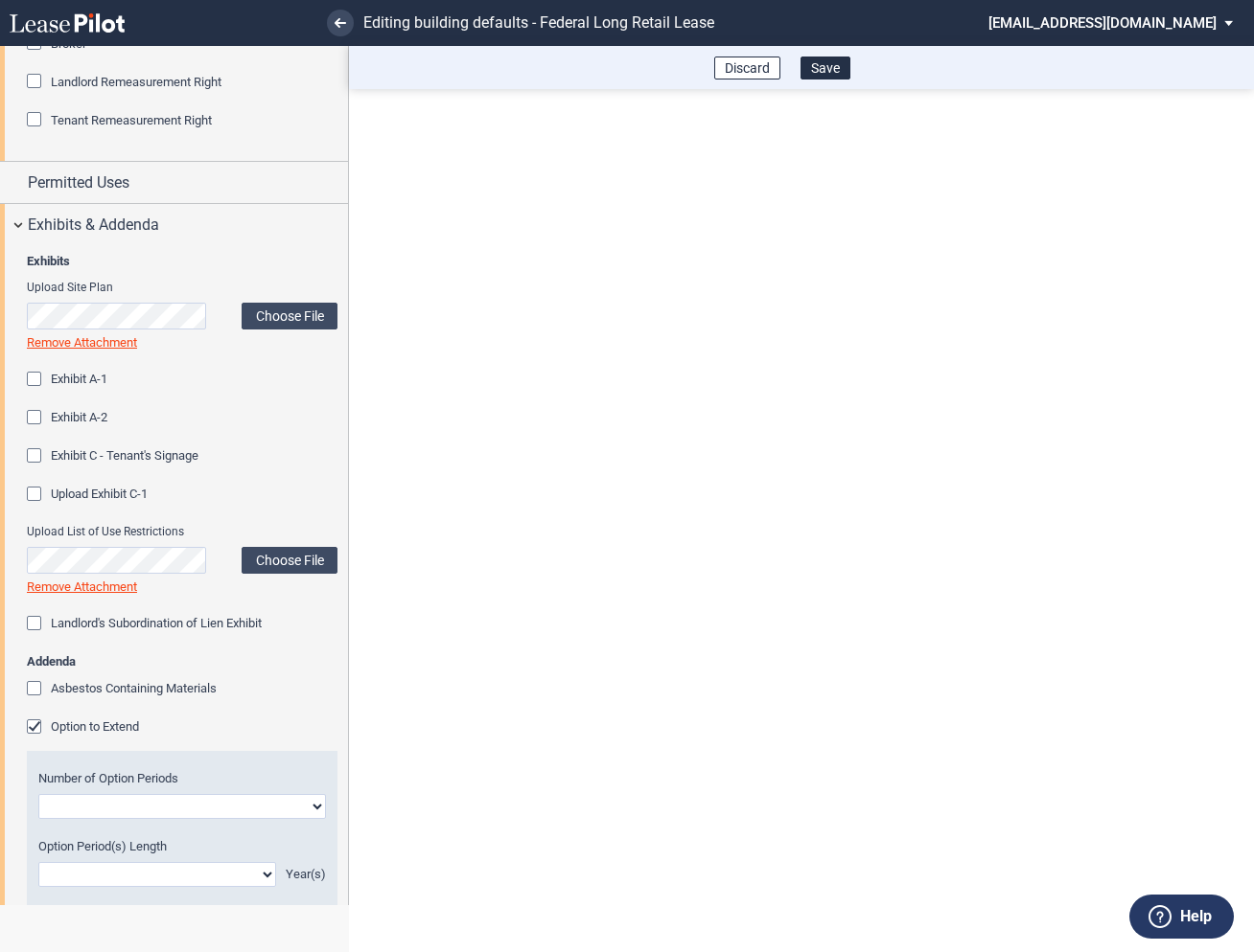
scroll to position [1651, 0]
click at [33, 730] on div "Option to Extend" at bounding box center [37, 730] width 20 height 20
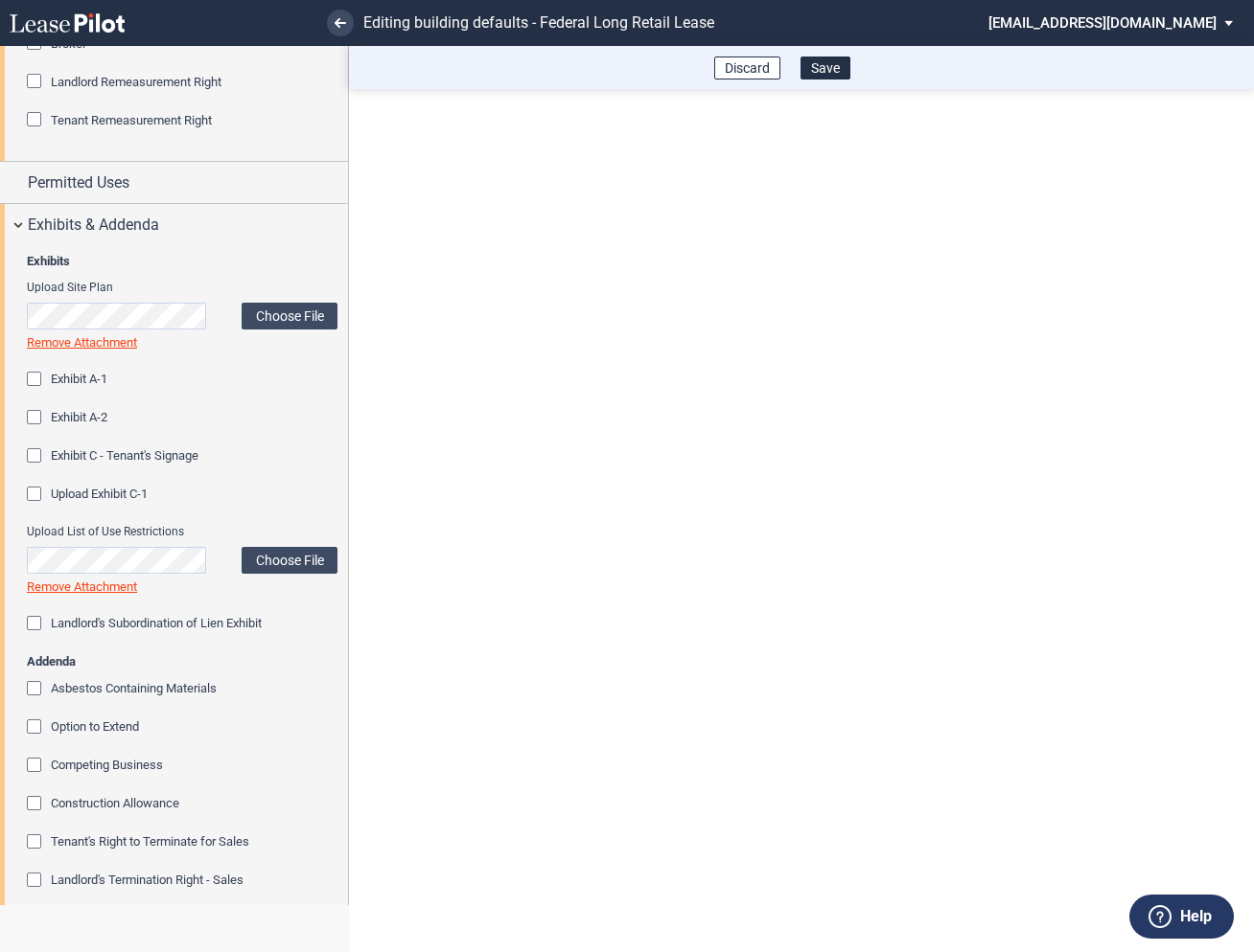
scroll to position [1963, 0]
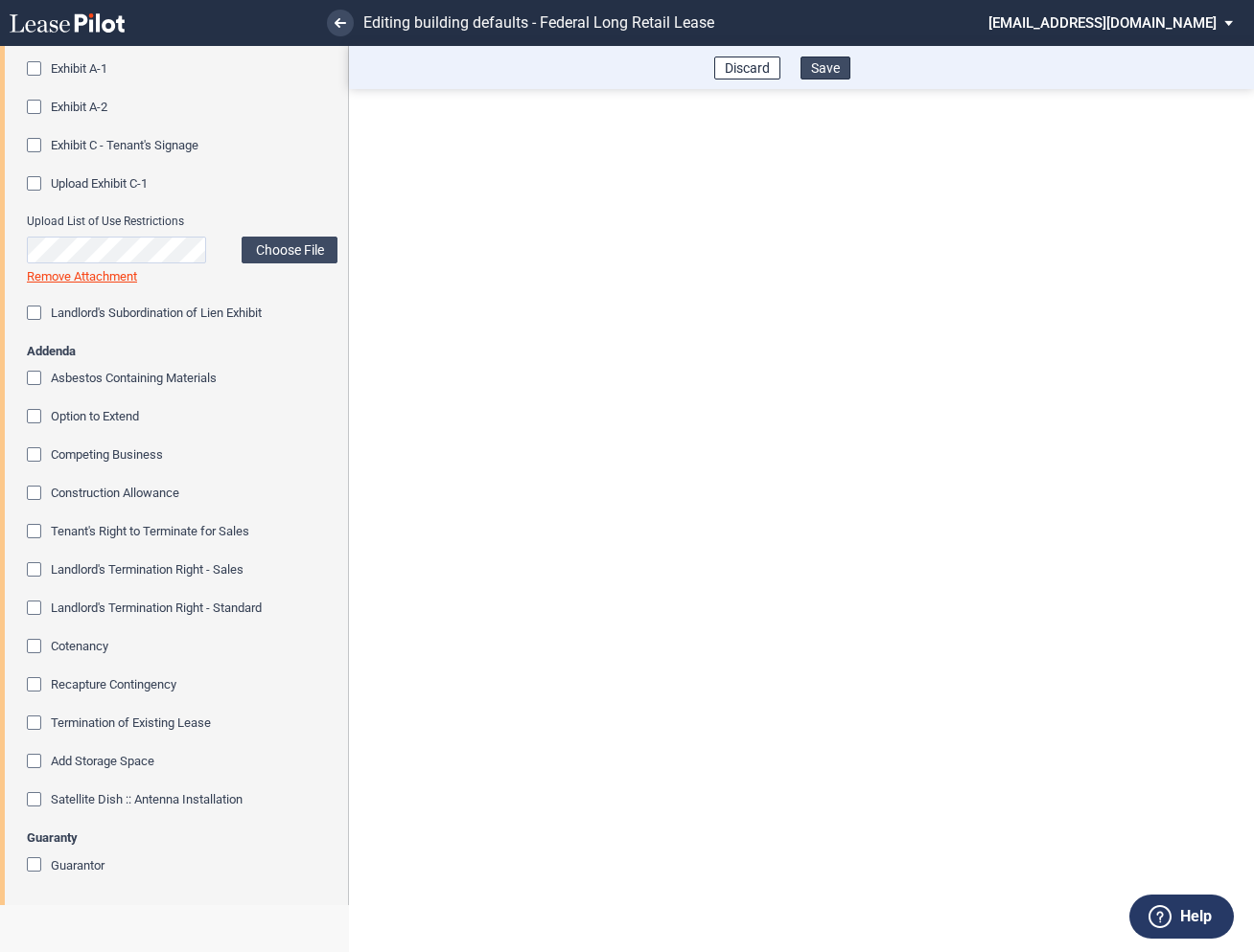
click at [826, 70] on button "Save" at bounding box center [825, 68] width 50 height 23
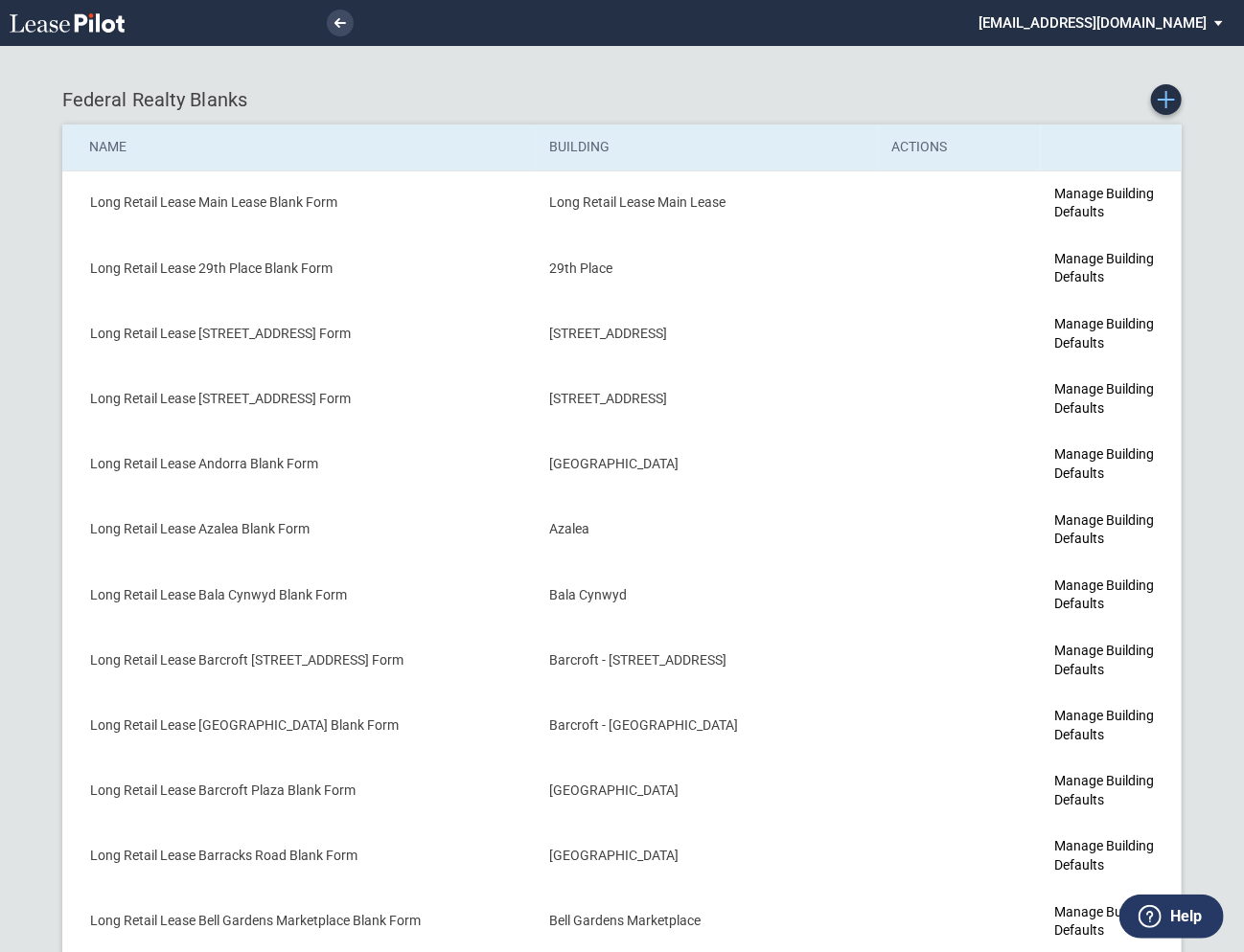
click at [1159, 103] on icon "Create new Blank Form" at bounding box center [1167, 99] width 18 height 18
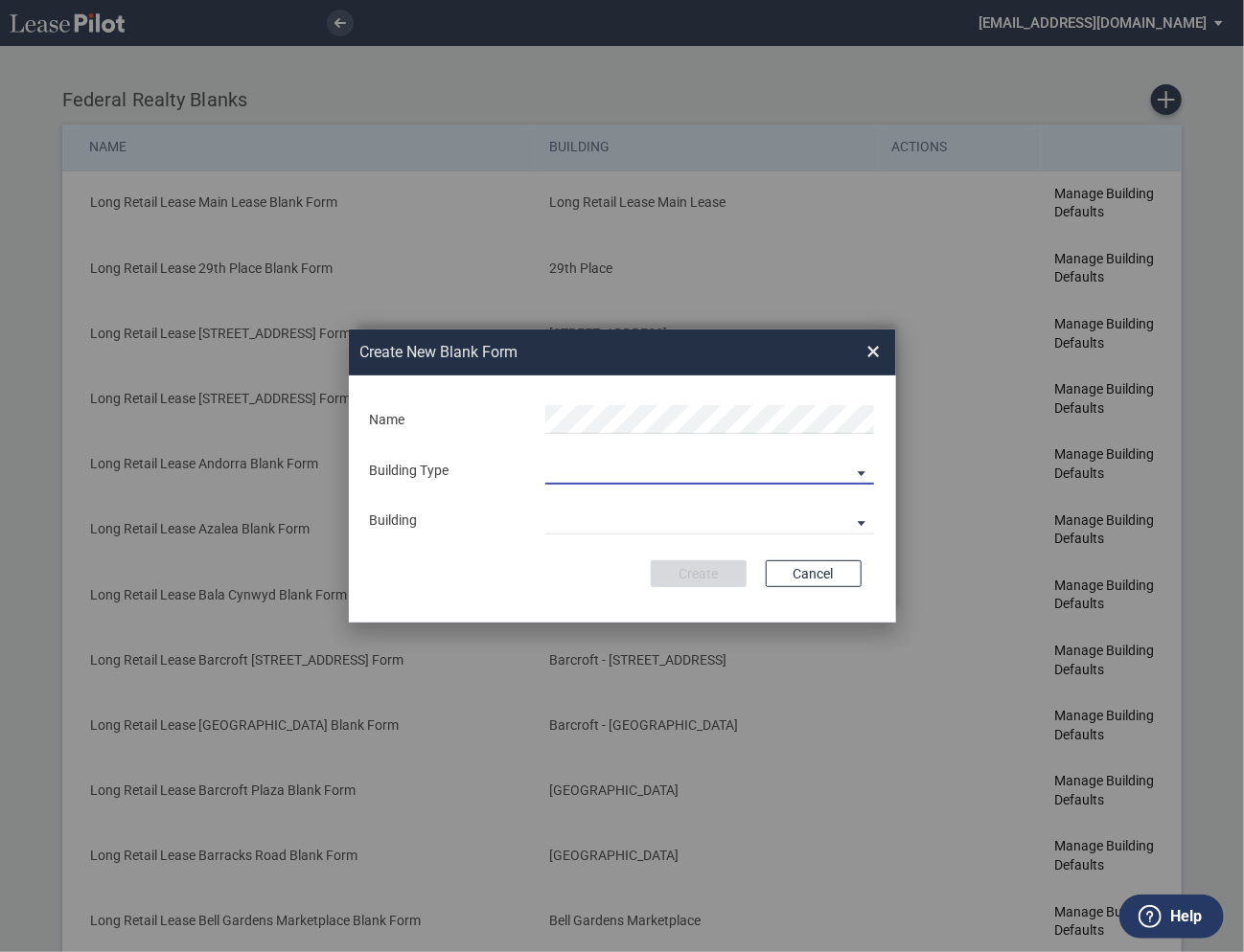
click at [591, 462] on md-select "Building Predefined Empty Building New Empty Building" at bounding box center [709, 470] width 329 height 28
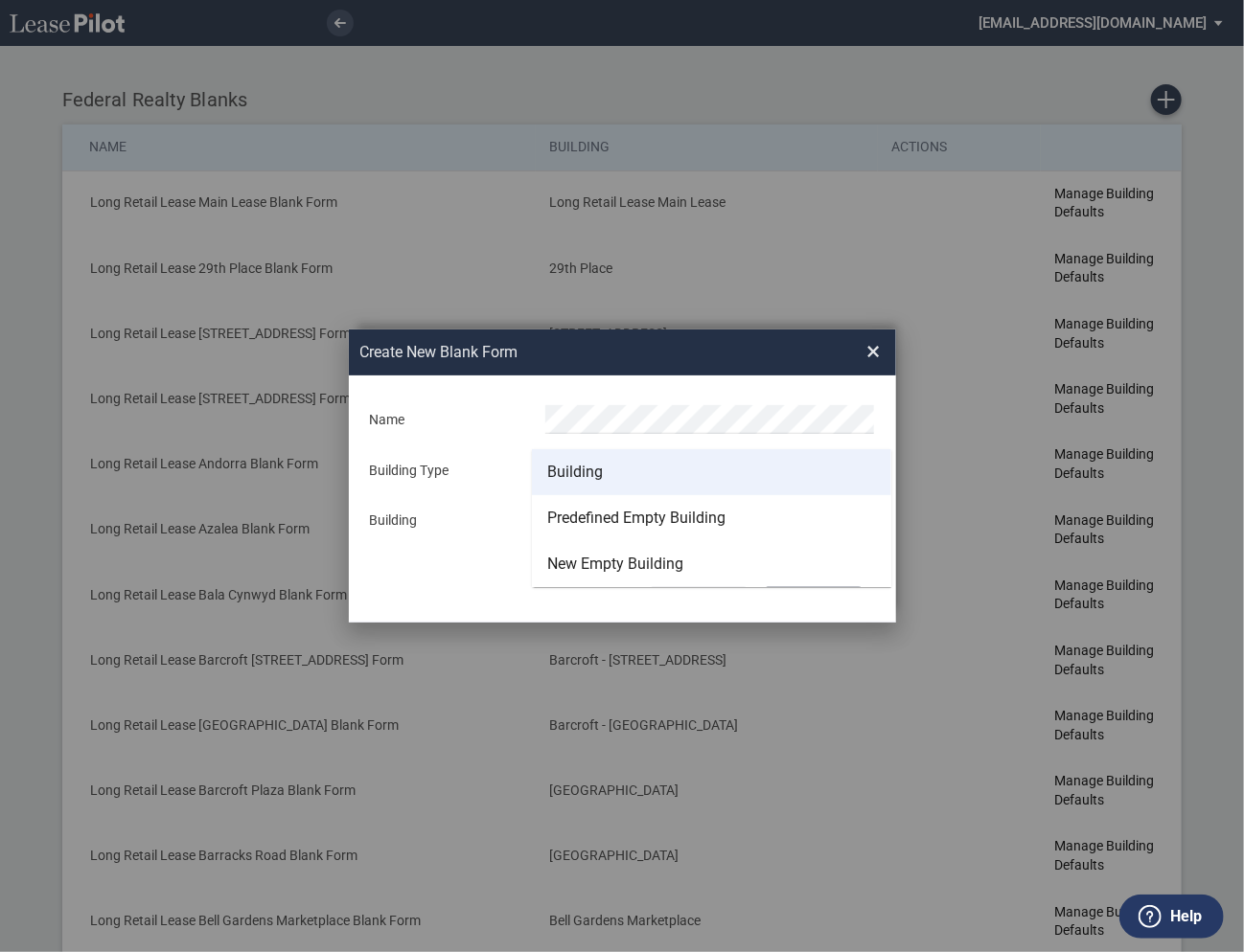
click at [578, 466] on div "Building" at bounding box center [575, 472] width 56 height 21
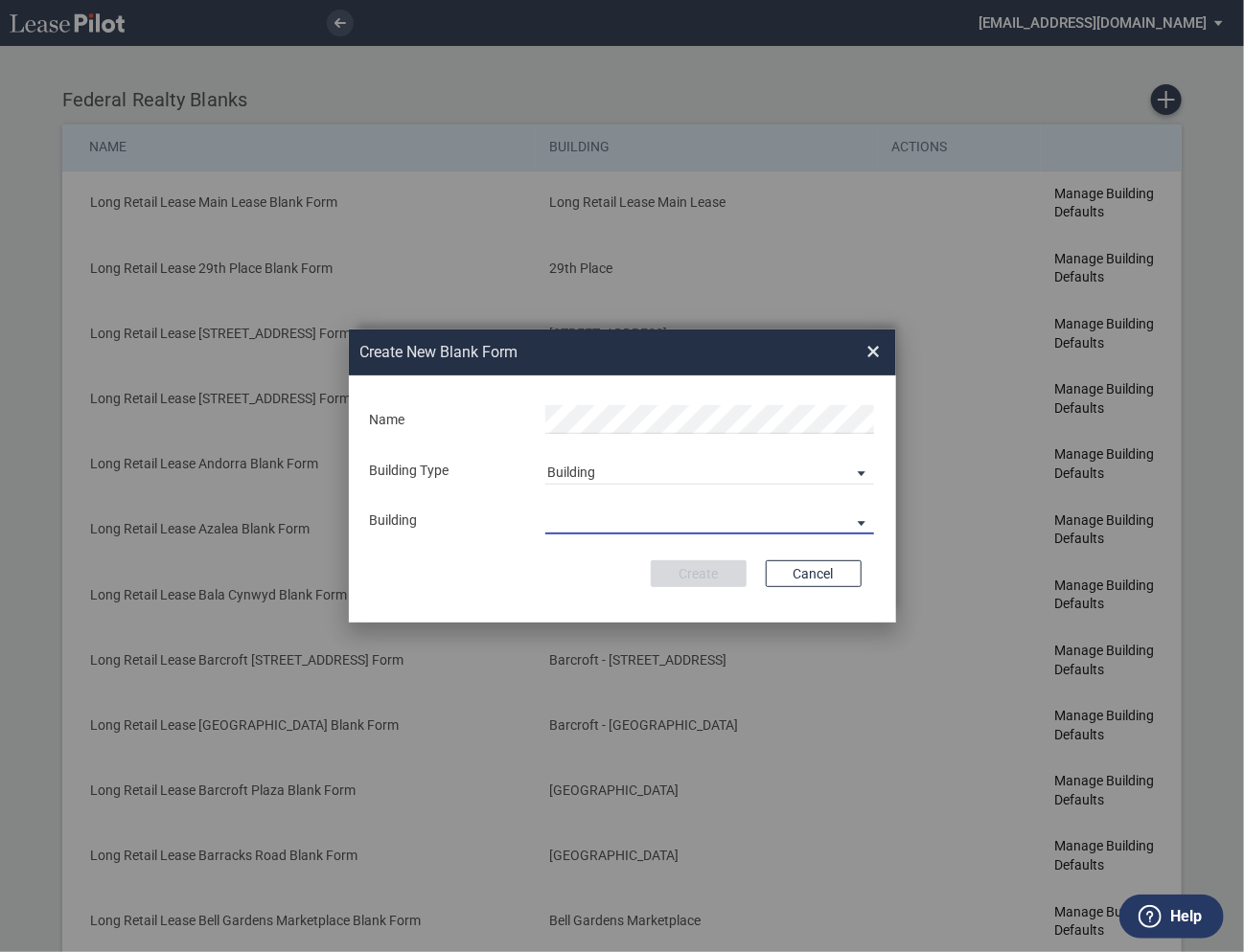
click at [582, 516] on md-select "29th Place [STREET_ADDRESS] [STREET_ADDRESS] [GEOGRAPHIC_DATA] Azalea Bala Cynw…" at bounding box center [709, 520] width 329 height 28
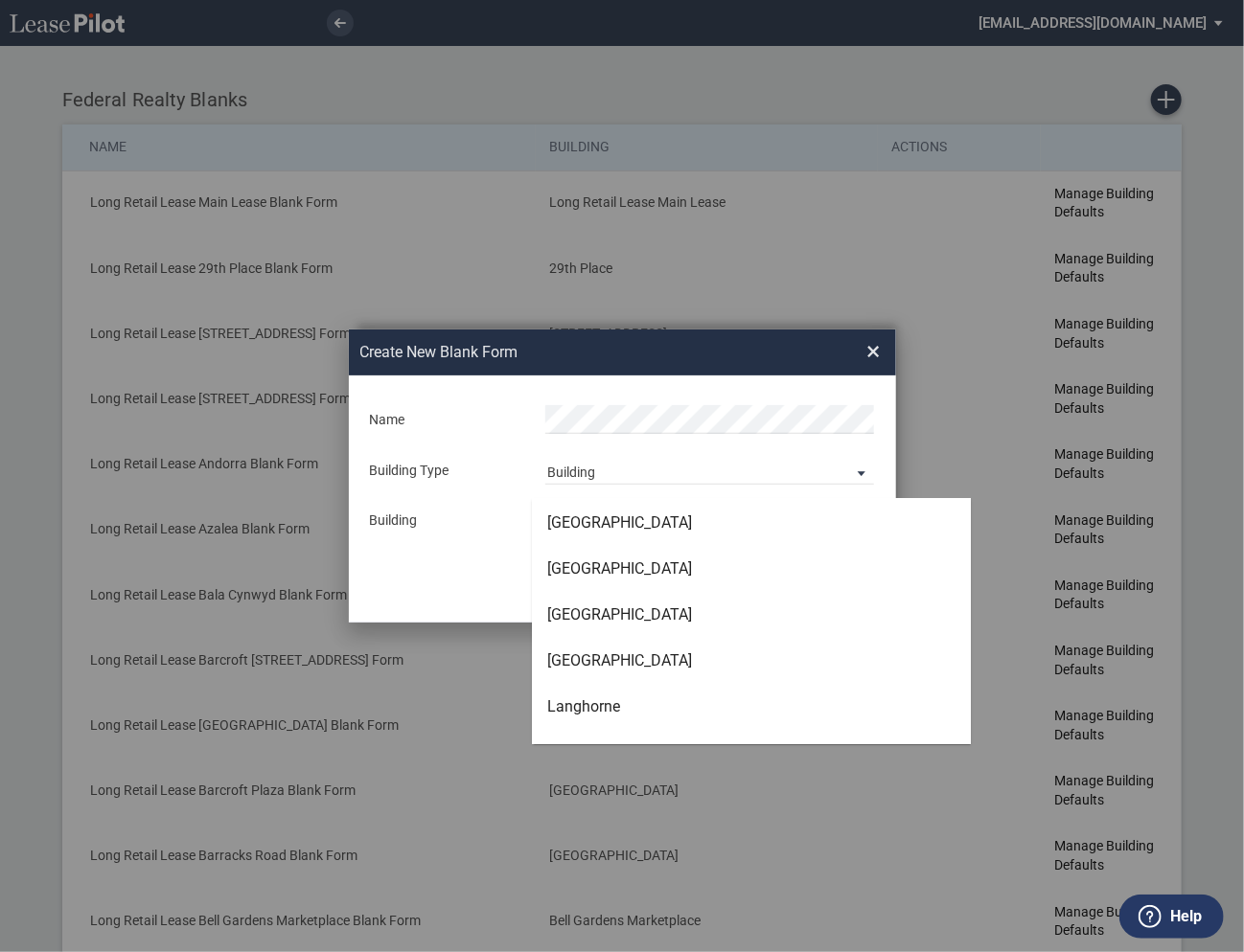
scroll to position [3401, 0]
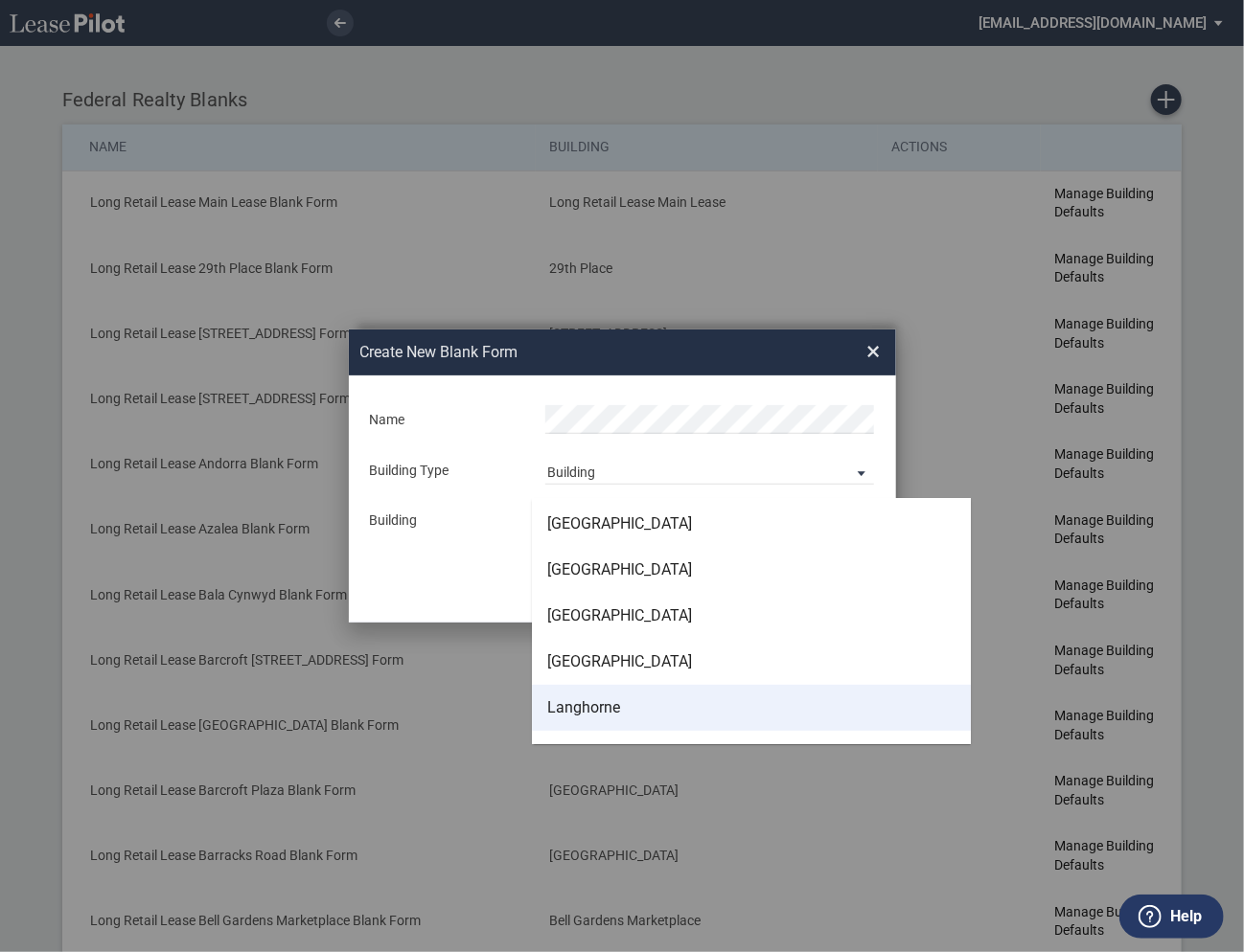
click at [597, 711] on div "Langhorne" at bounding box center [583, 708] width 73 height 21
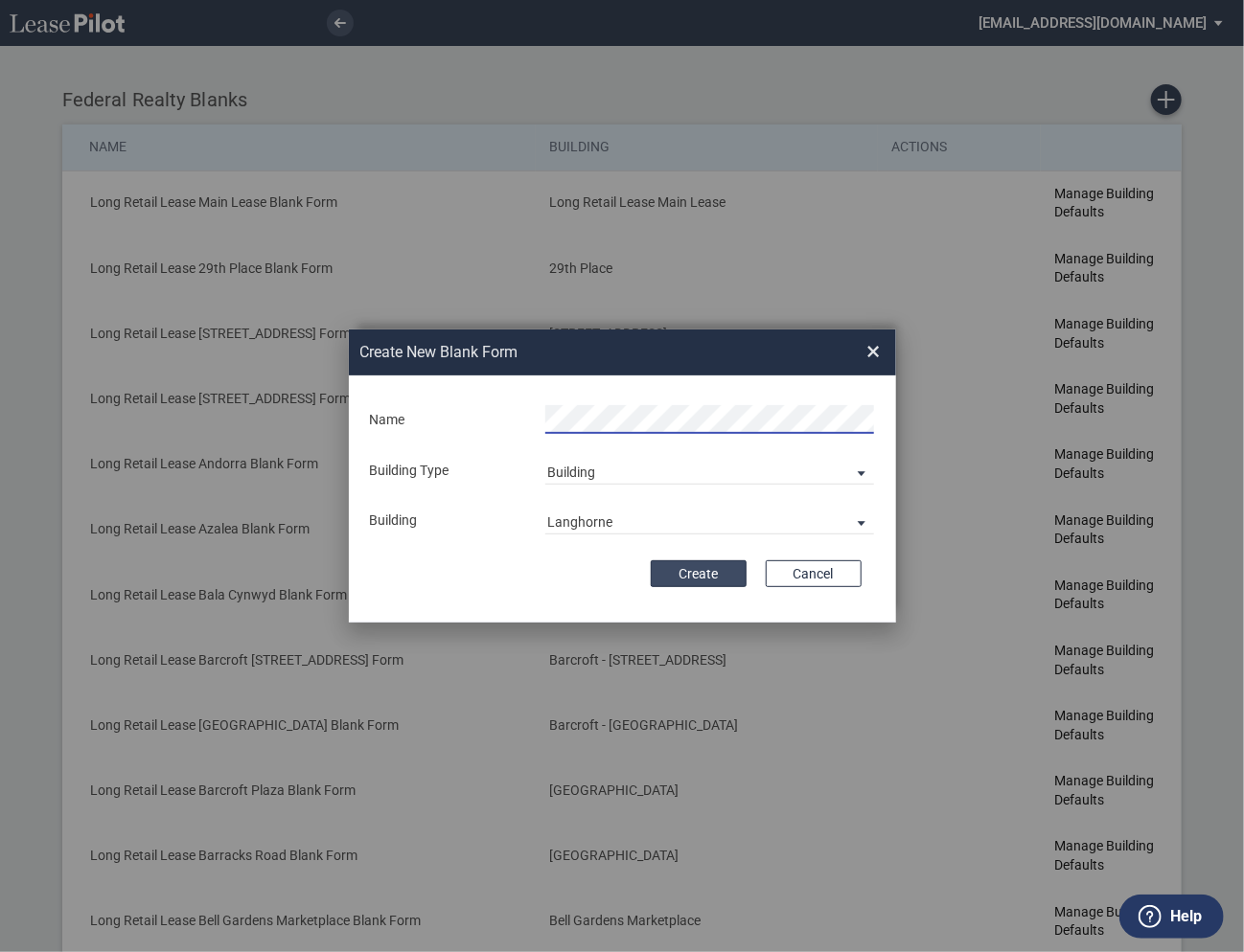
click at [700, 579] on button "Create" at bounding box center [699, 575] width 96 height 27
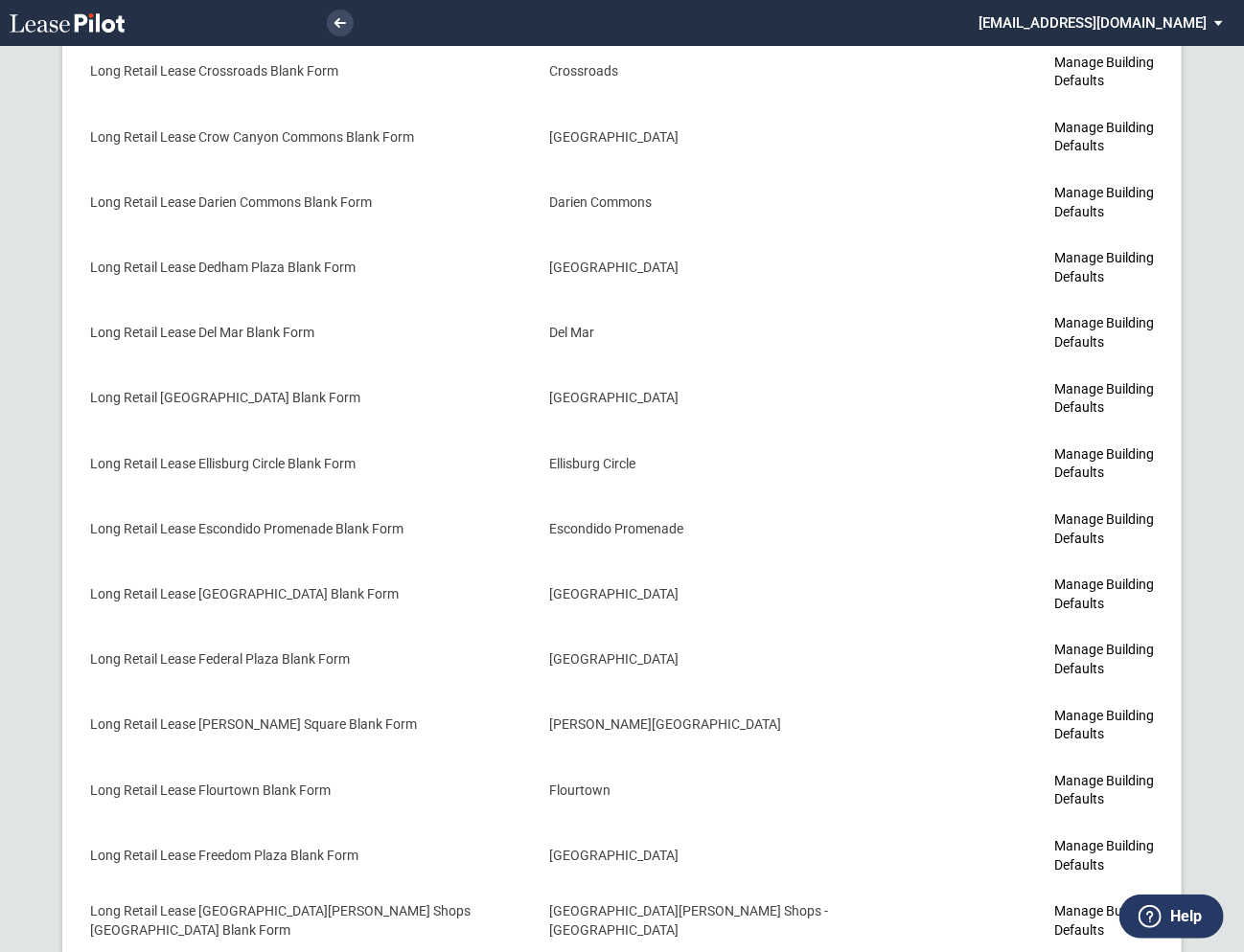
scroll to position [3555, 0]
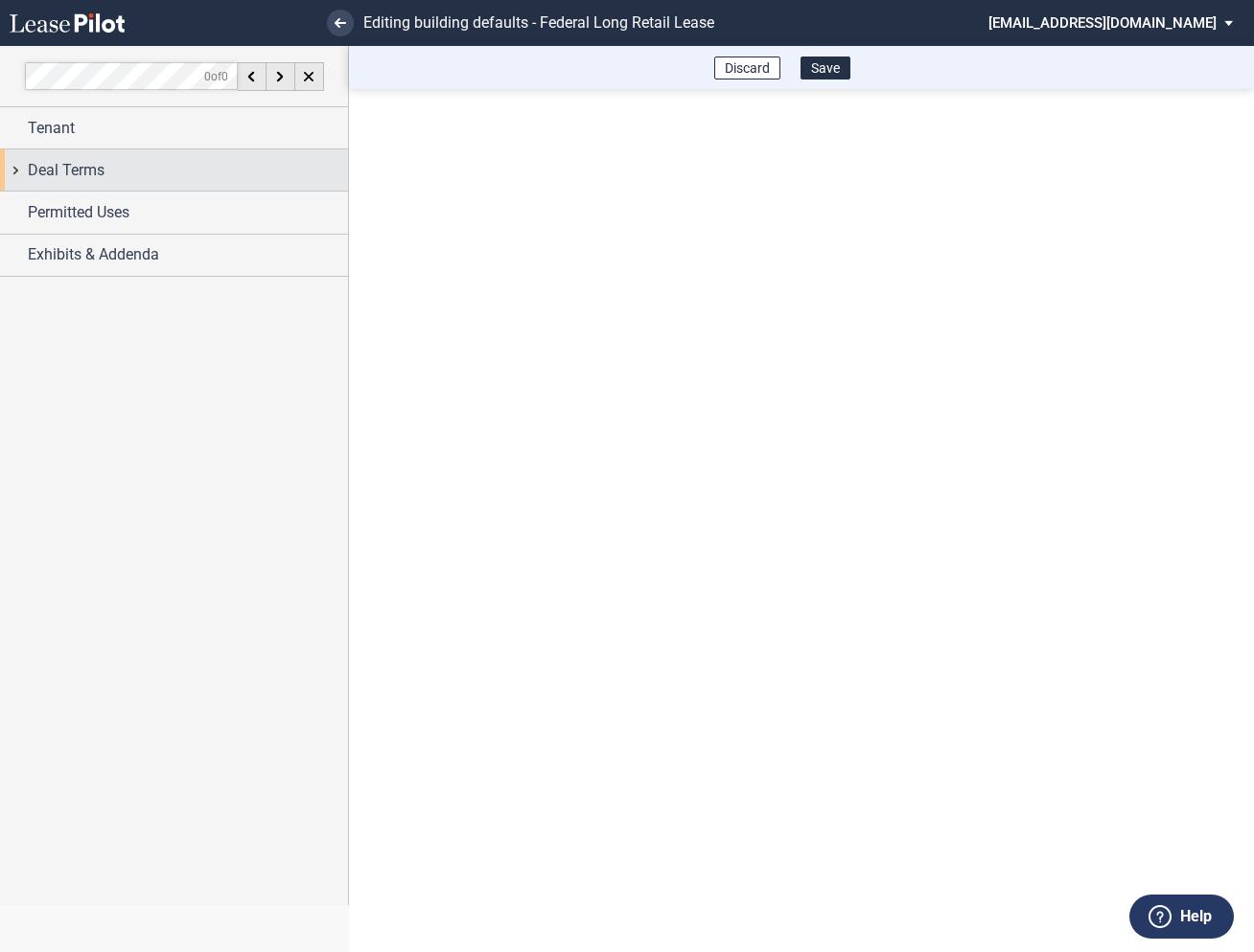
click at [18, 174] on div "Deal Terms" at bounding box center [174, 170] width 348 height 41
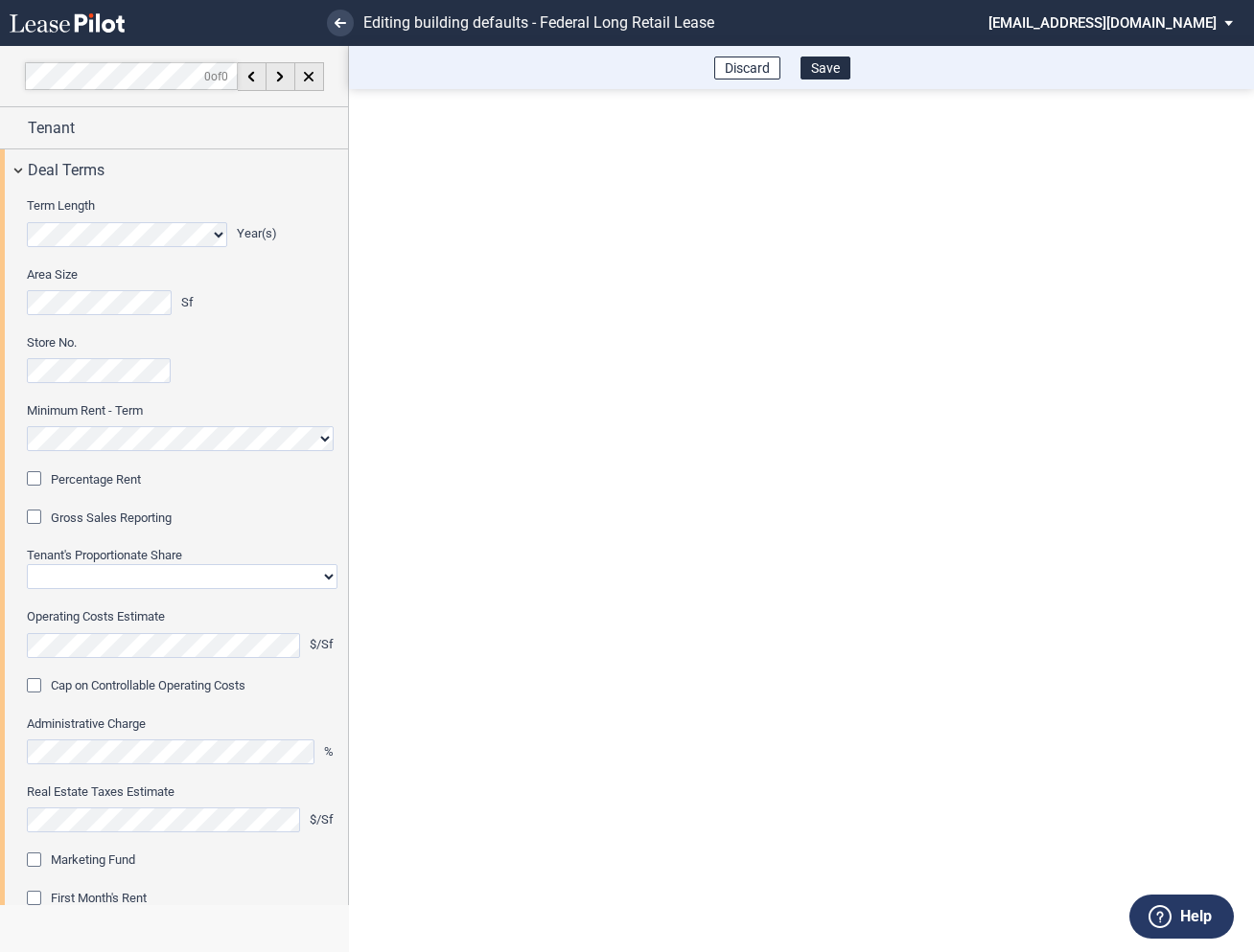
click at [40, 480] on div "Percentage Rent" at bounding box center [37, 481] width 20 height 20
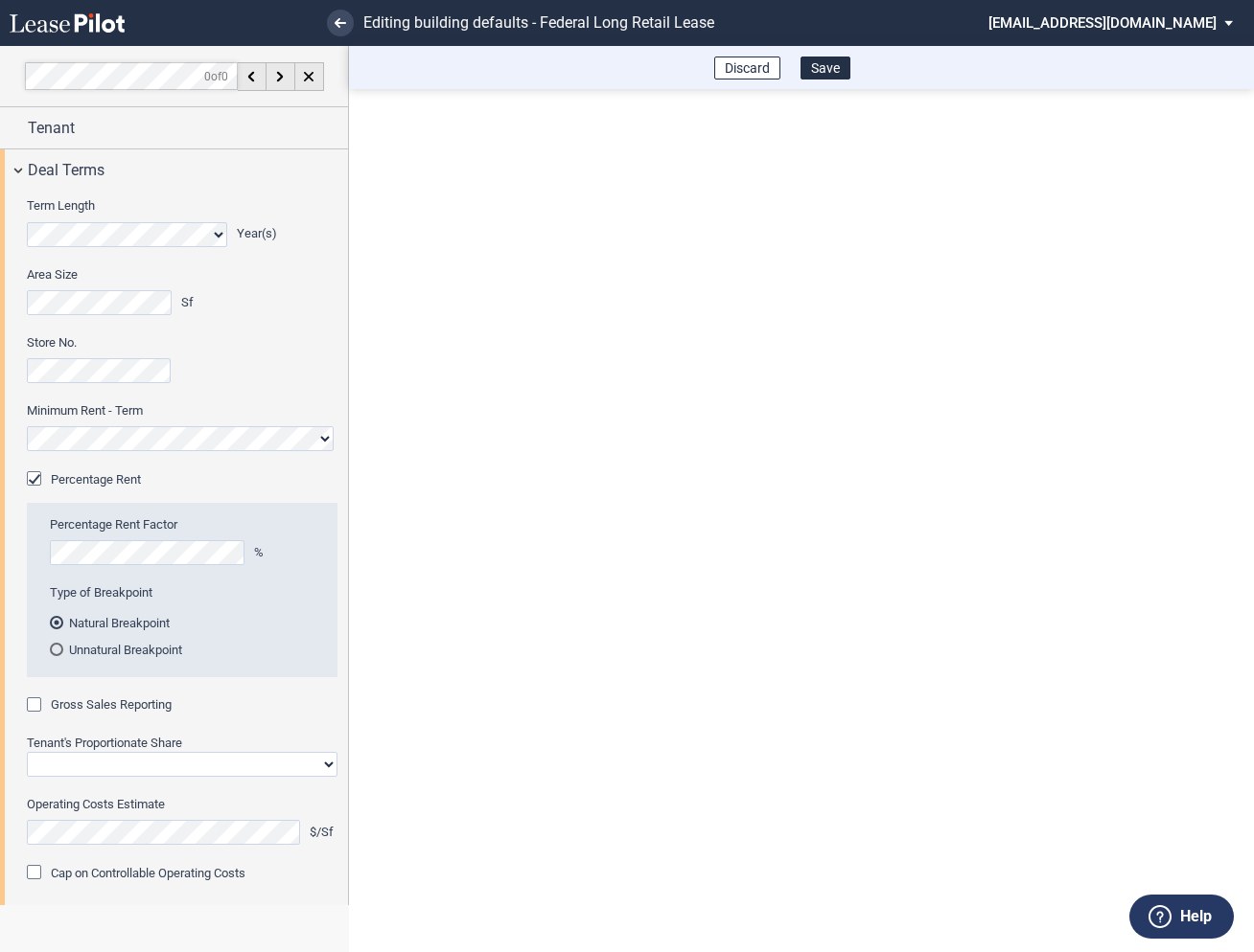
click at [36, 709] on div "Gross Sales Reporting" at bounding box center [37, 707] width 20 height 20
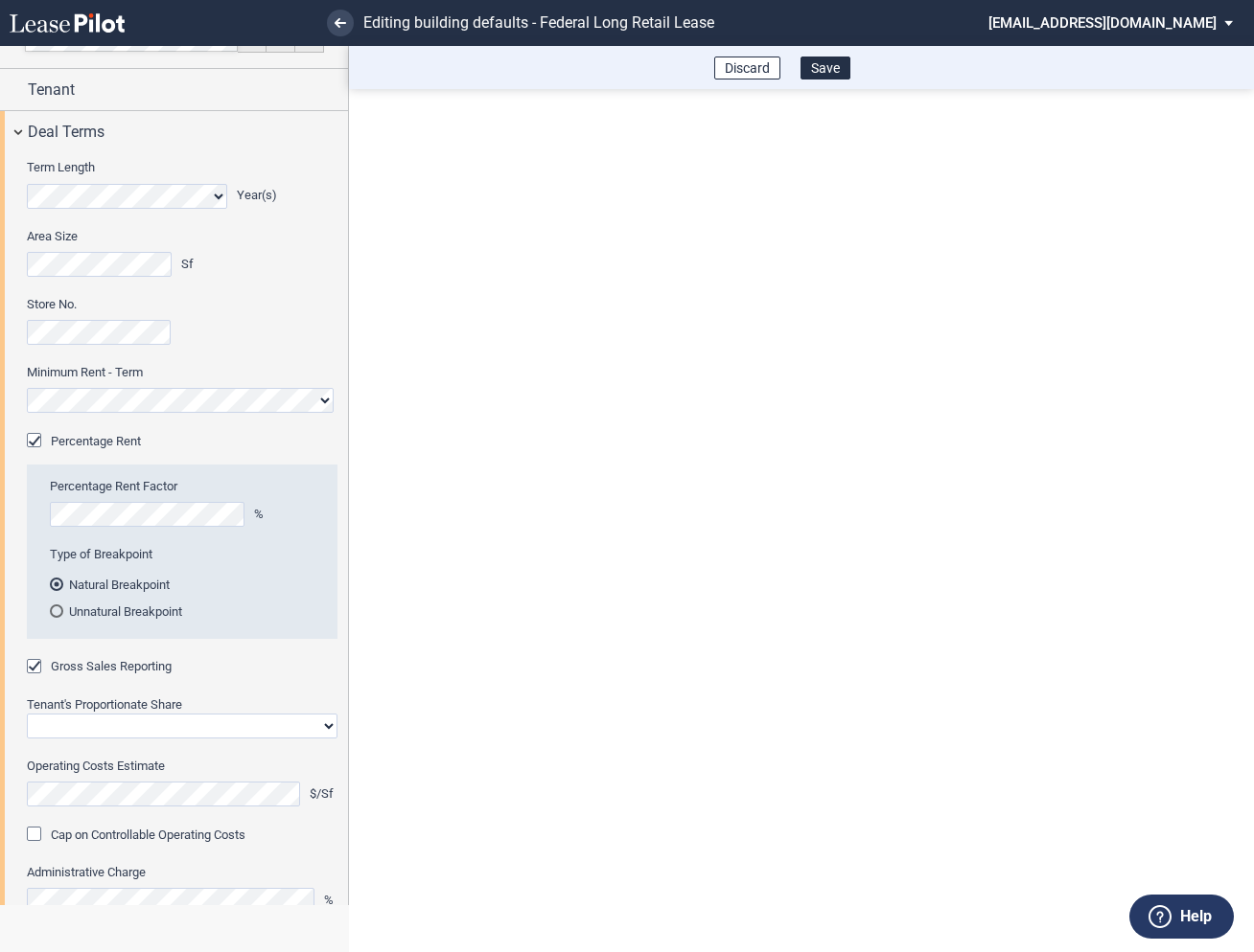
scroll to position [74, 0]
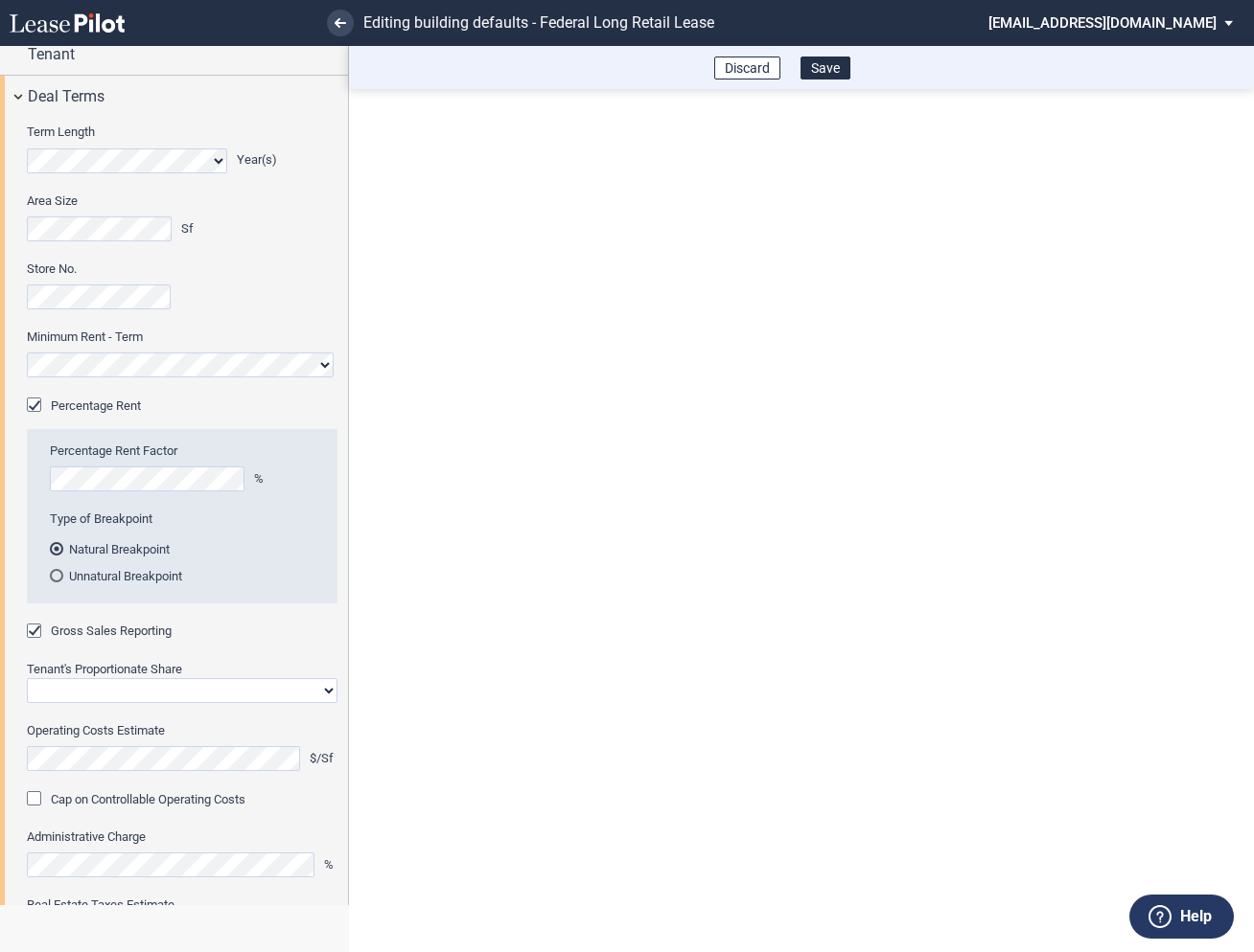
click at [73, 685] on select "Straight GLA Net Major" at bounding box center [182, 691] width 310 height 25
select select "straight GLA"
click at [27, 678] on select "Straight GLA Net Major" at bounding box center [182, 691] width 310 height 25
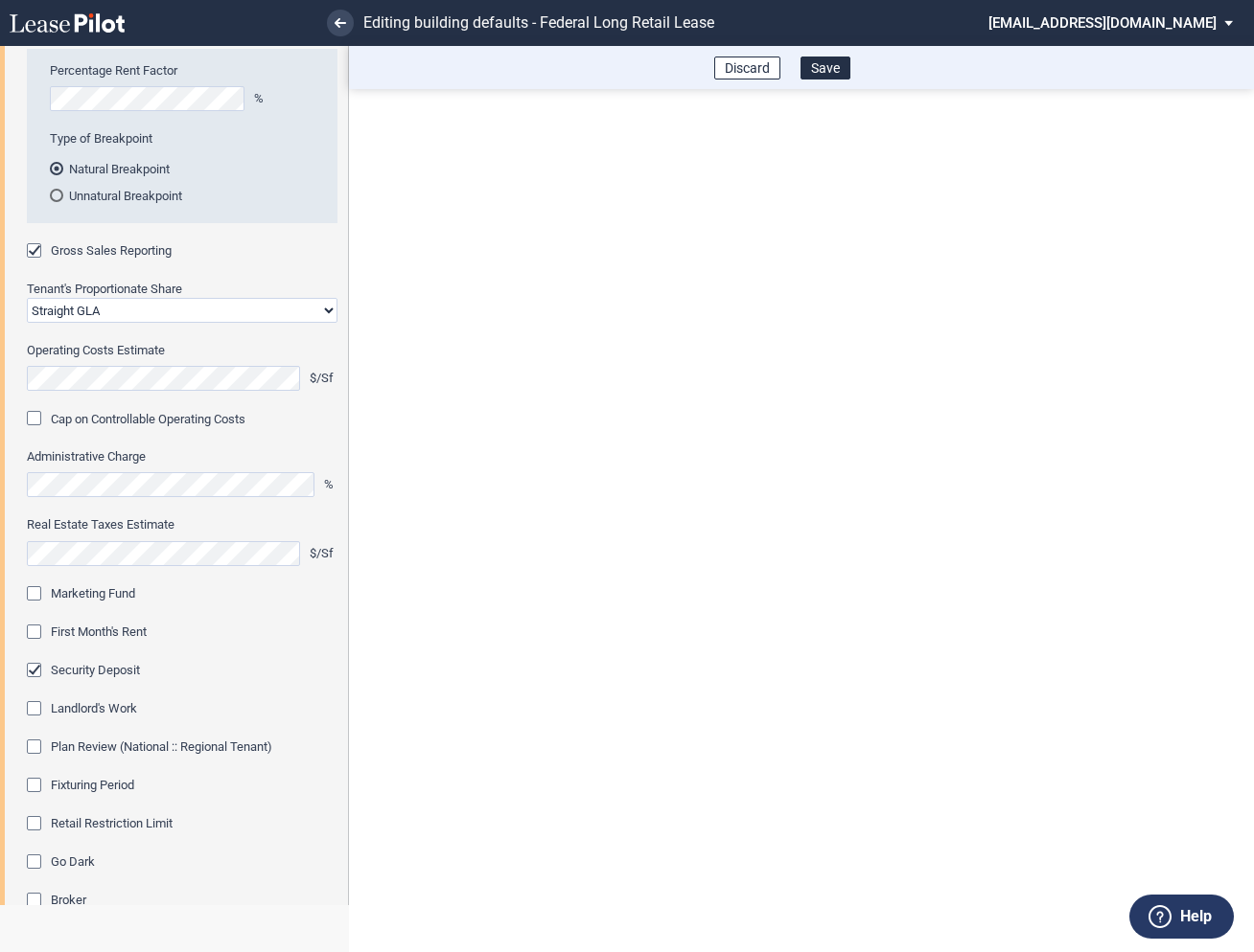
scroll to position [518, 0]
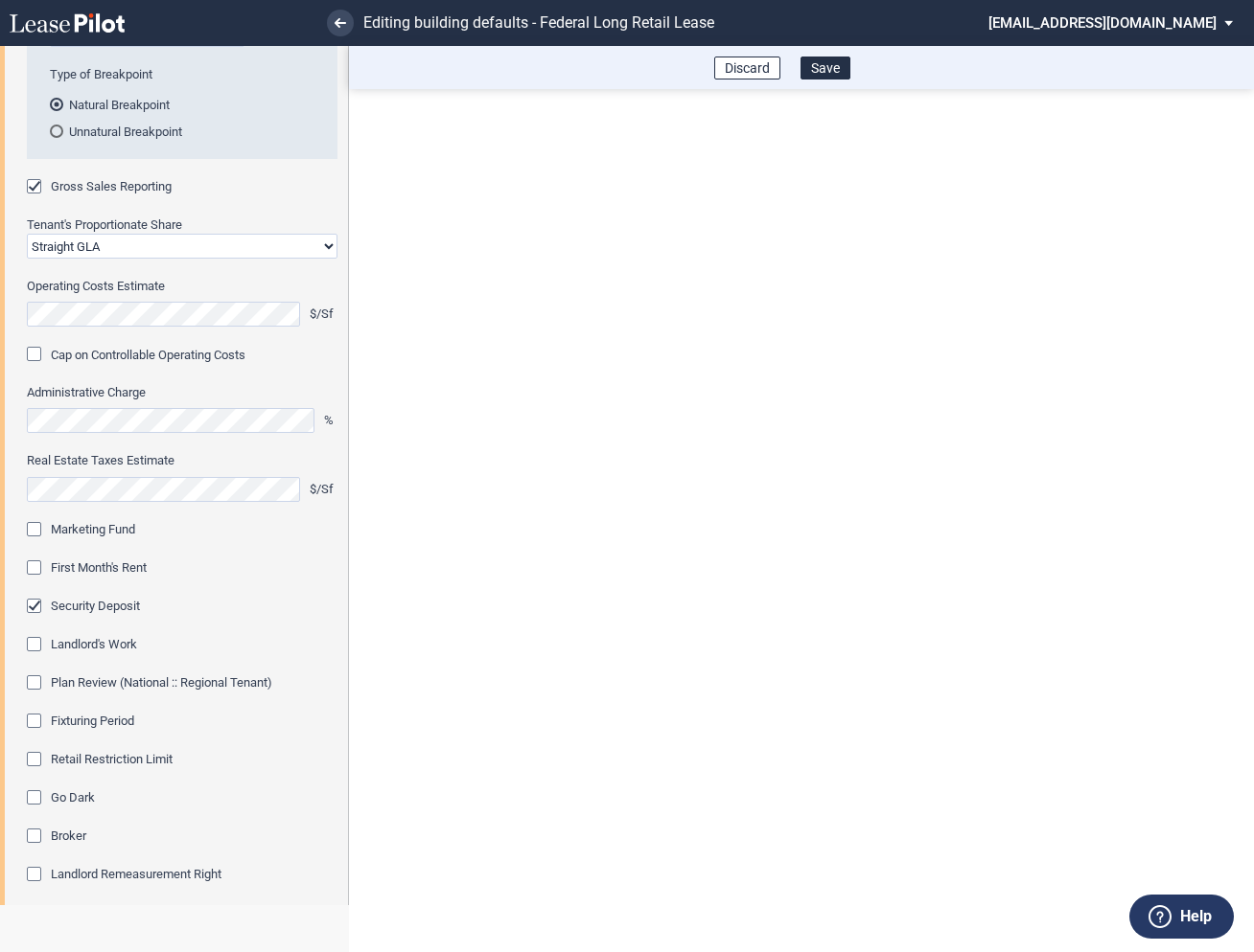
click at [37, 535] on div "Marketing Fund" at bounding box center [37, 532] width 20 height 20
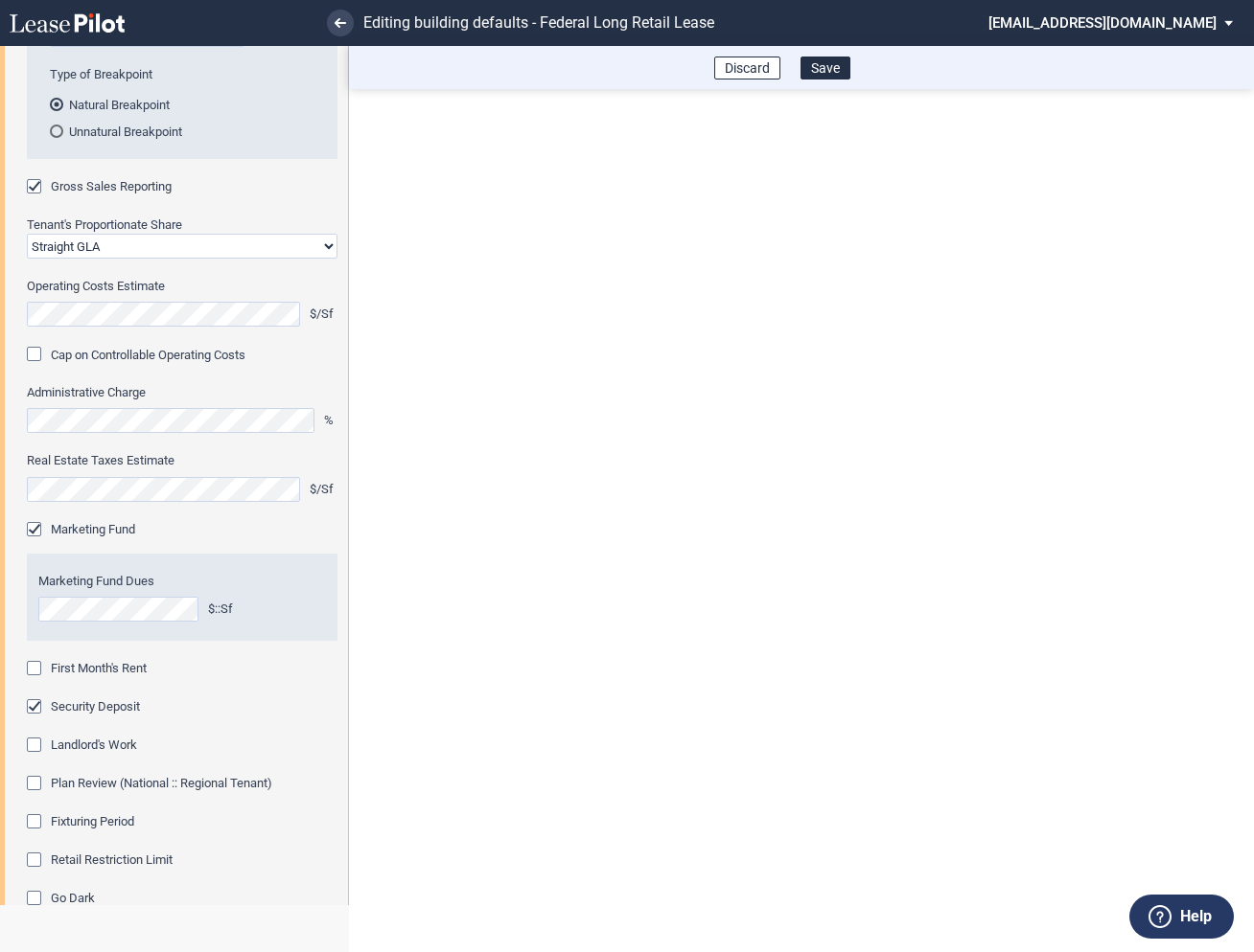
click at [36, 674] on div "First Month's Rent" at bounding box center [37, 671] width 20 height 20
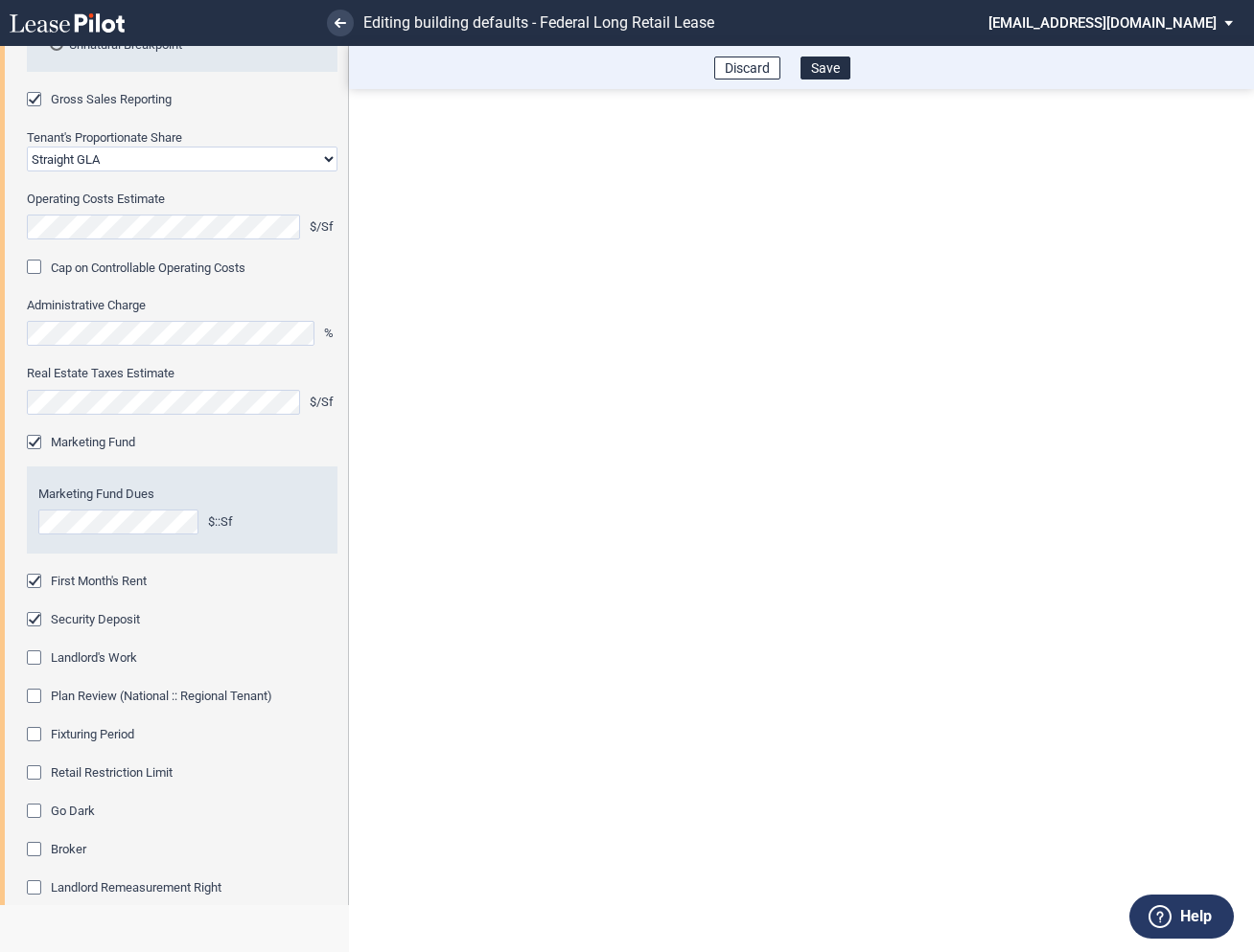
click at [37, 731] on div "Fixturing Period" at bounding box center [37, 737] width 20 height 20
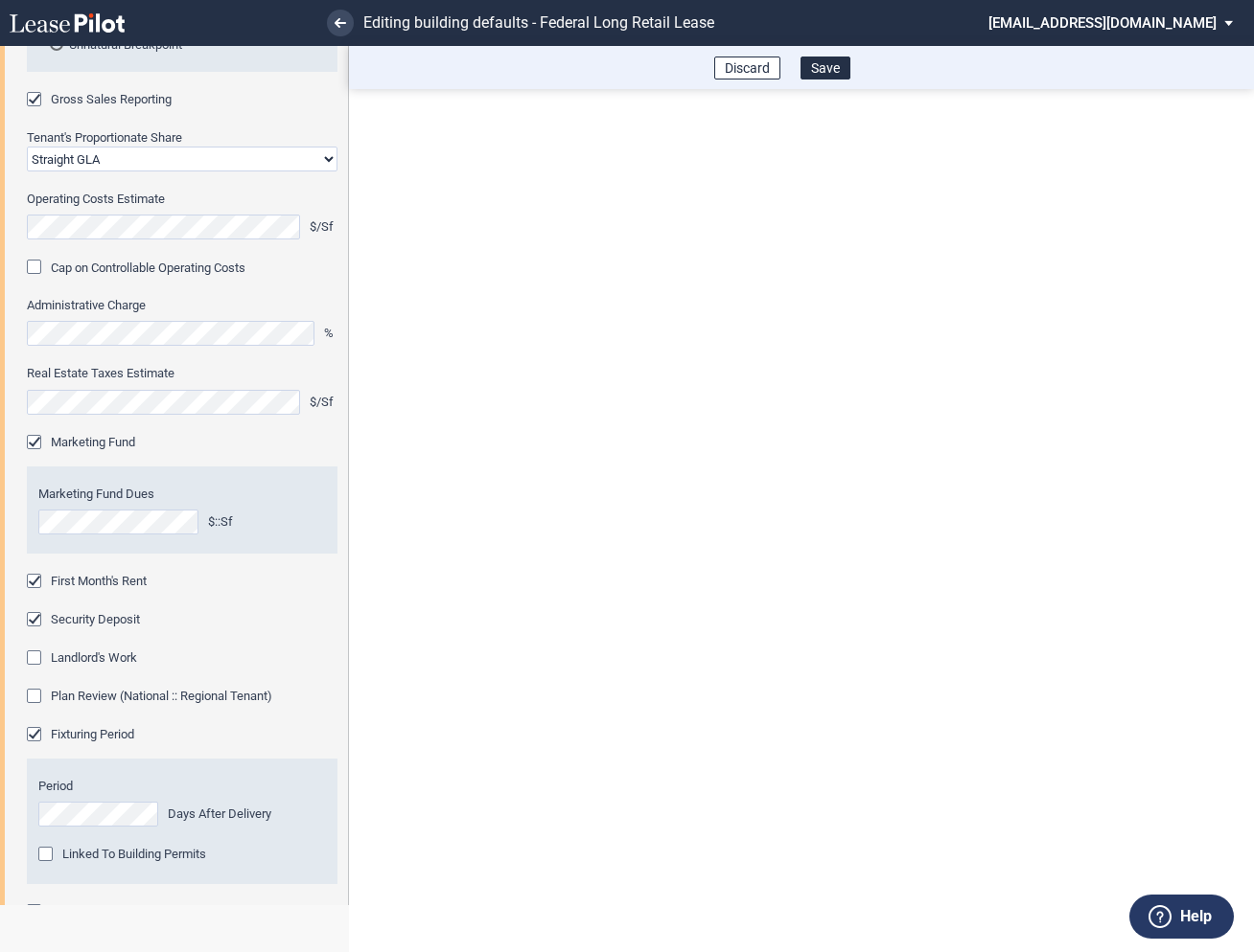
scroll to position [680, 0]
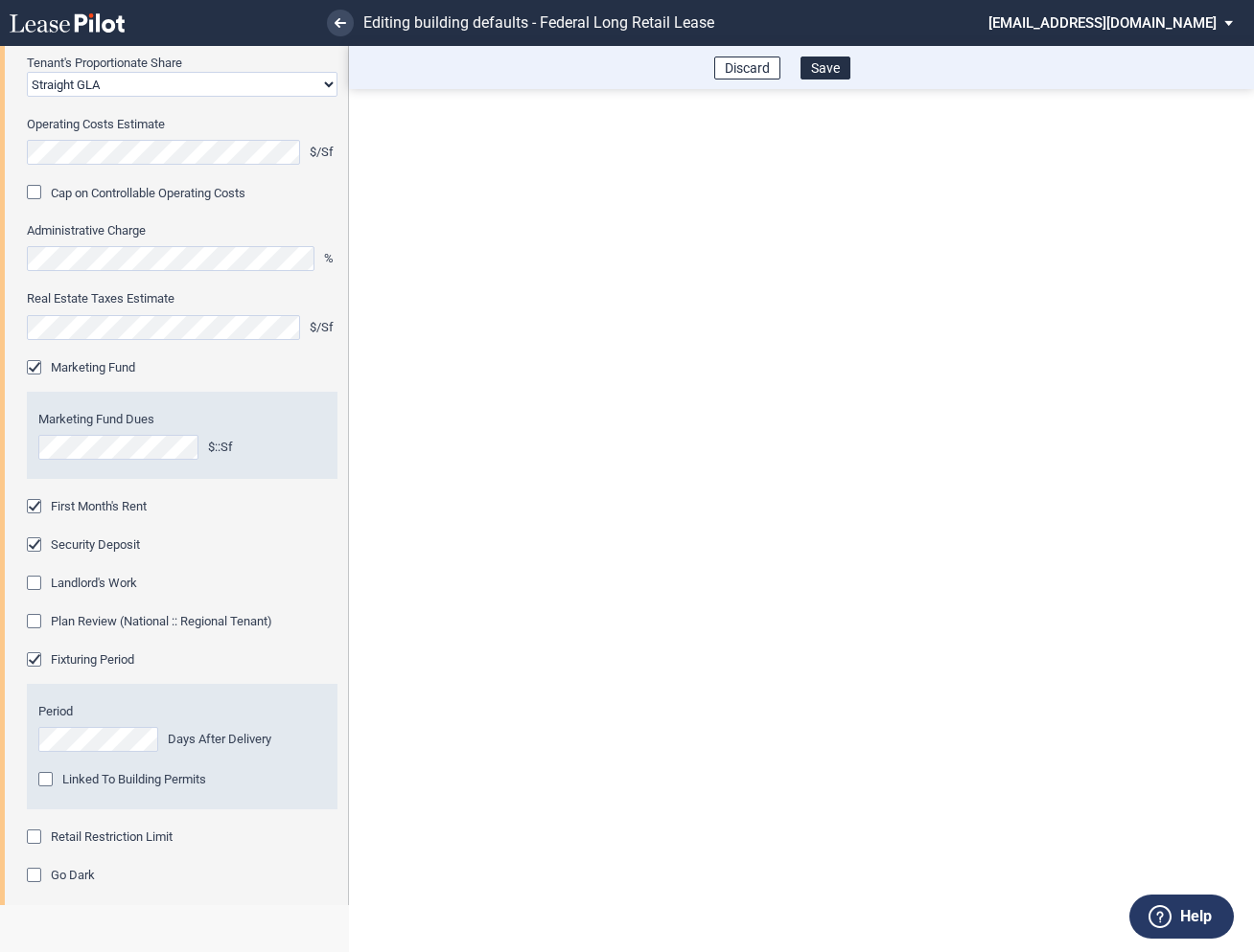
click at [33, 833] on div "Retail Restriction Limit" at bounding box center [37, 840] width 20 height 20
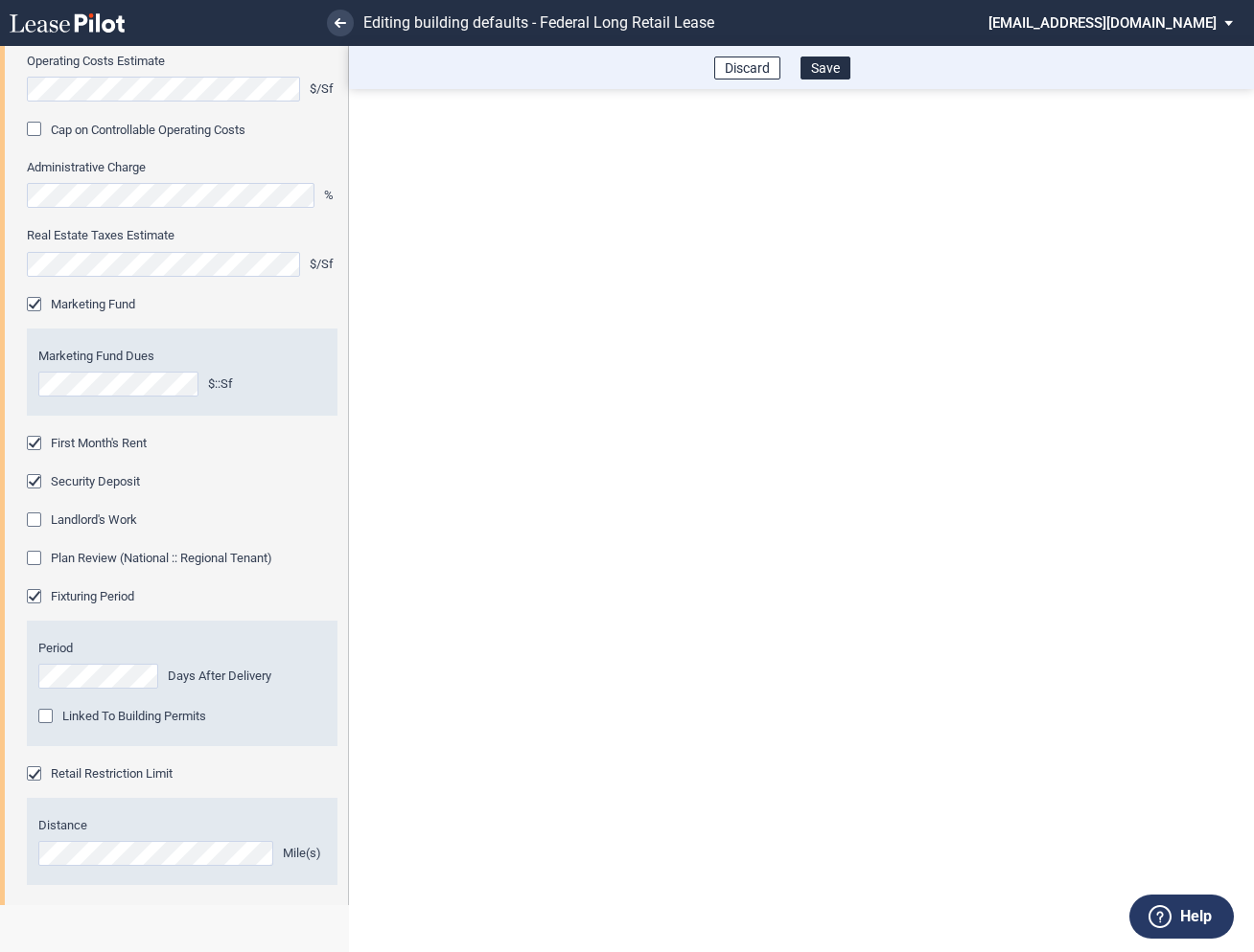
scroll to position [992, 0]
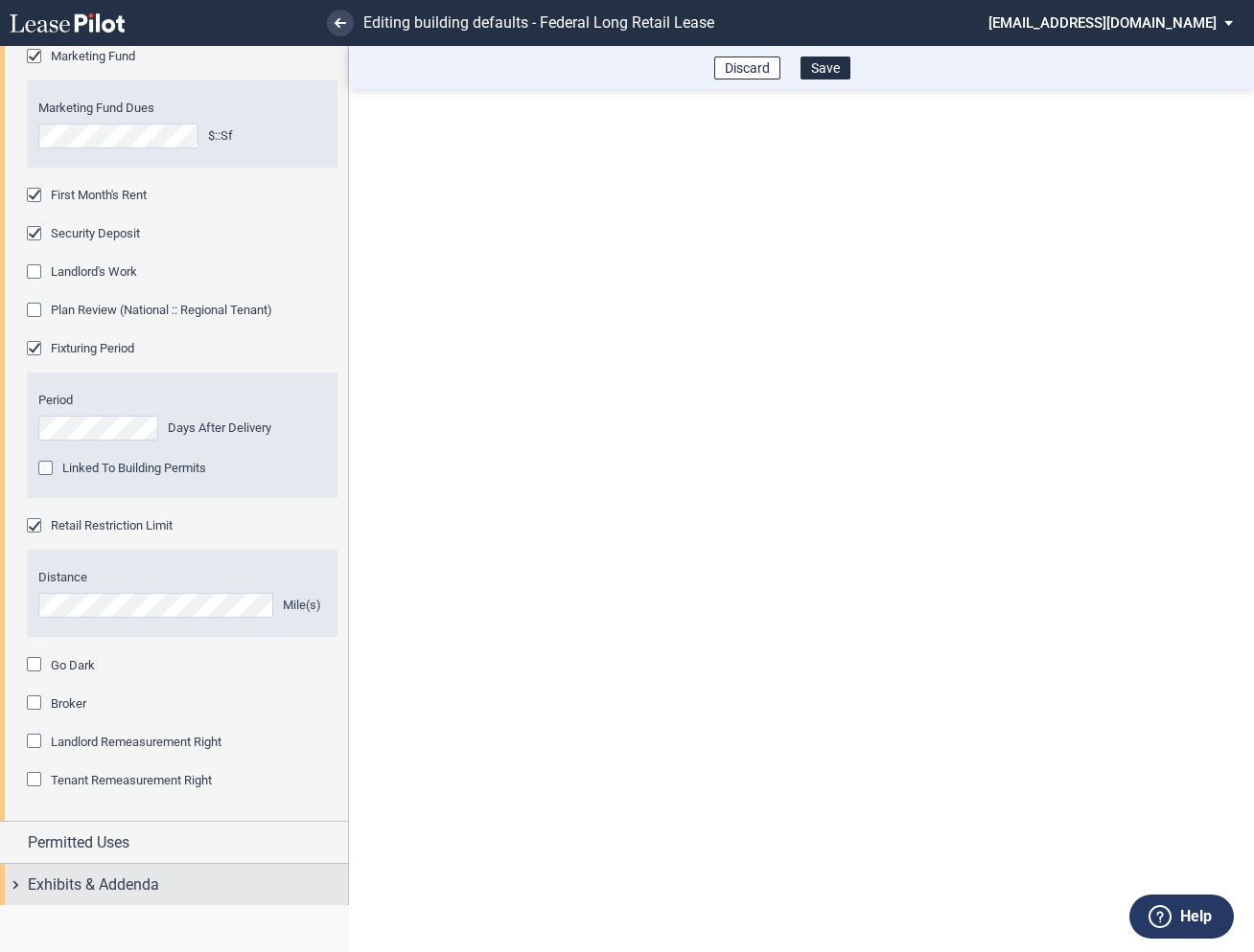
click at [13, 891] on div "Exhibits & Addenda" at bounding box center [174, 885] width 348 height 41
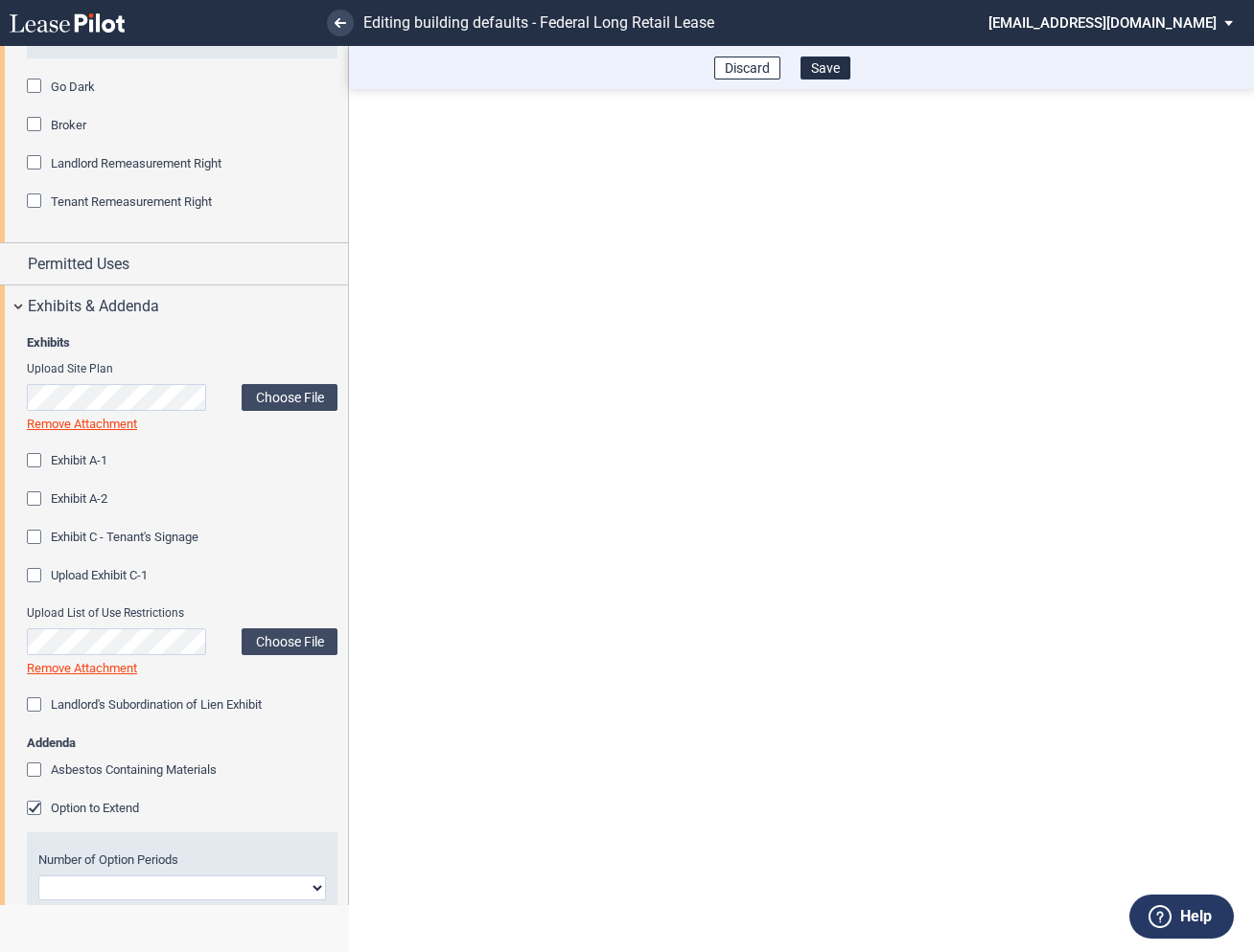
scroll to position [1659, 0]
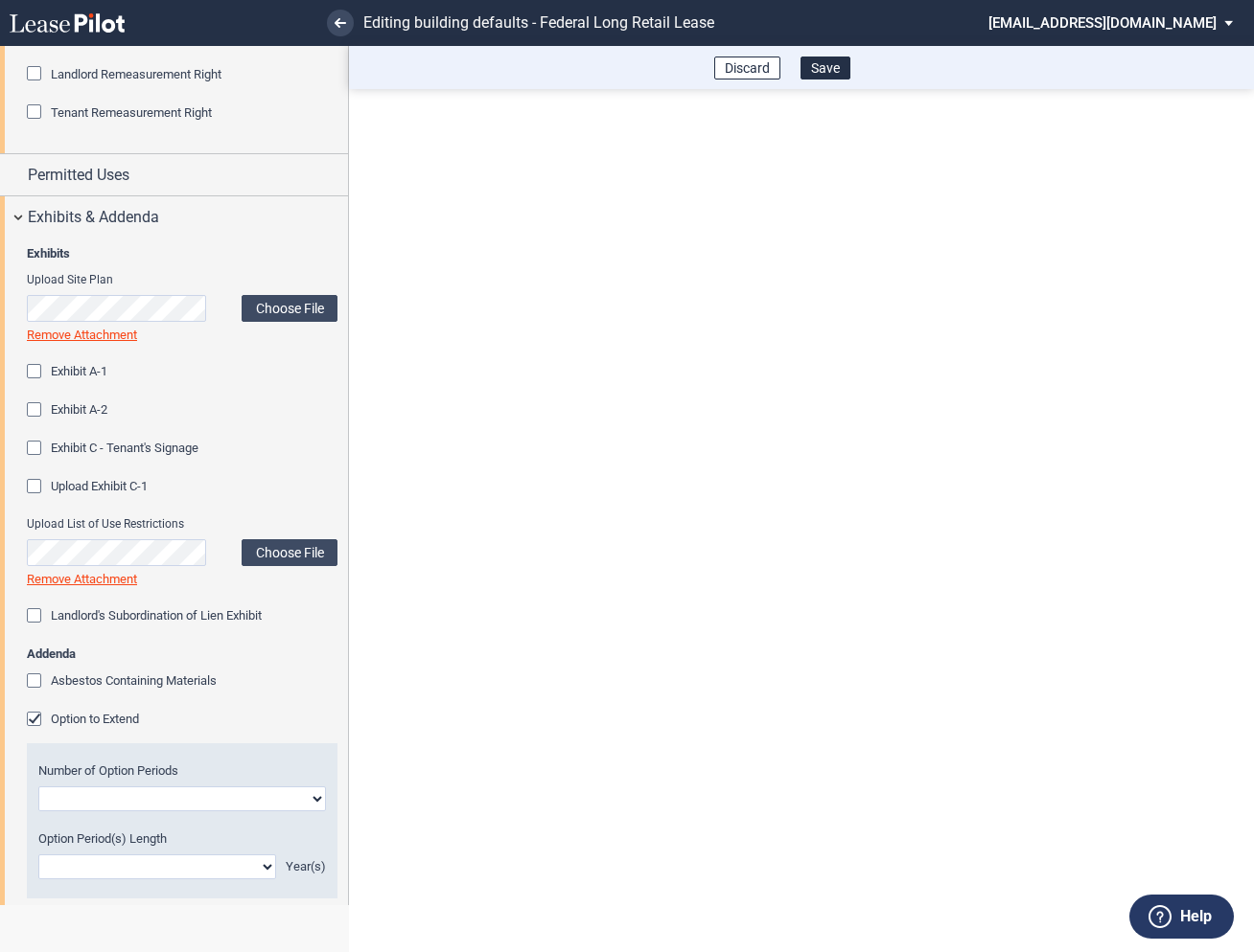
click at [35, 718] on div "Option to Extend" at bounding box center [37, 722] width 20 height 20
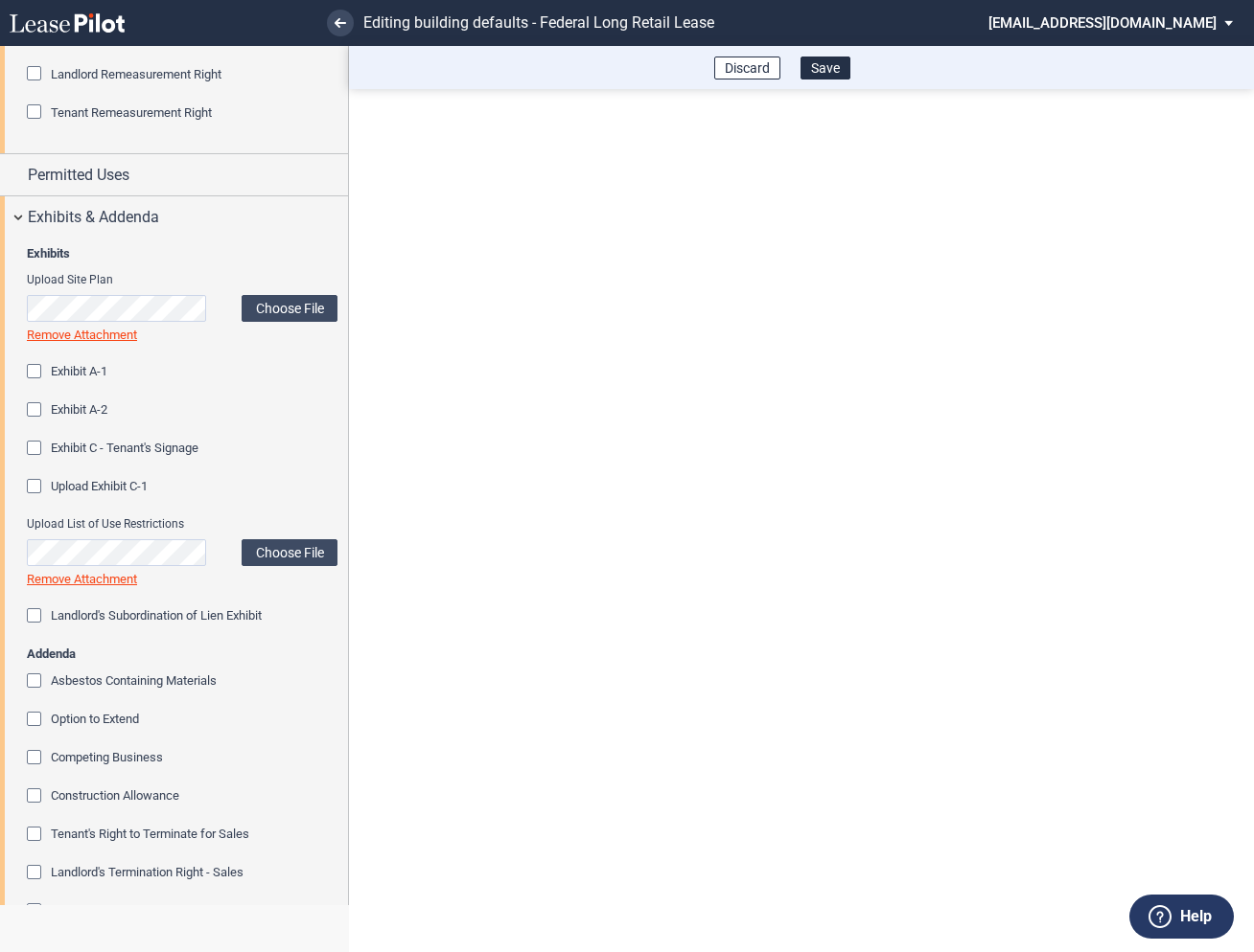
scroll to position [1963, 0]
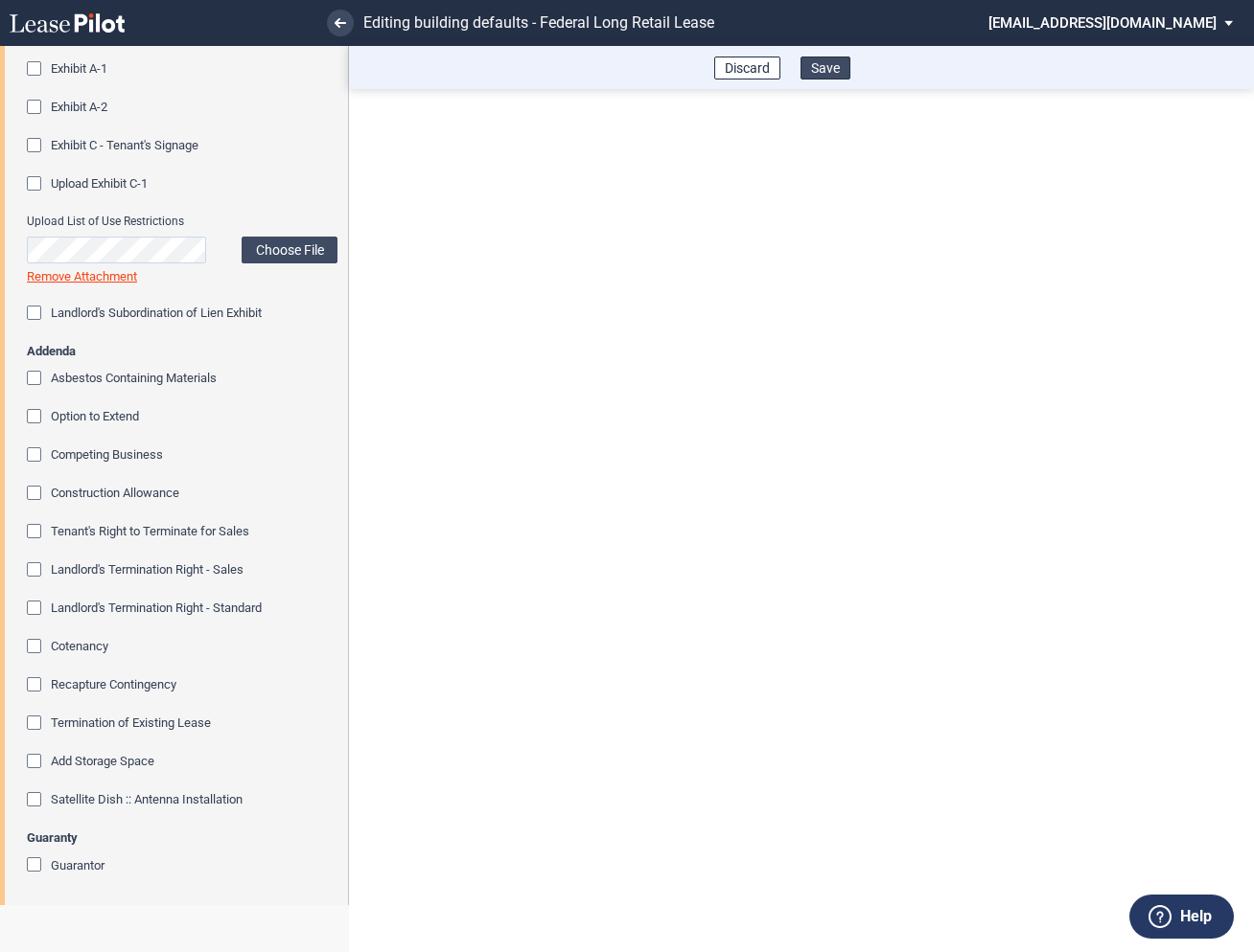
click at [825, 69] on button "Save" at bounding box center [825, 68] width 50 height 23
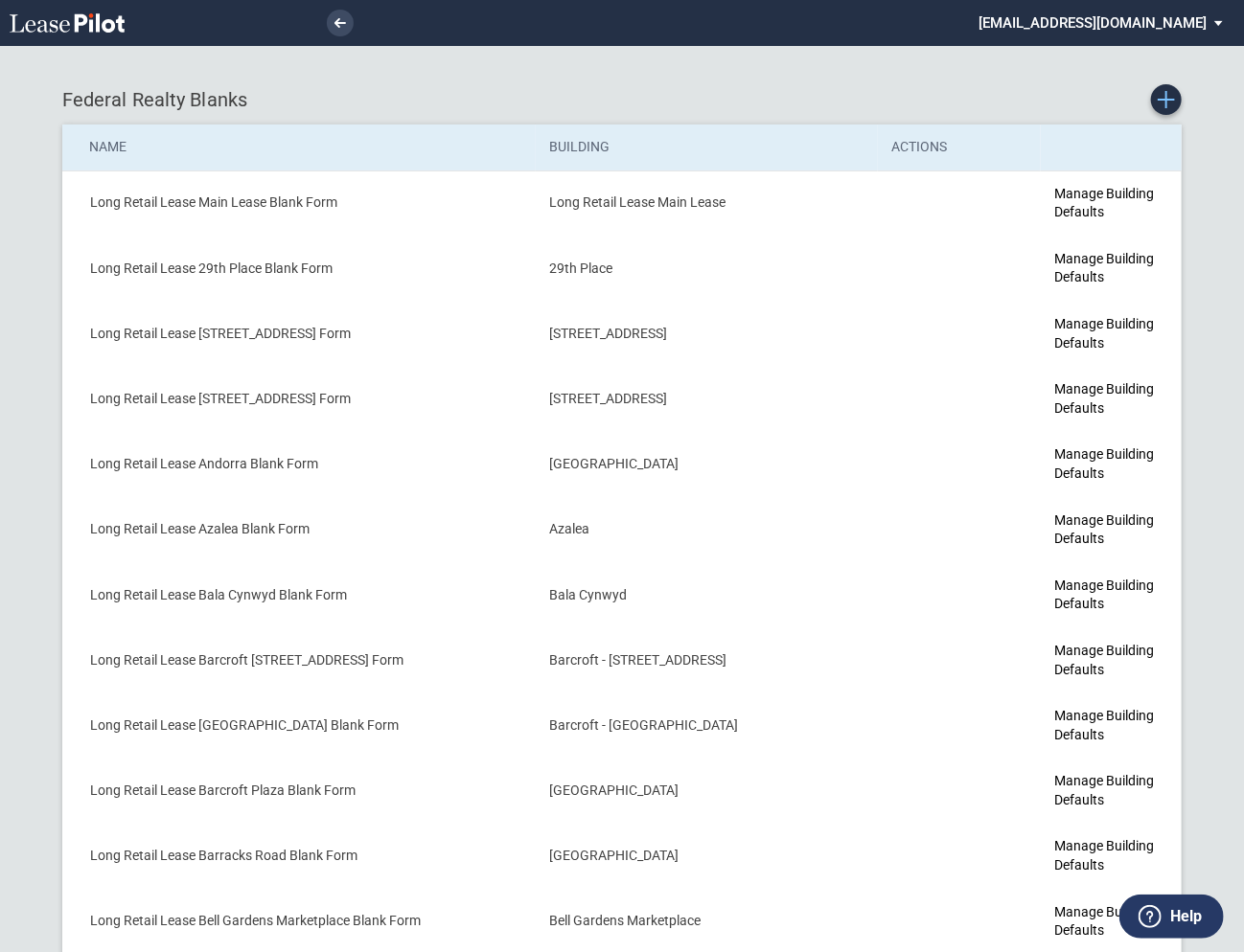
click at [1173, 99] on use "Create new Blank Form" at bounding box center [1167, 99] width 18 height 18
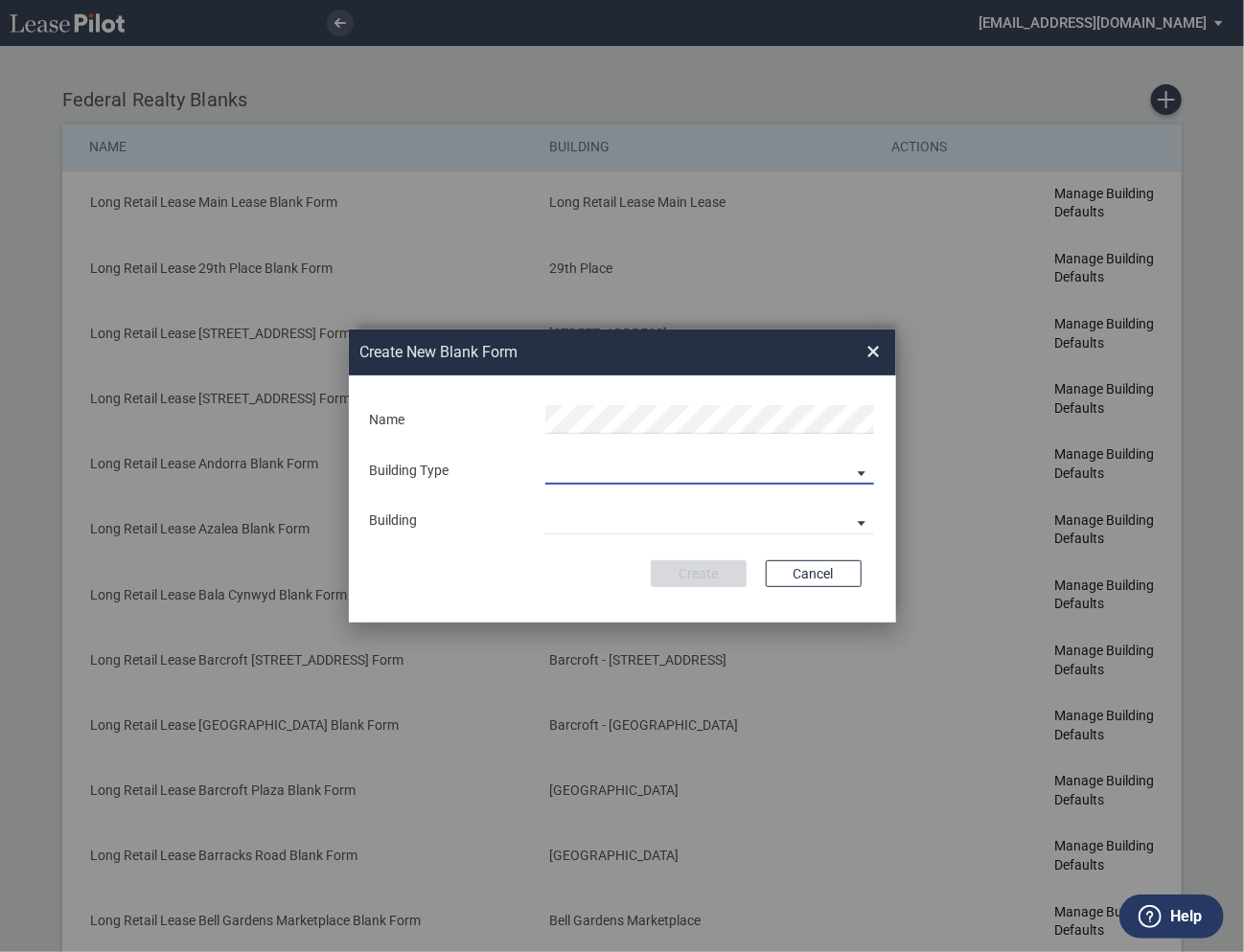
click at [586, 470] on md-select "Building Predefined Empty Building New Empty Building" at bounding box center [709, 470] width 329 height 28
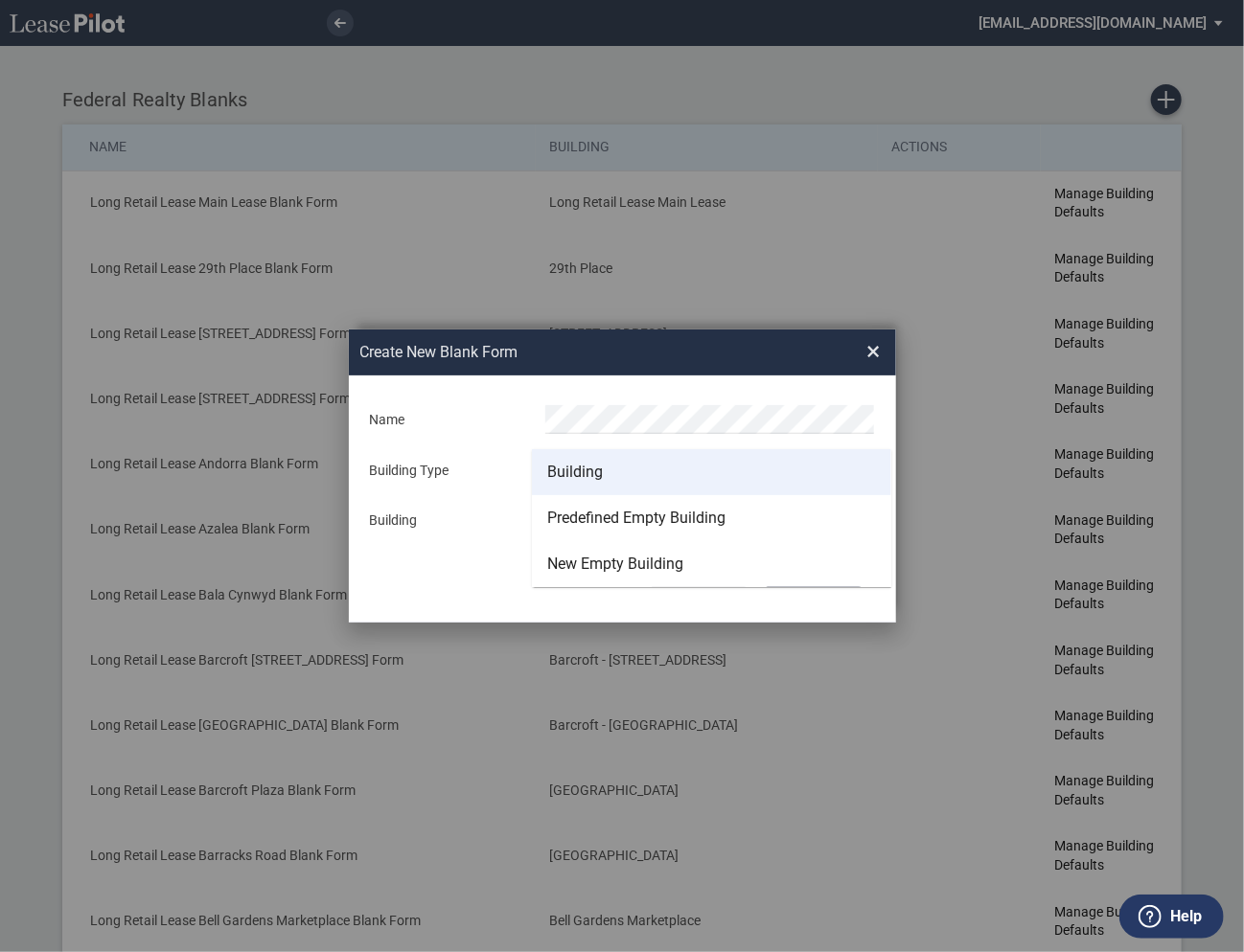
click at [574, 467] on div "Building" at bounding box center [575, 472] width 56 height 21
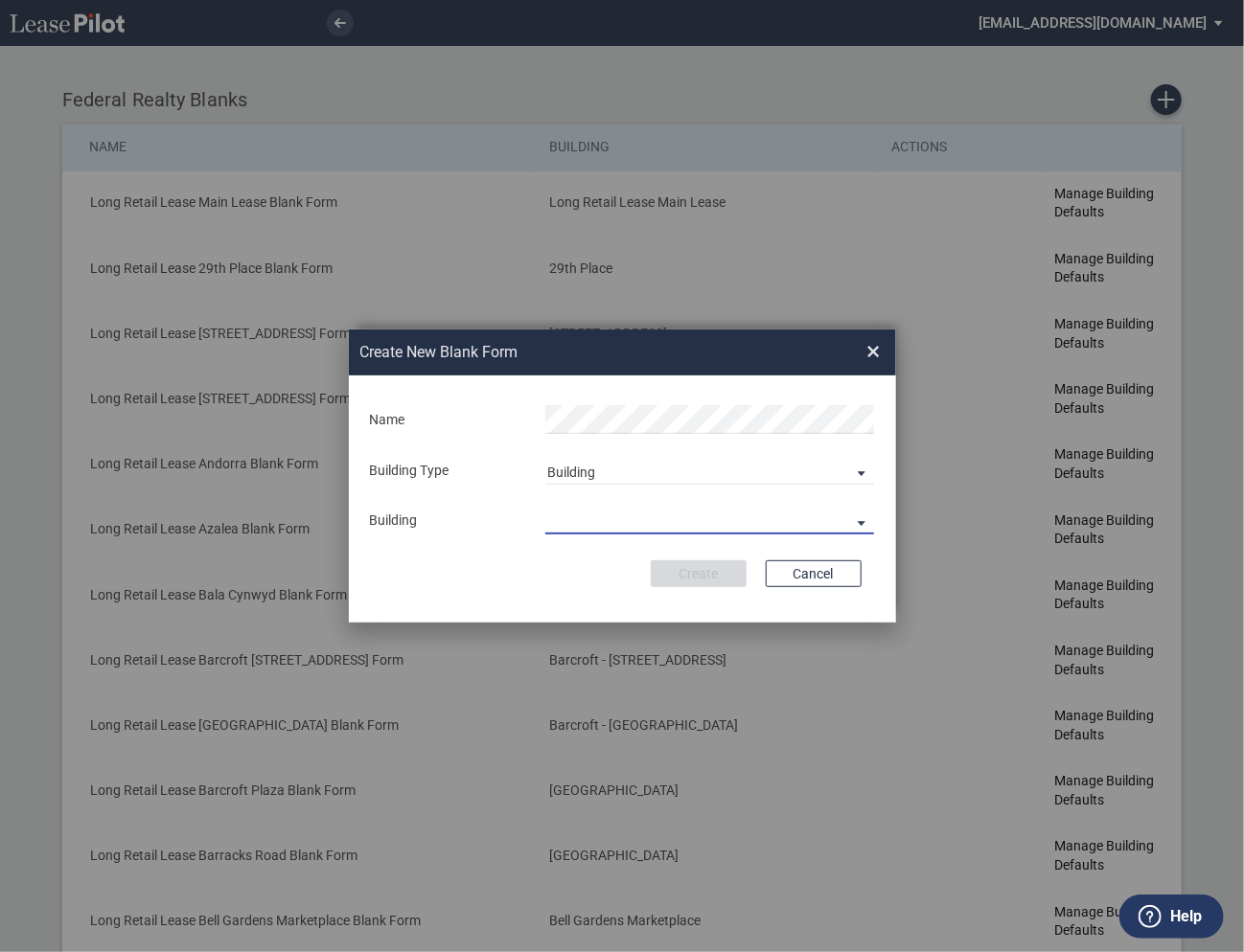
click at [577, 513] on md-select "29th Place 6464 Lincolnia Avenue 7770 Richmond Highway Andorra Azalea Bala Cynw…" at bounding box center [709, 520] width 329 height 28
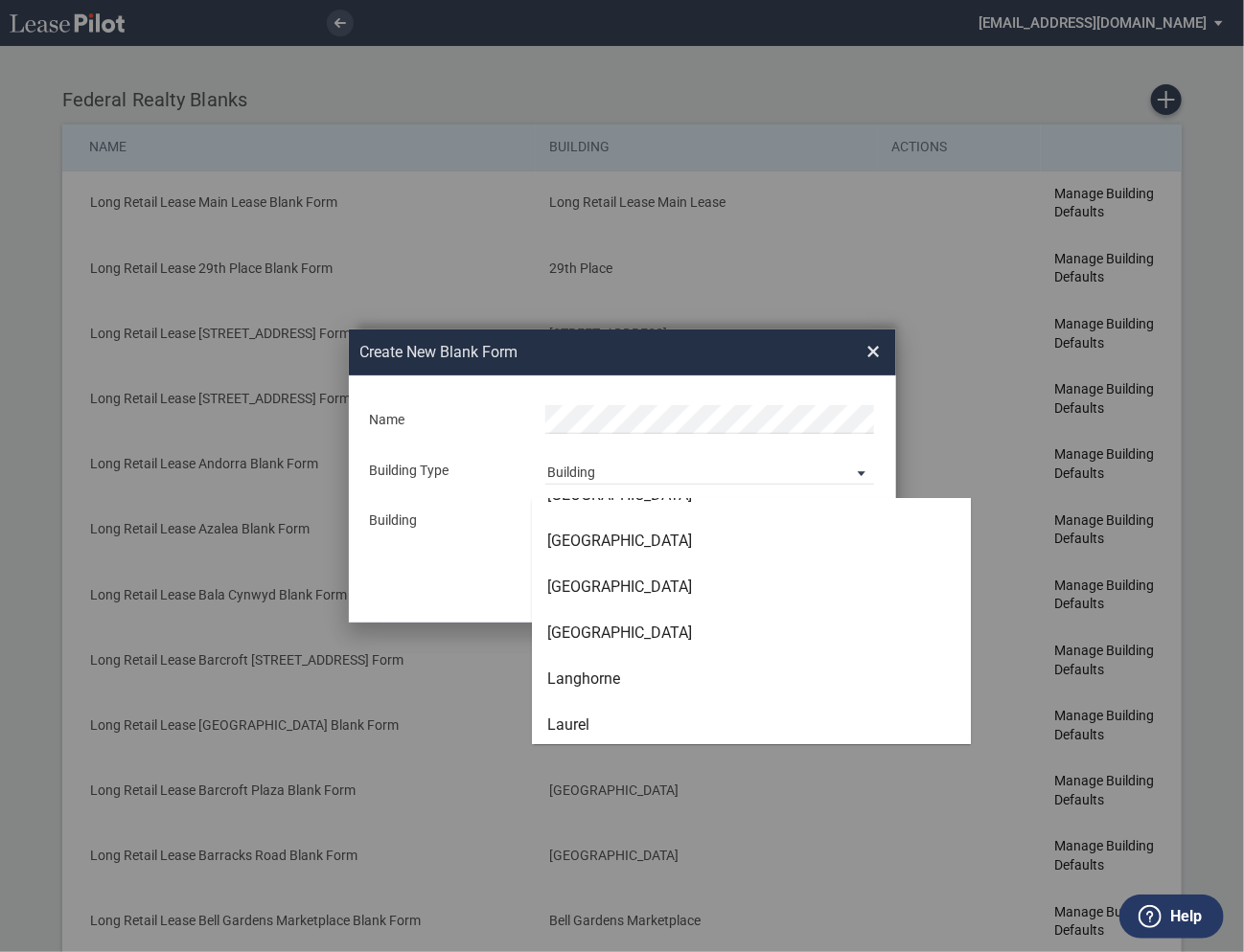
scroll to position [3435, 0]
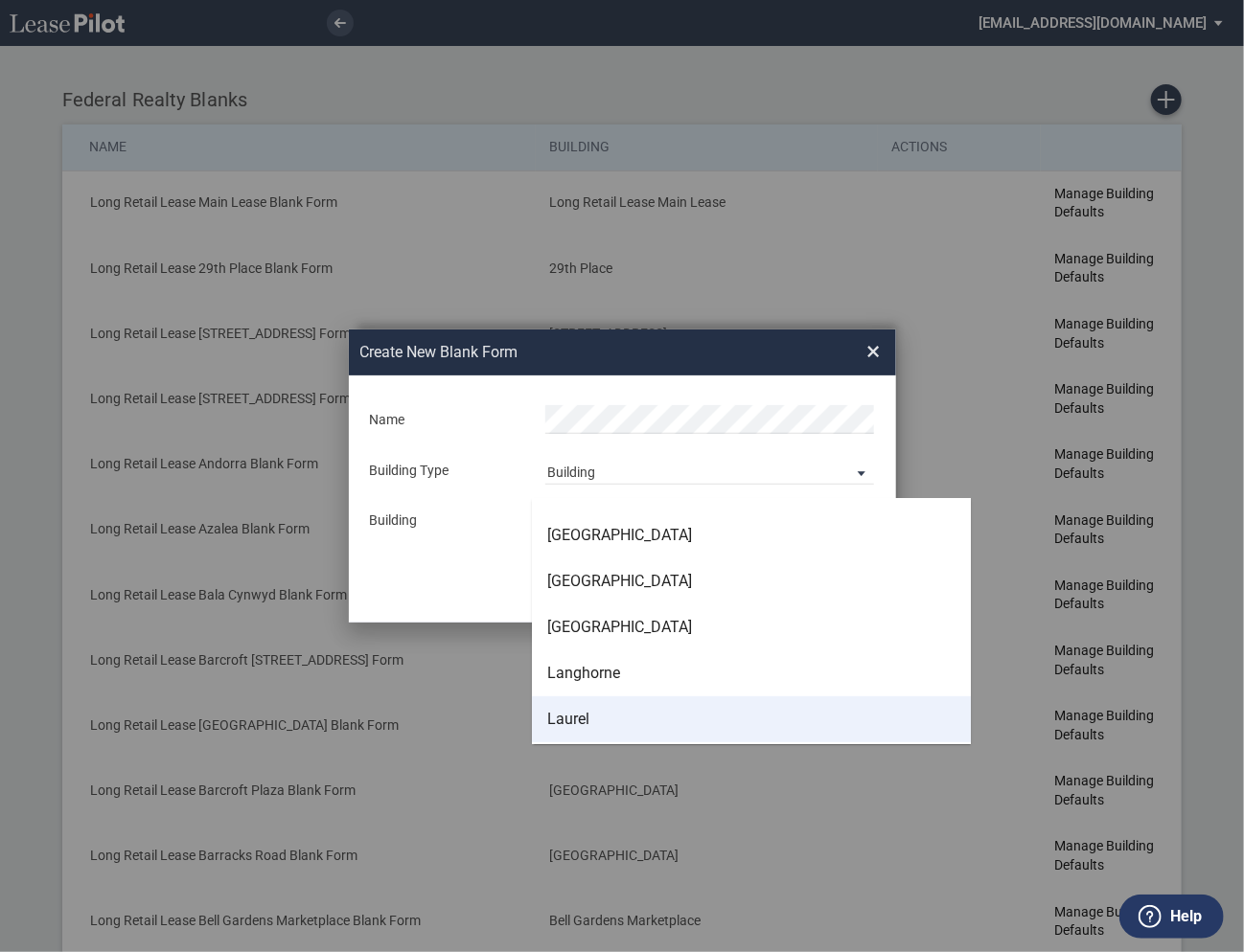
click at [573, 717] on div "Laurel" at bounding box center [568, 720] width 42 height 21
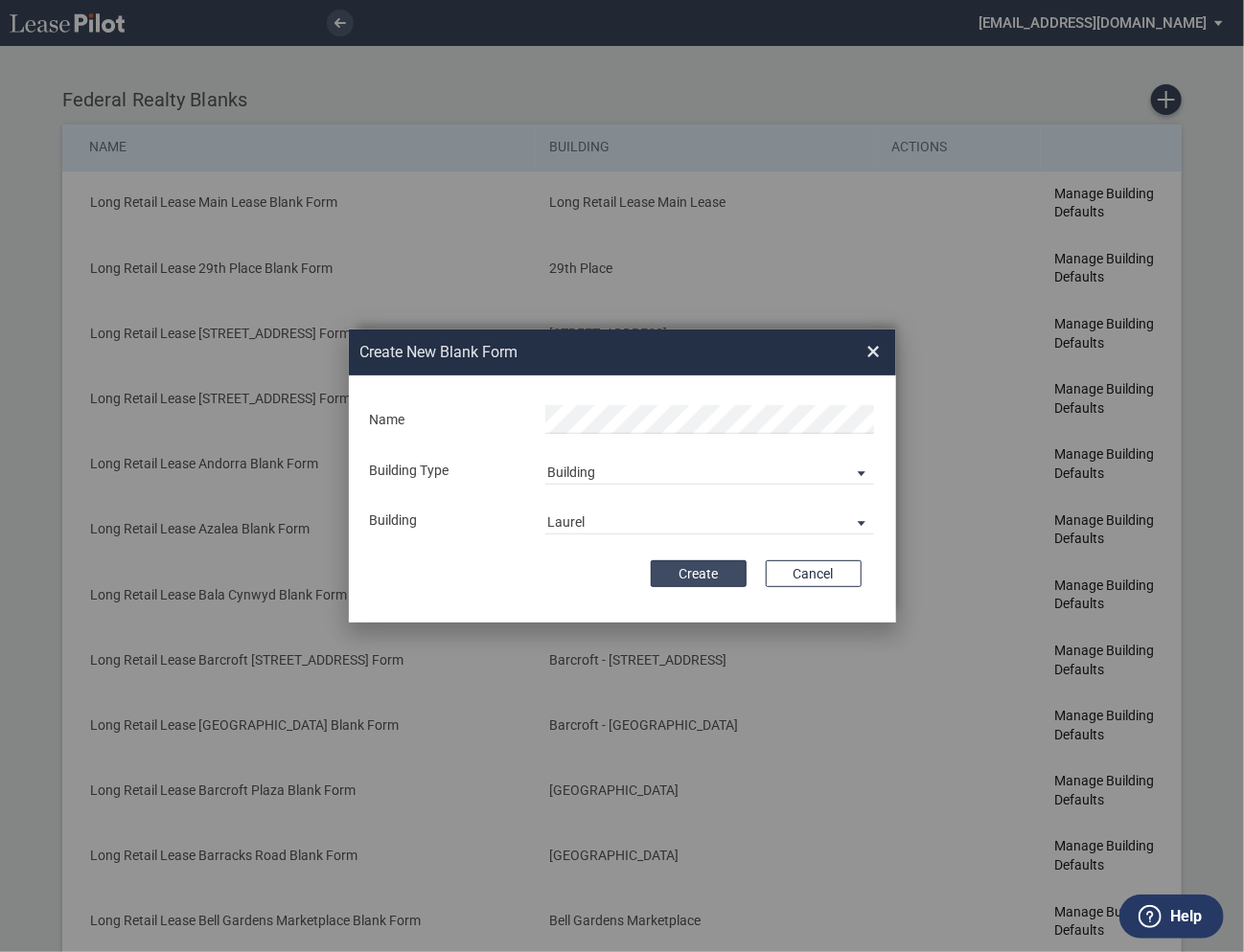
click at [700, 574] on button "Create" at bounding box center [699, 575] width 96 height 27
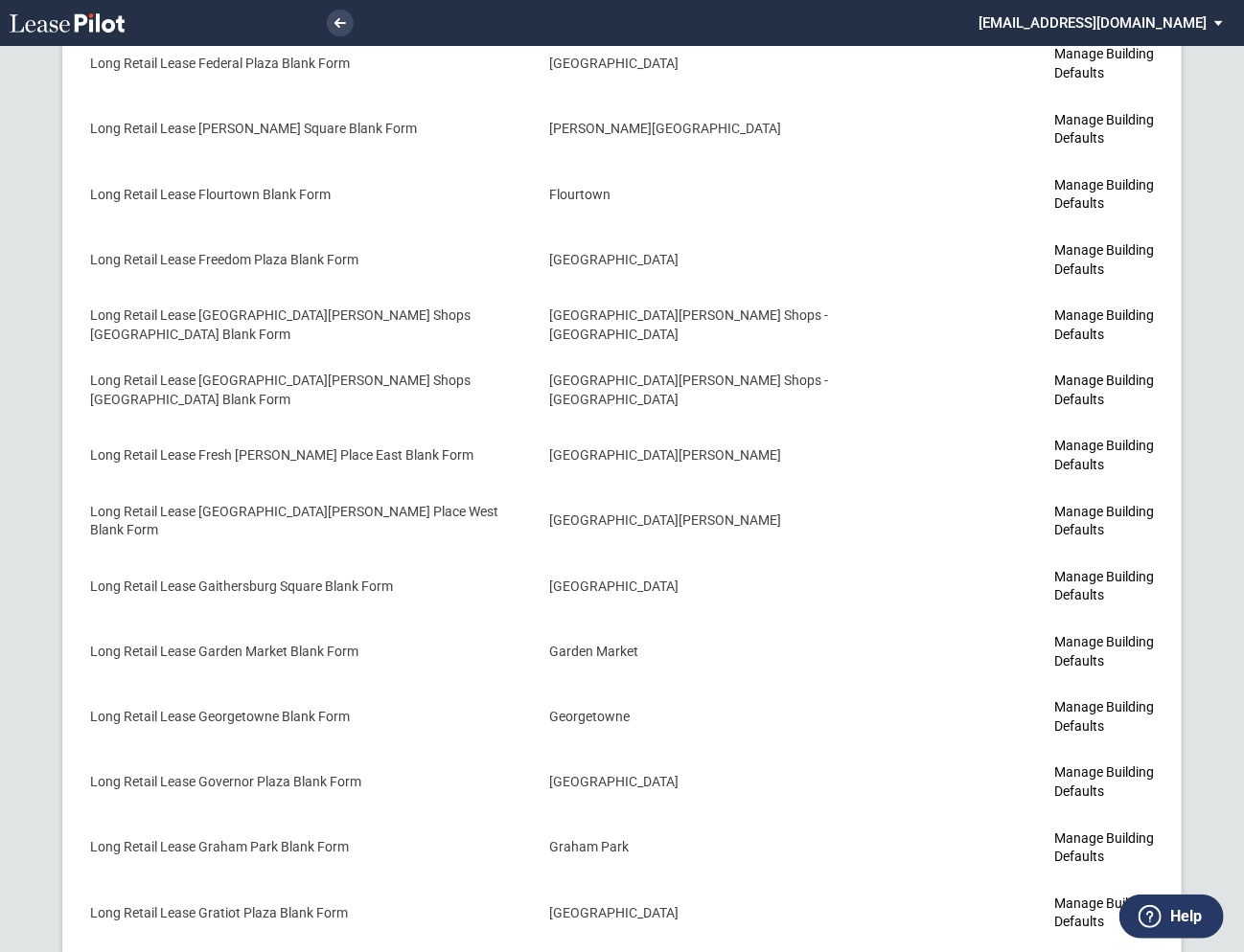
scroll to position [3610, 0]
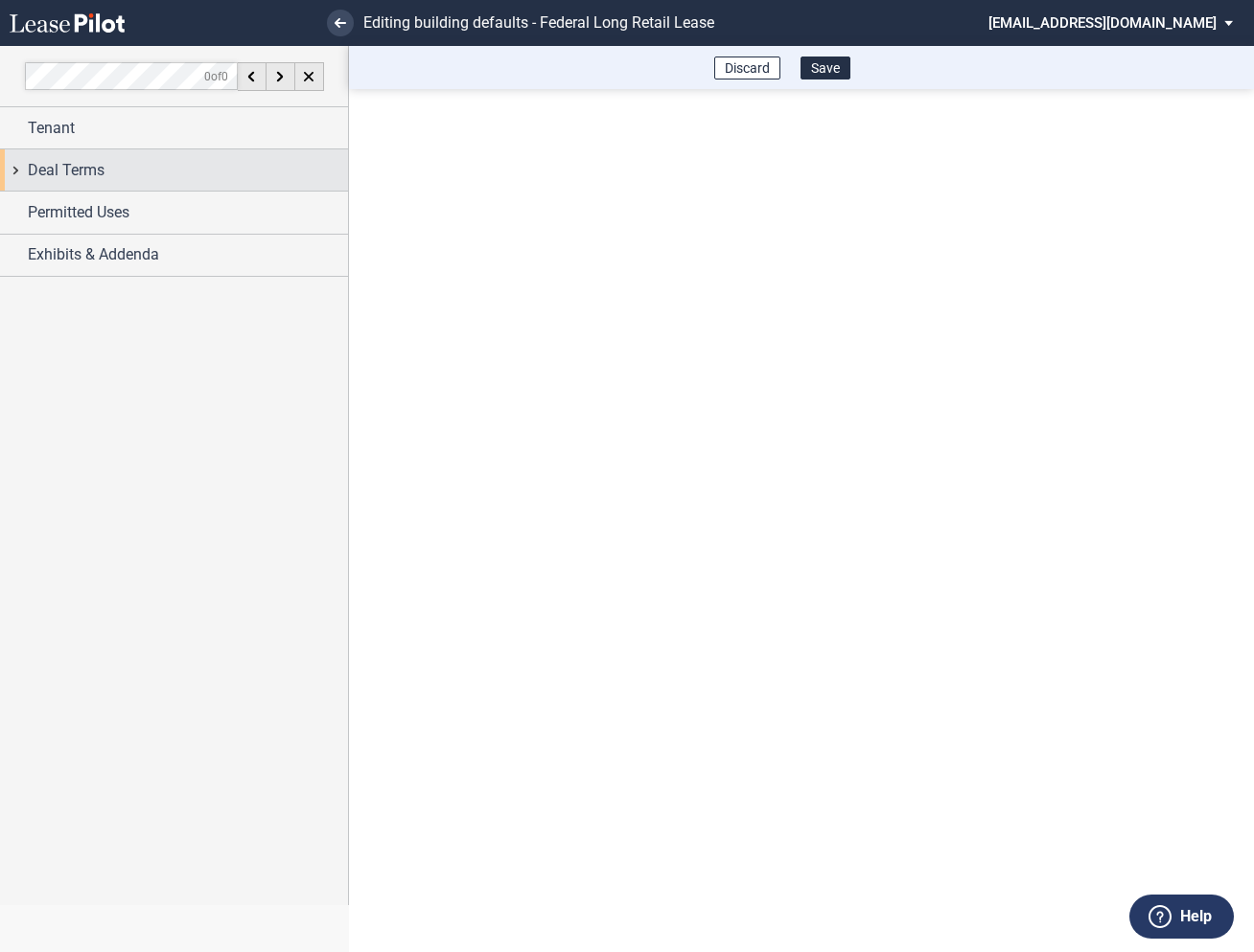
click at [25, 165] on div "Deal Terms" at bounding box center [174, 170] width 348 height 41
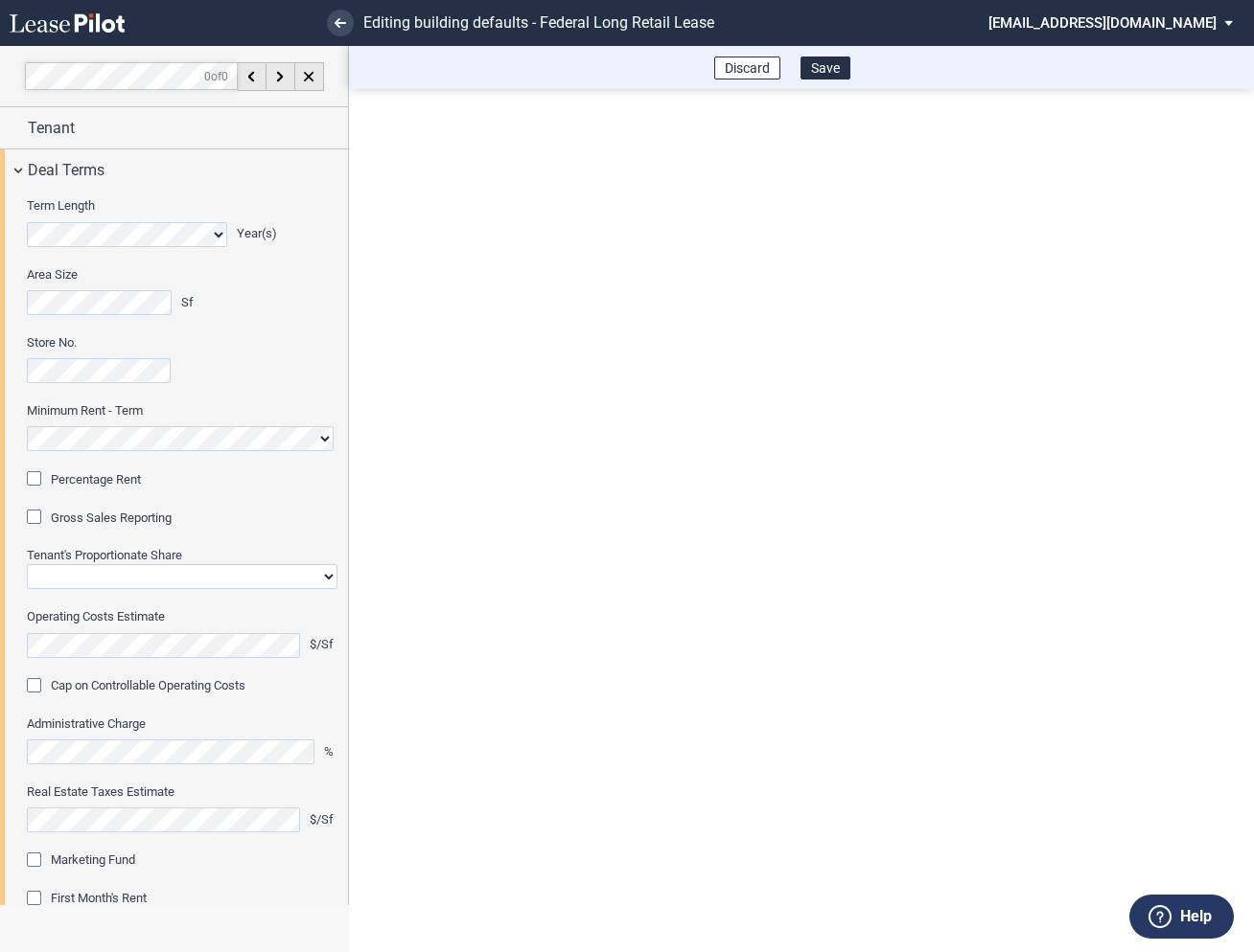
click at [44, 474] on div "Percentage Rent" at bounding box center [37, 481] width 20 height 20
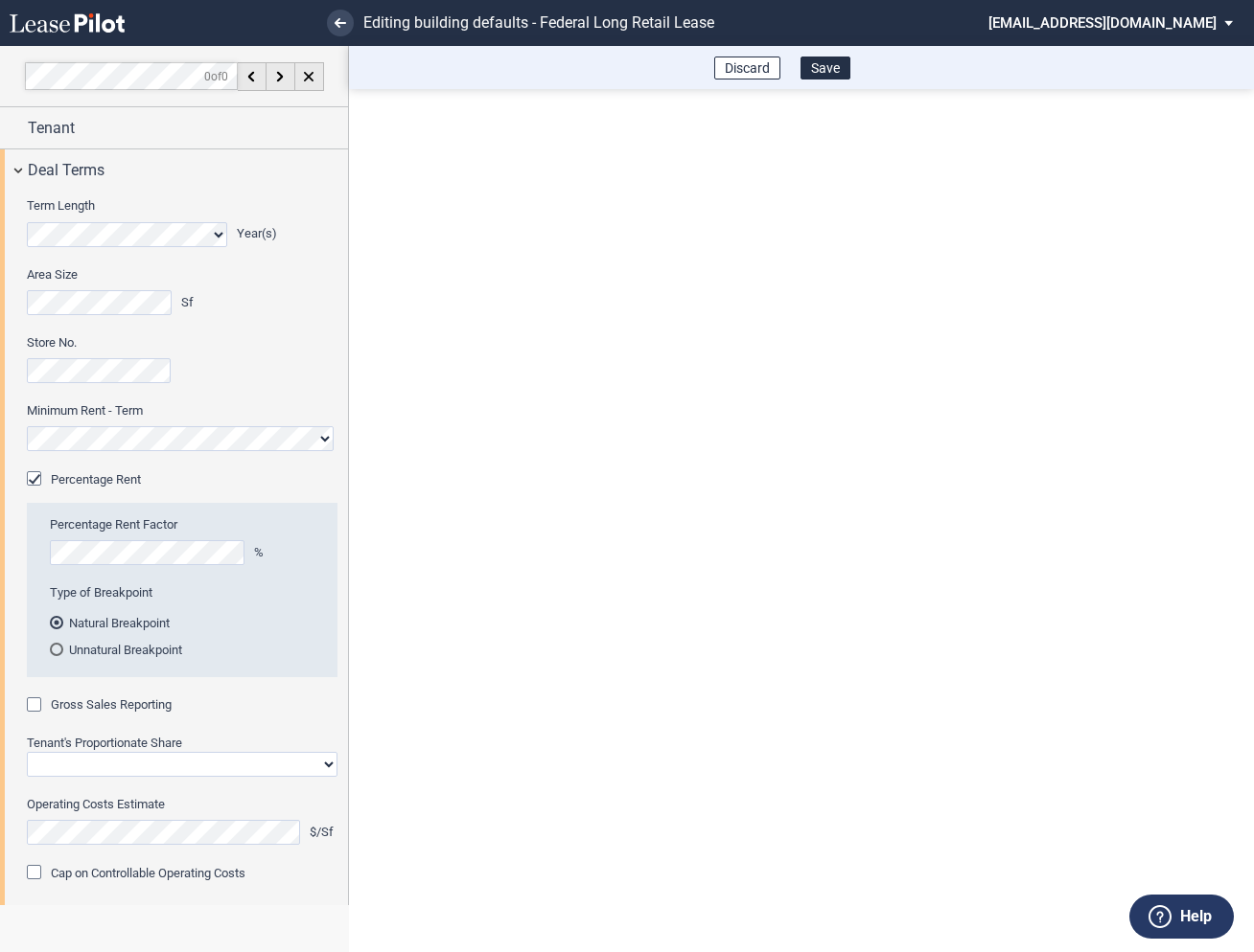
scroll to position [145, 0]
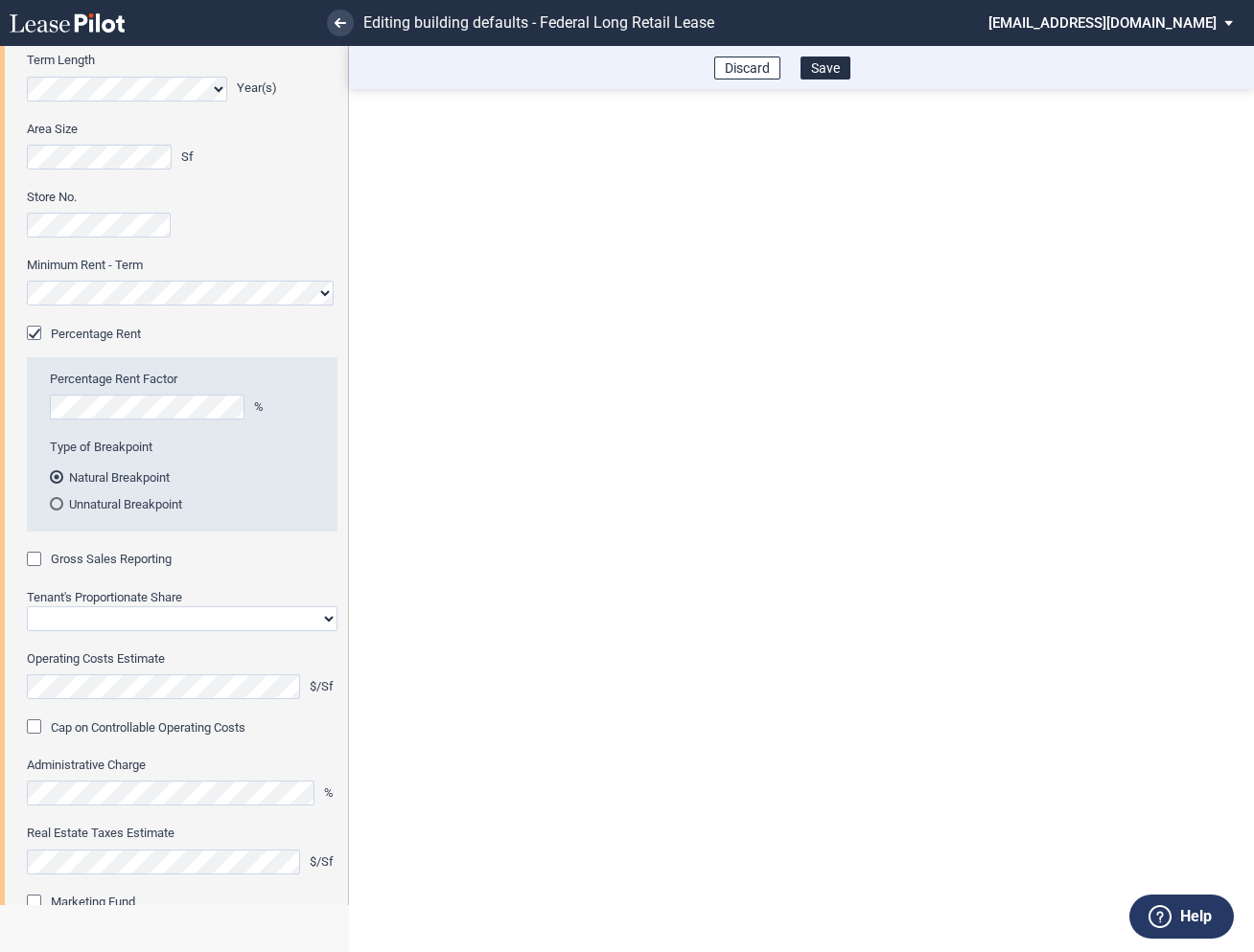
click at [36, 557] on div "Gross Sales Reporting" at bounding box center [37, 562] width 20 height 20
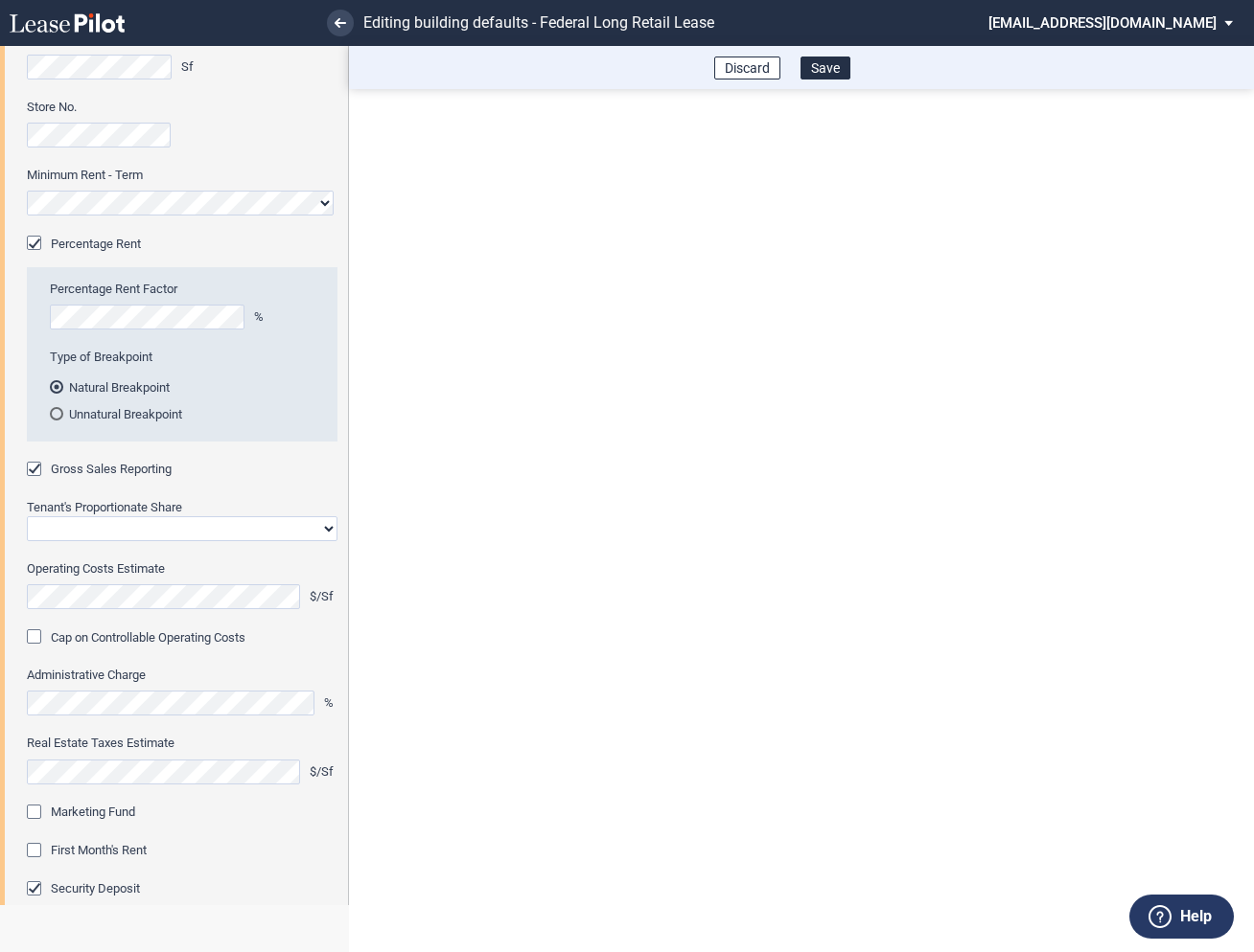
click at [92, 525] on select "Straight GLA Net Major" at bounding box center [182, 529] width 310 height 25
select select "straight GLA"
click at [27, 516] on select "Straight GLA Net Major" at bounding box center [182, 529] width 310 height 25
click at [34, 813] on div "Marketing Fund" at bounding box center [37, 814] width 20 height 20
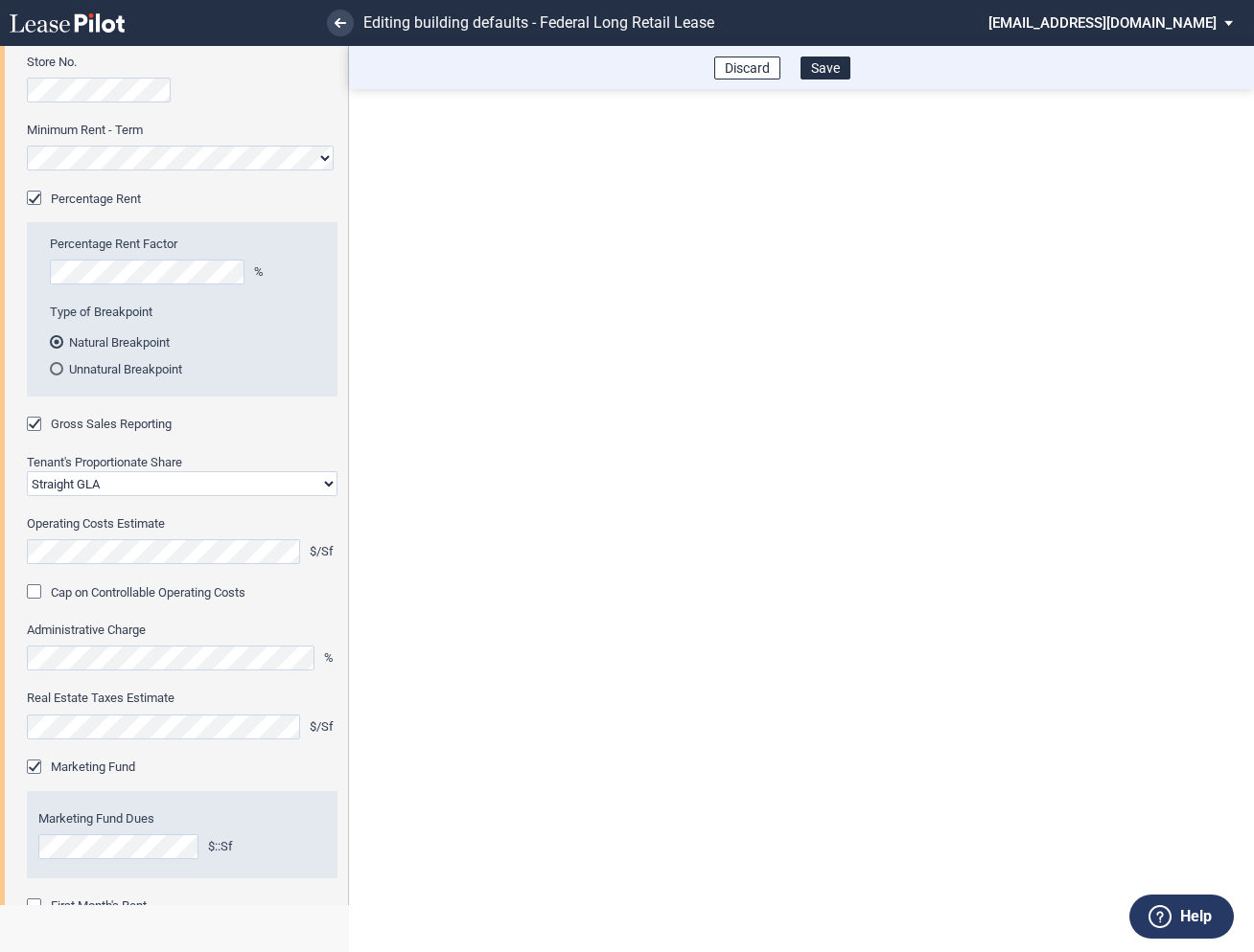
scroll to position [351, 0]
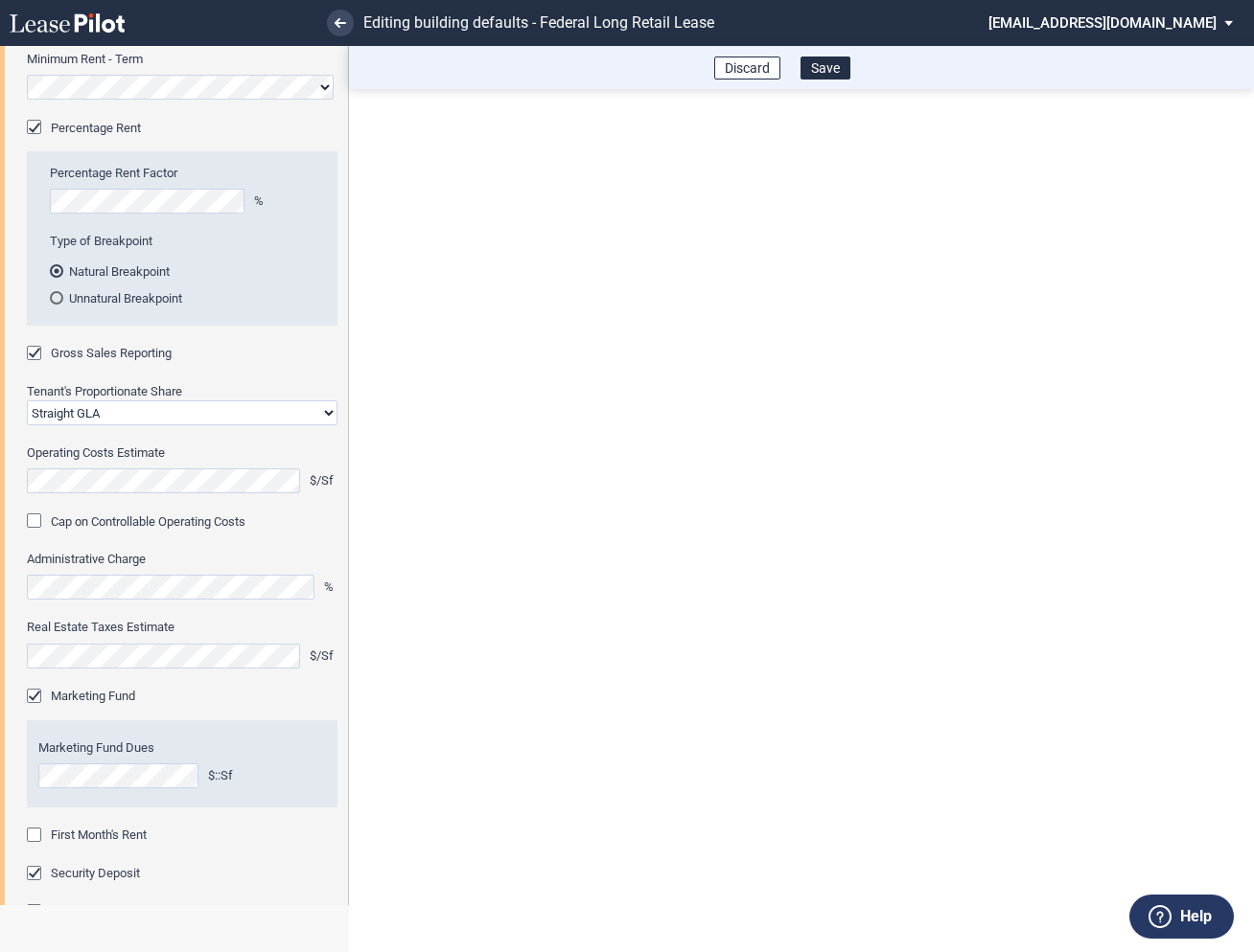
click at [30, 839] on div "First Month's Rent" at bounding box center [37, 838] width 20 height 20
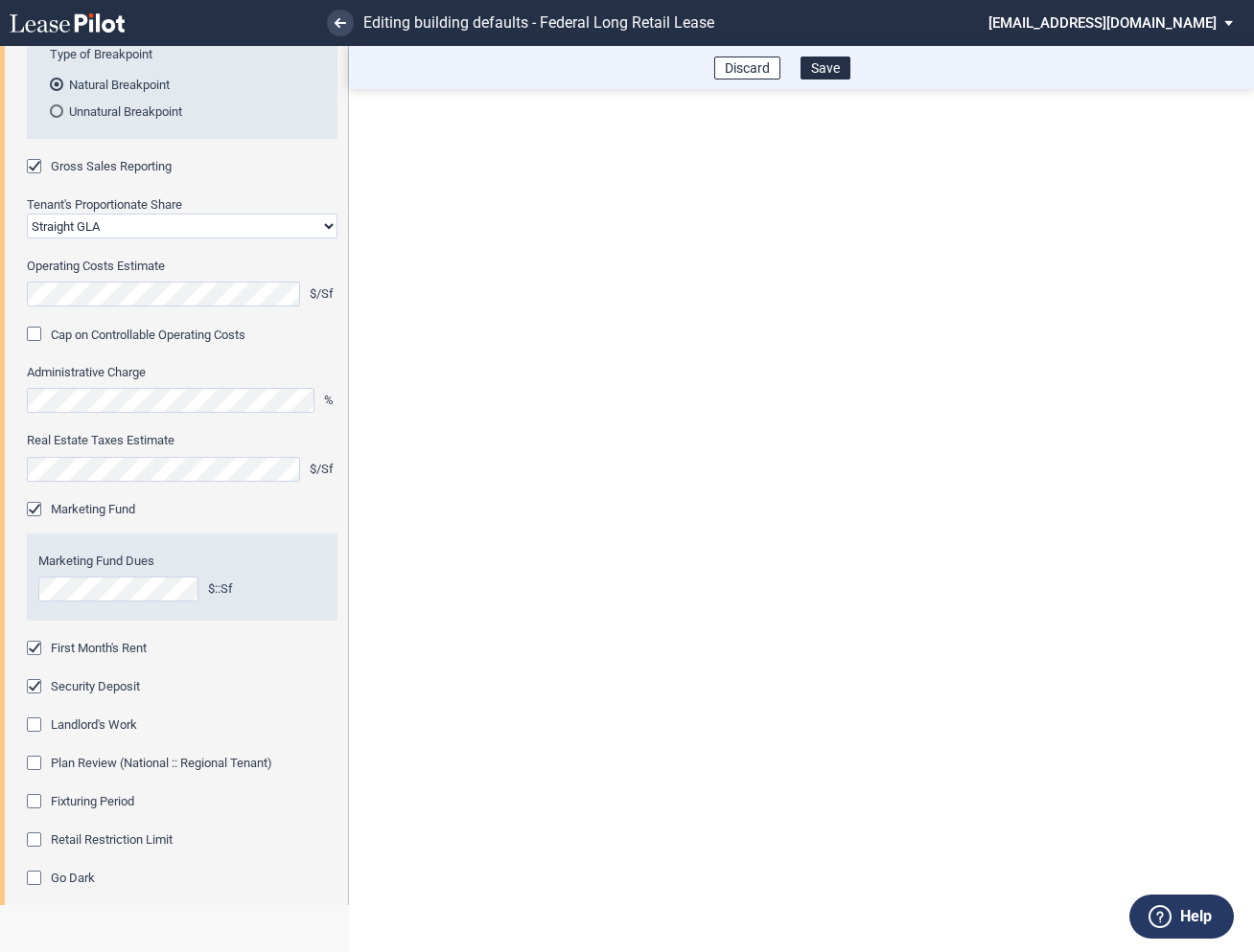
scroll to position [579, 0]
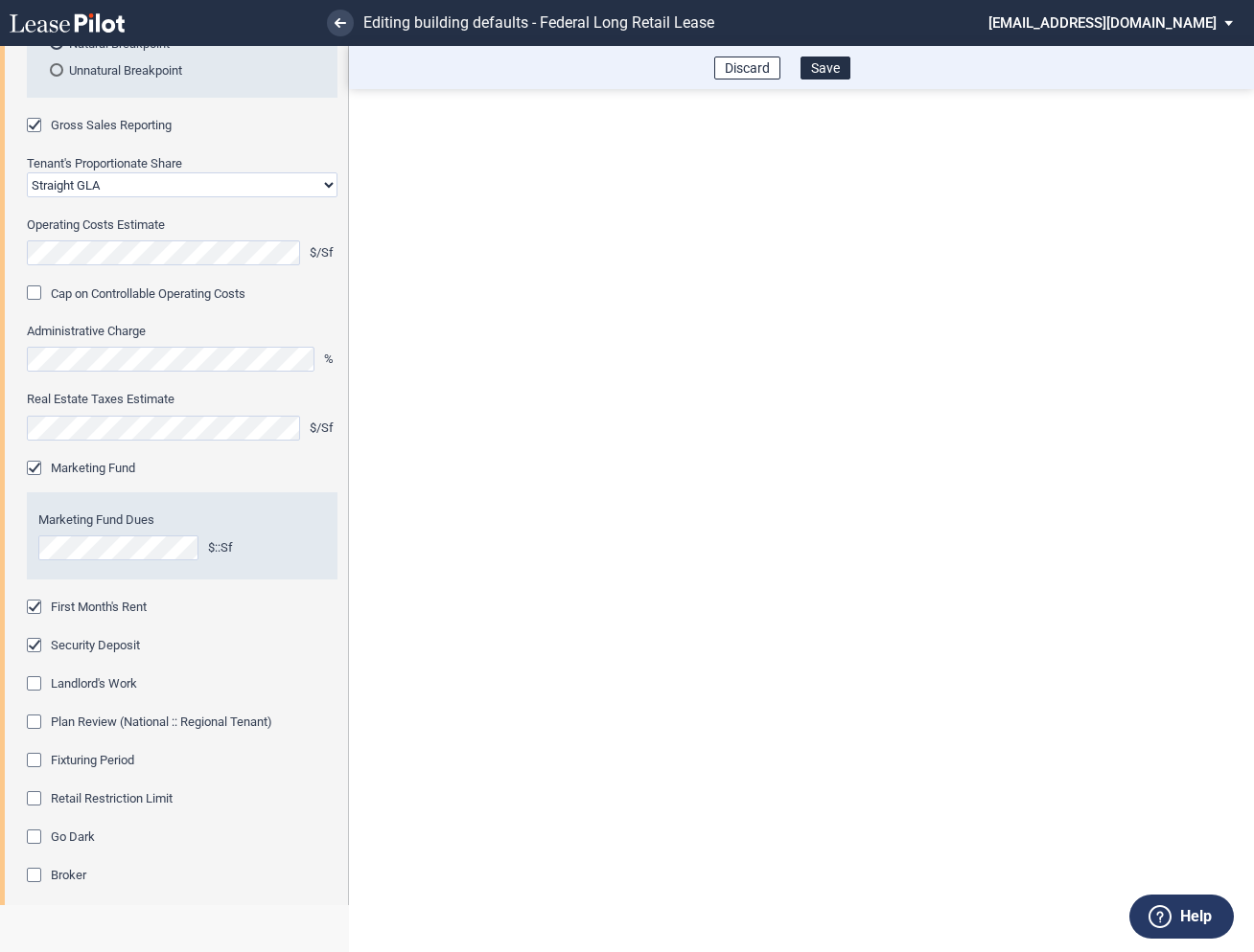
click at [34, 765] on div "Fixturing Period" at bounding box center [37, 763] width 20 height 20
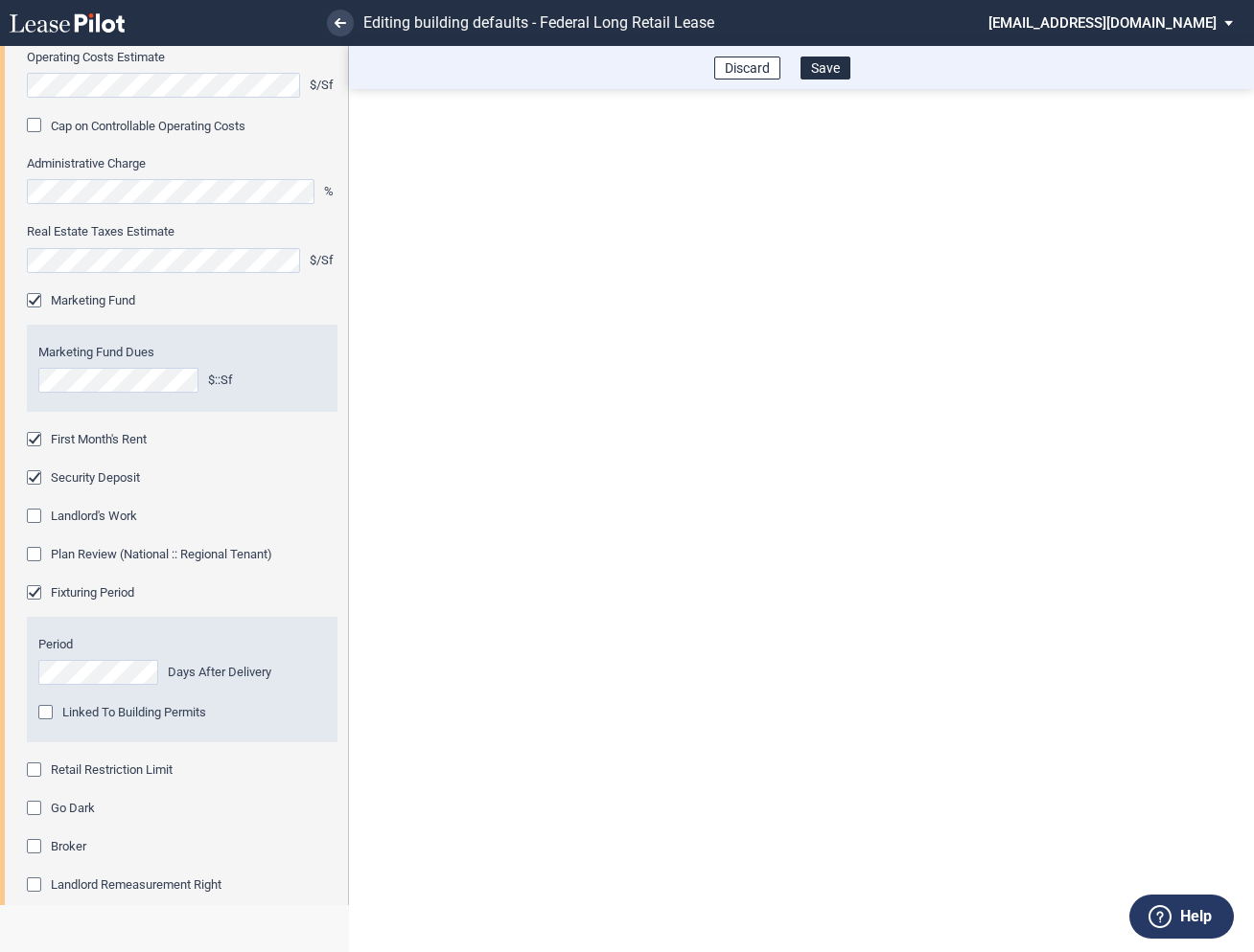
click at [35, 773] on div "Retail Restriction Limit" at bounding box center [37, 773] width 20 height 20
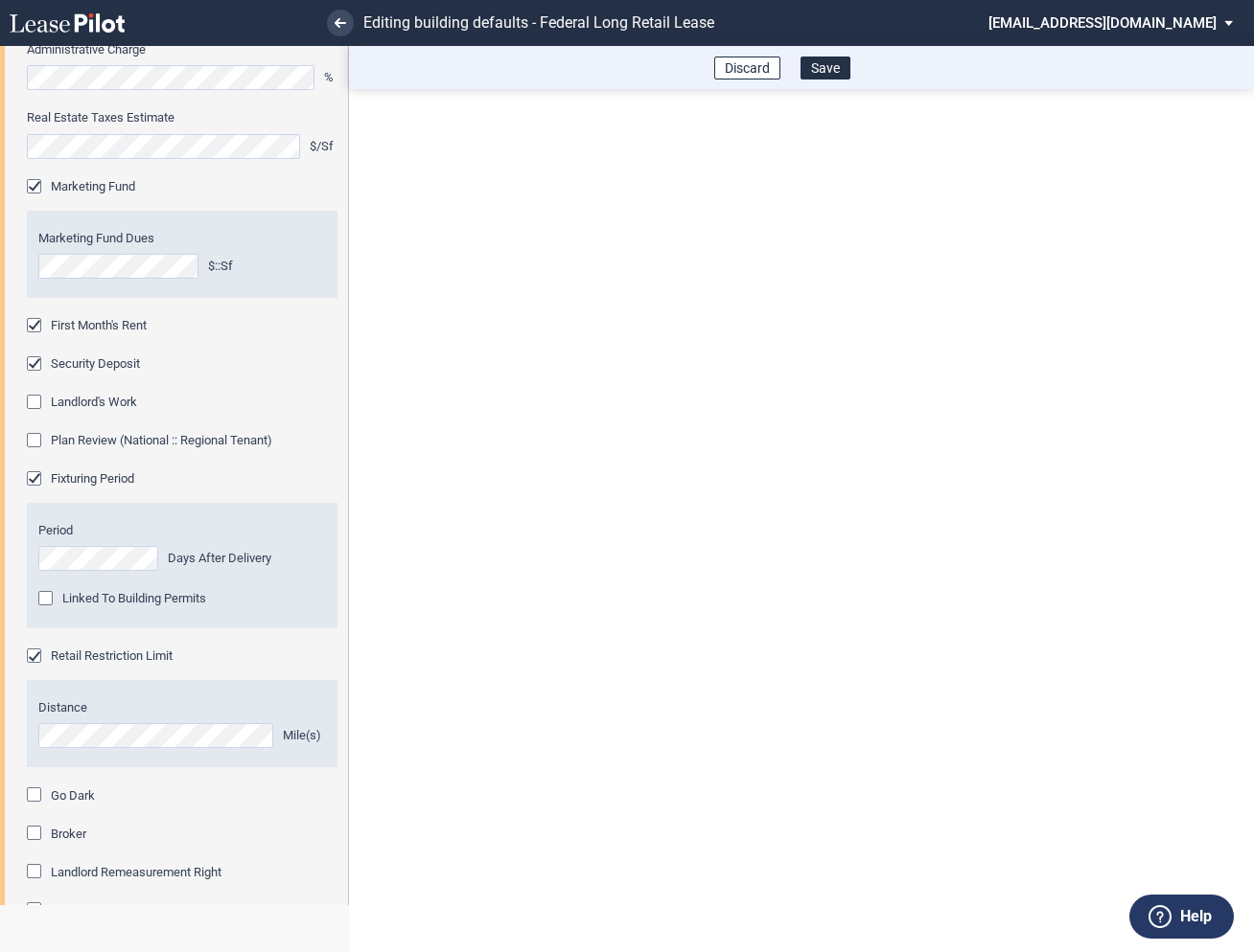
scroll to position [992, 0]
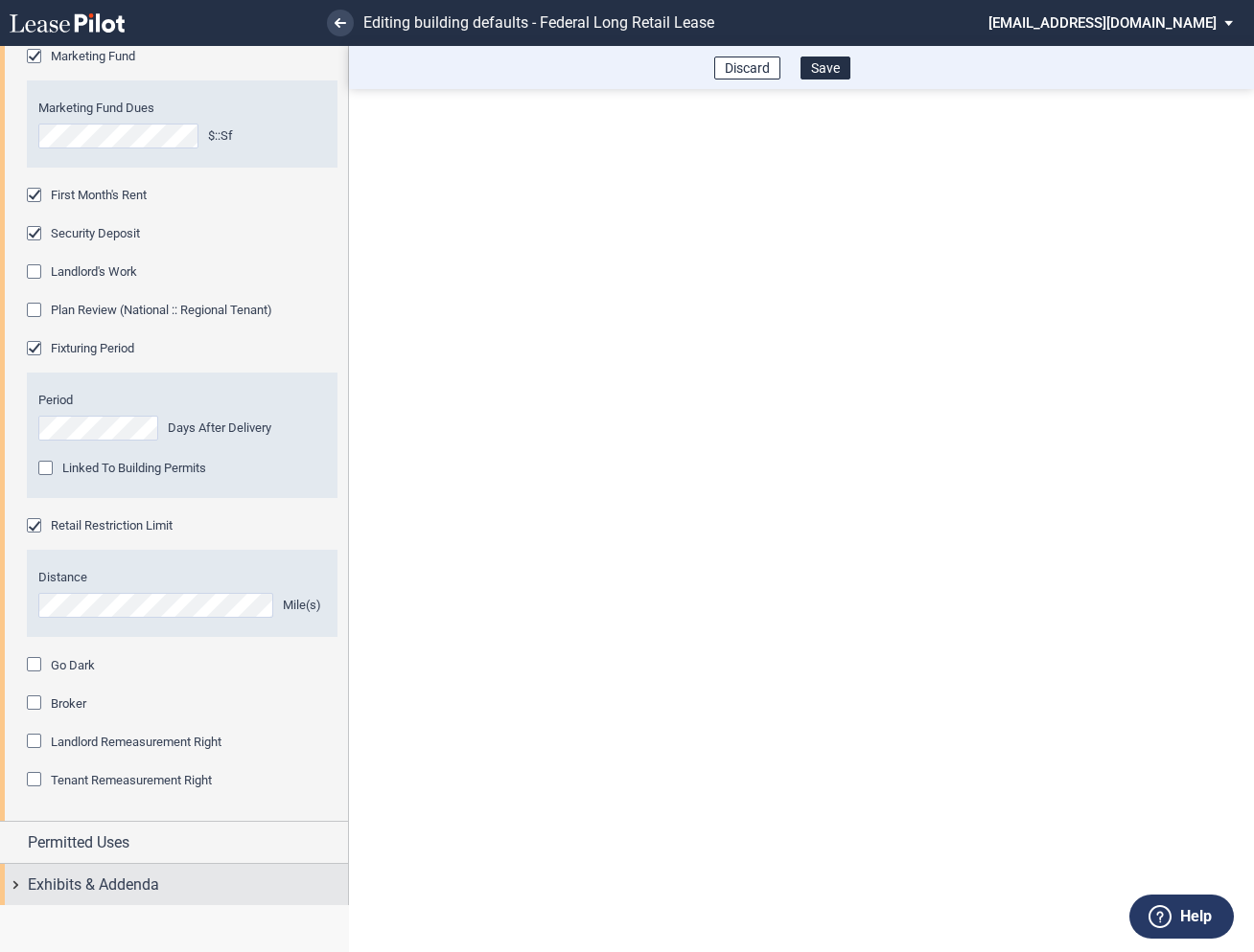
click at [14, 880] on div "Exhibits & Addenda" at bounding box center [174, 885] width 348 height 41
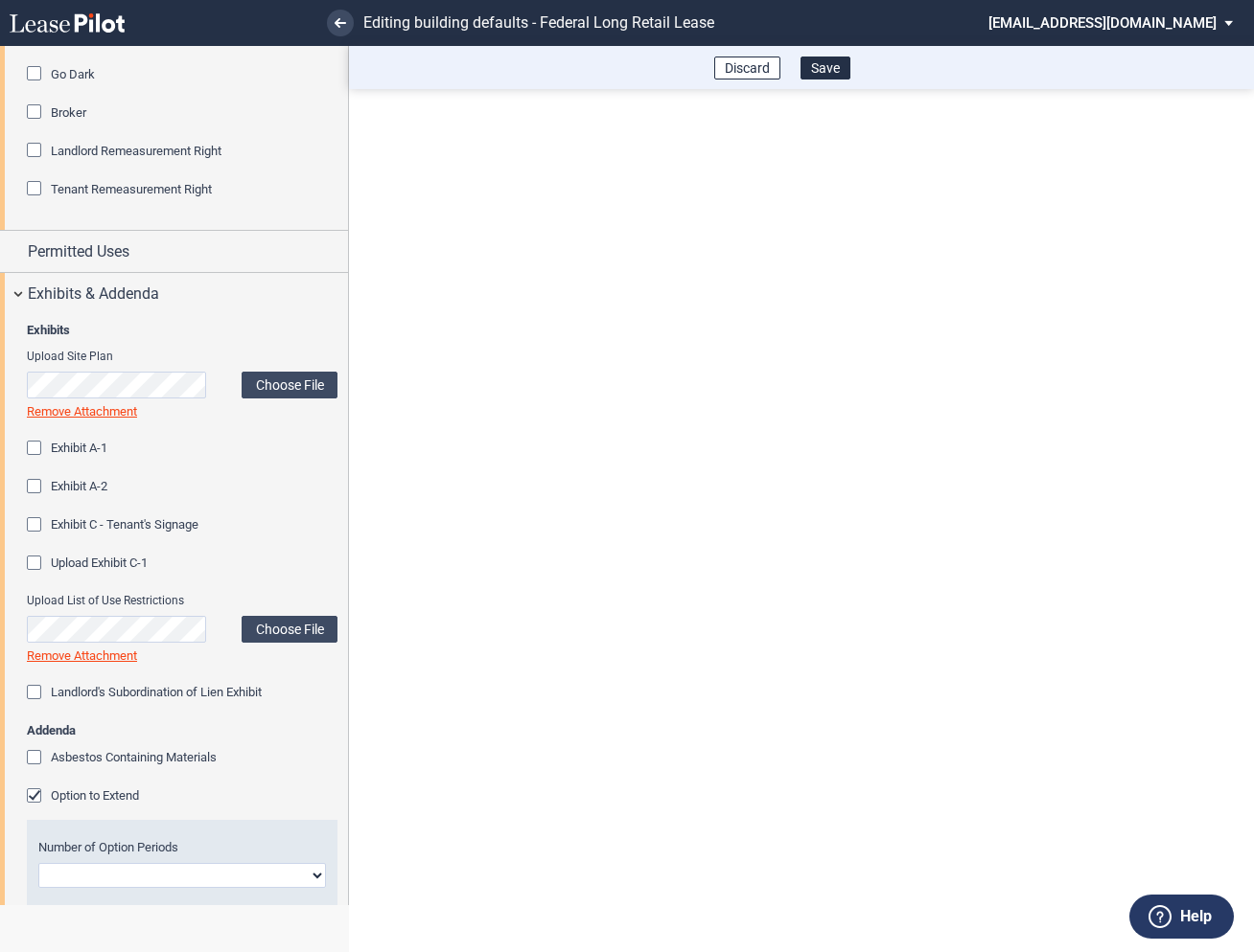
scroll to position [1620, 0]
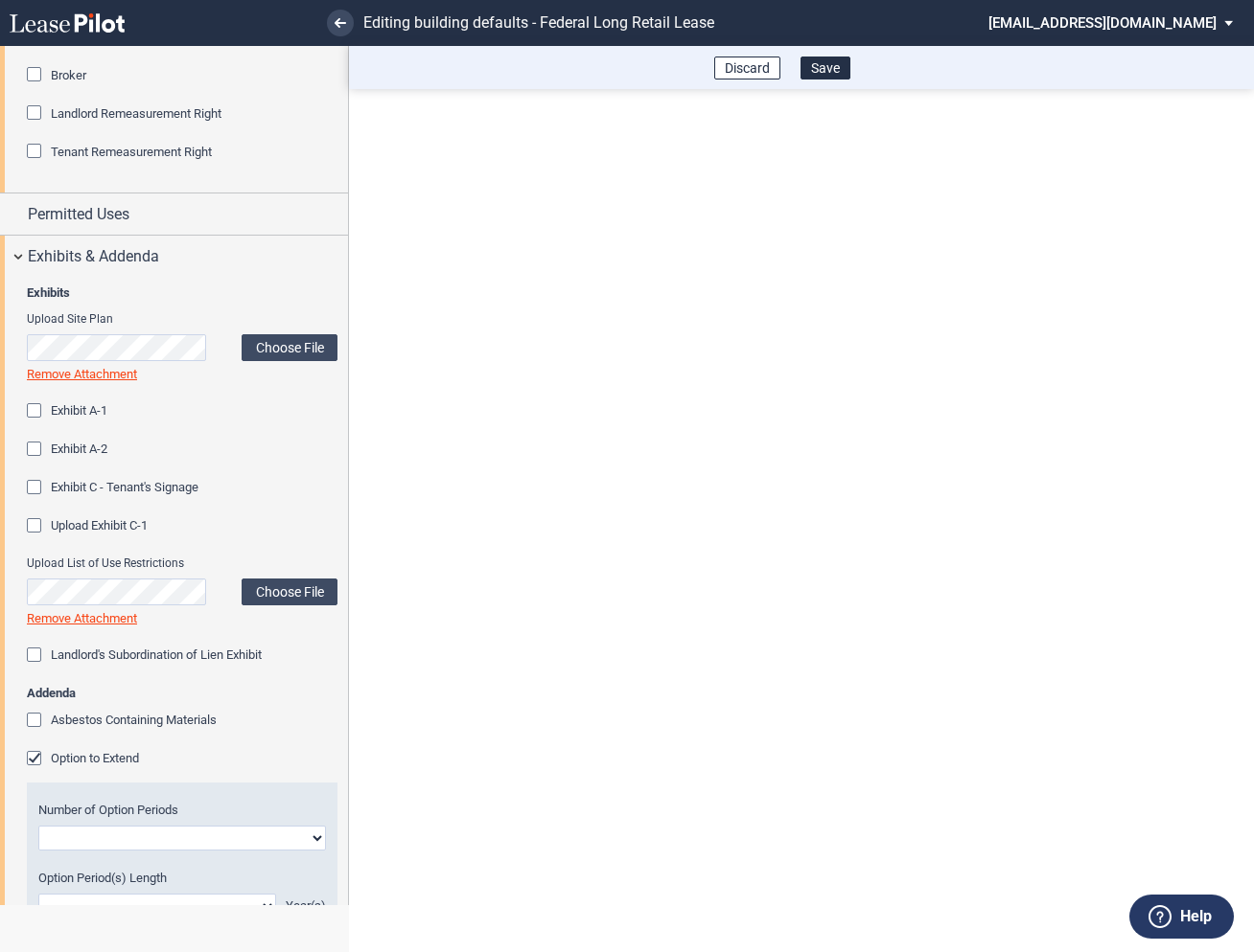
click at [36, 759] on div "Option to Extend" at bounding box center [37, 761] width 20 height 20
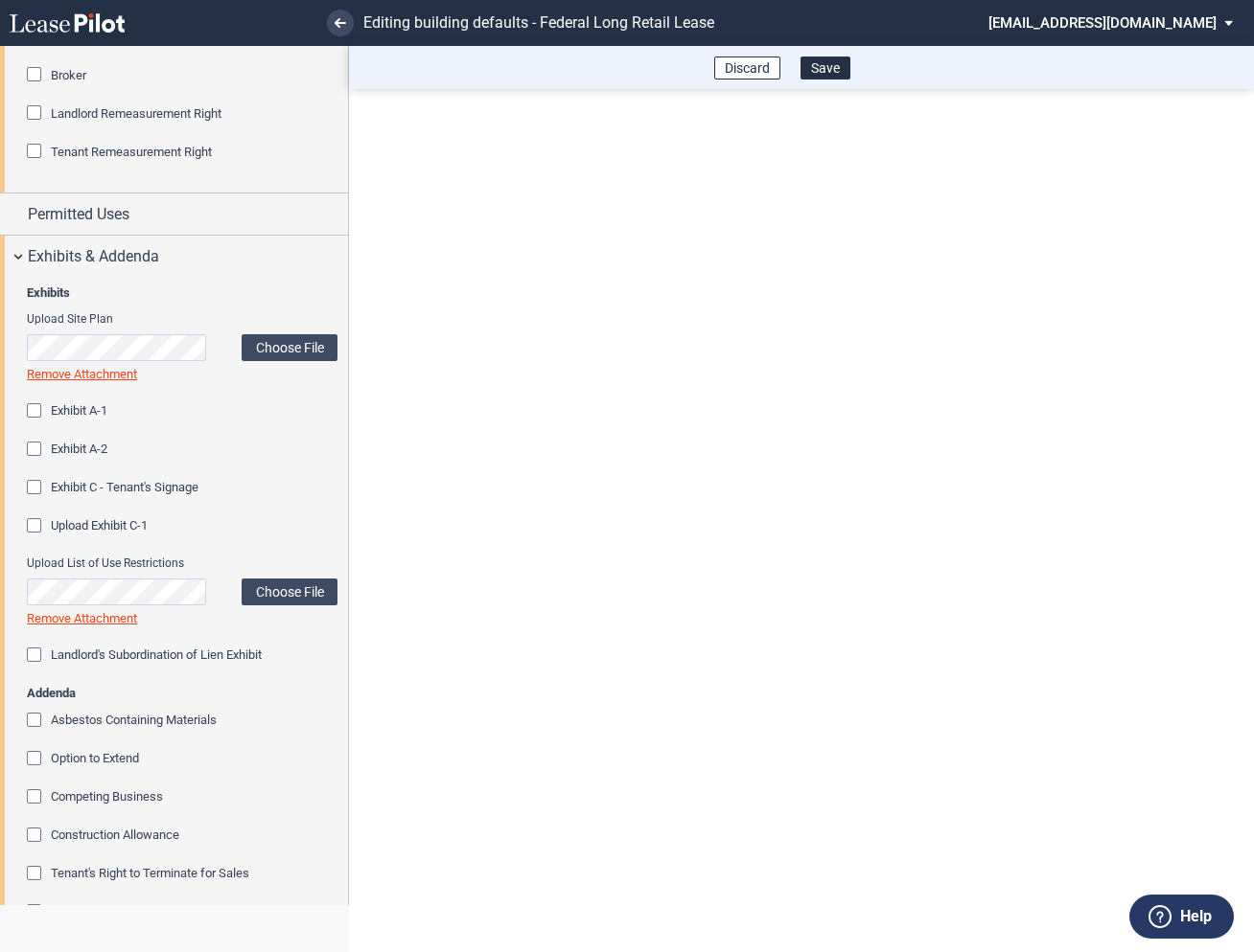
scroll to position [1963, 0]
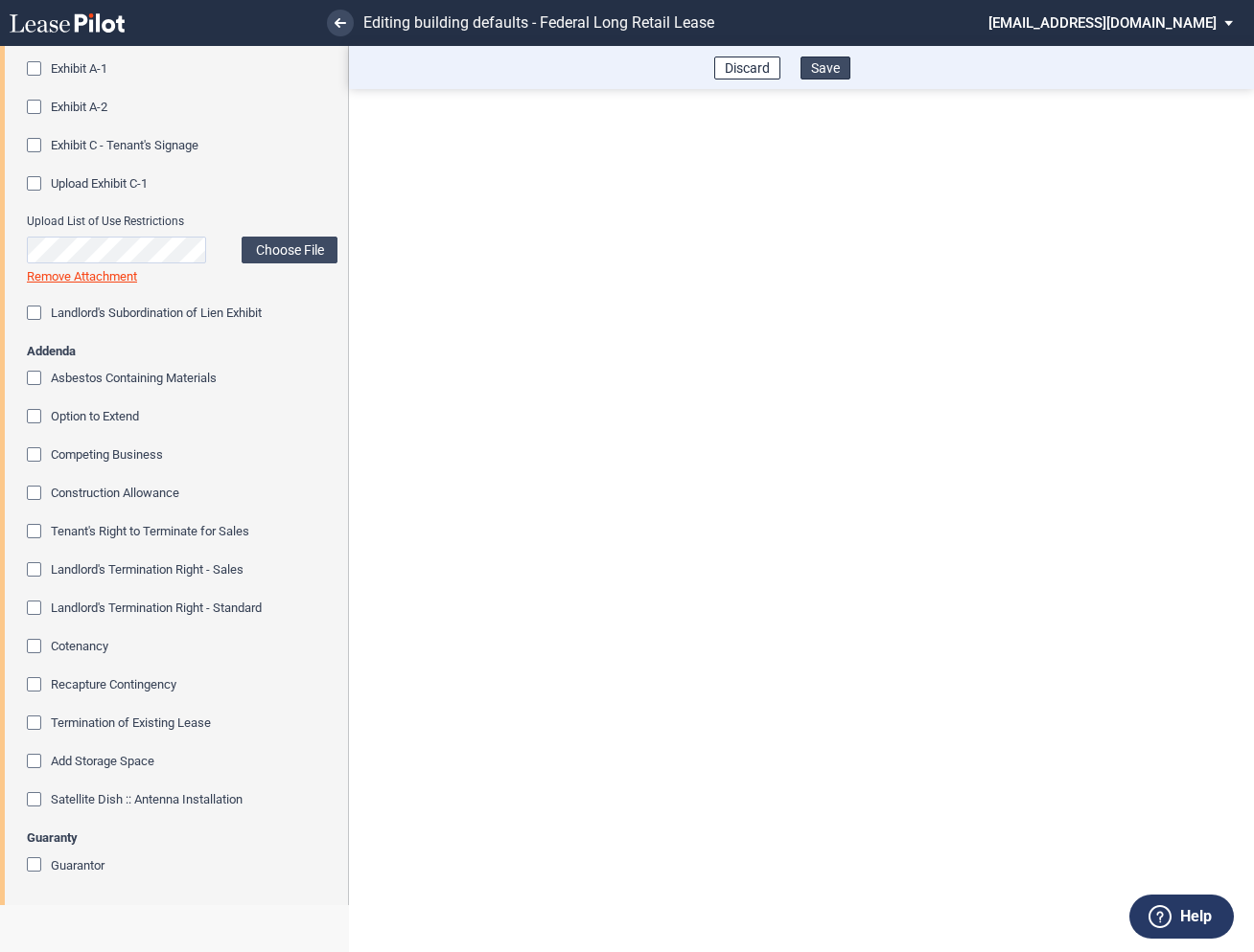
click at [834, 63] on button "Save" at bounding box center [825, 68] width 50 height 23
